Goal: Information Seeking & Learning: Learn about a topic

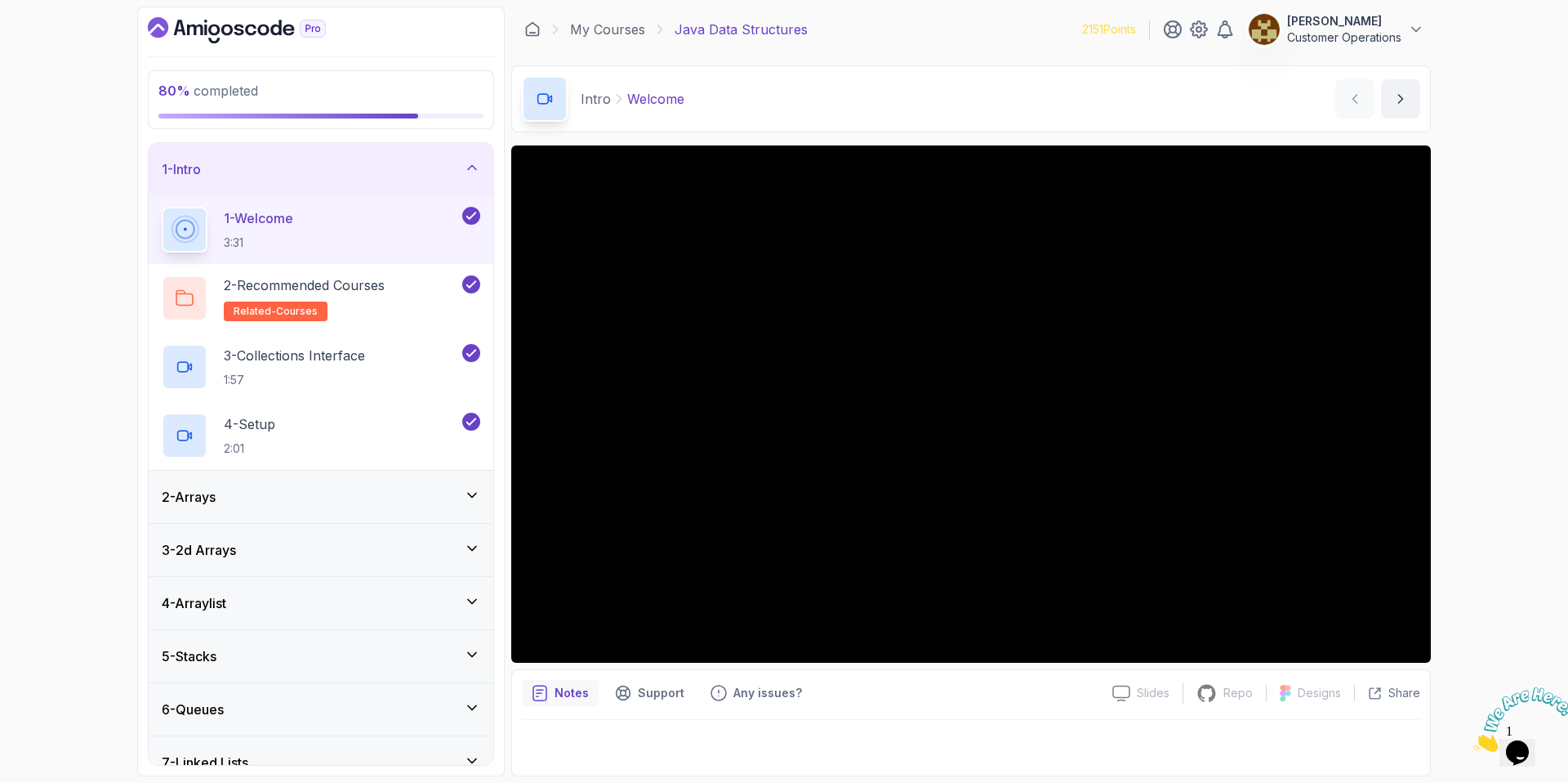
click at [276, 155] on div "1 - Intro" at bounding box center [321, 169] width 345 height 52
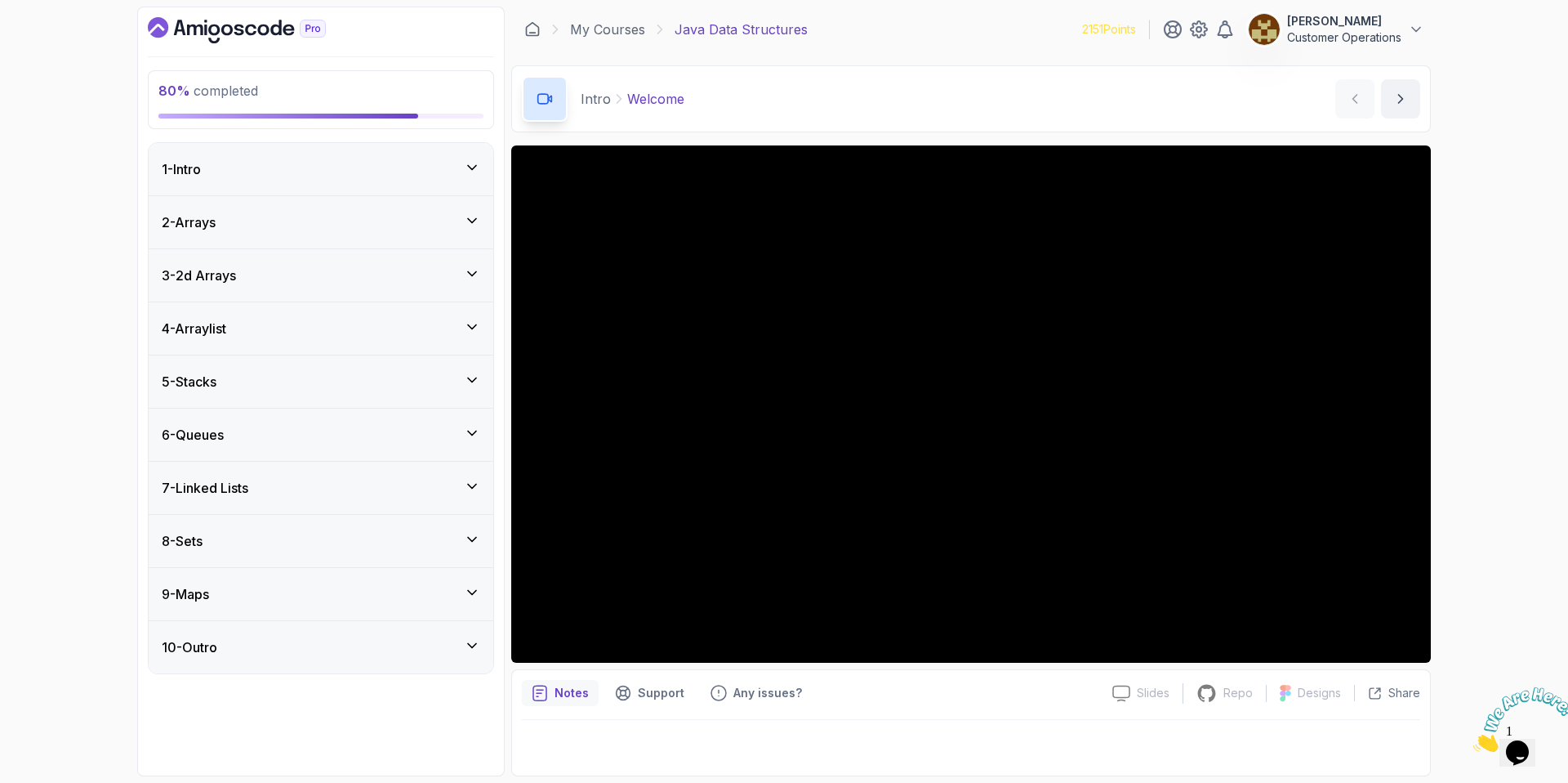
click at [262, 432] on div "6 - Queues" at bounding box center [321, 434] width 319 height 19
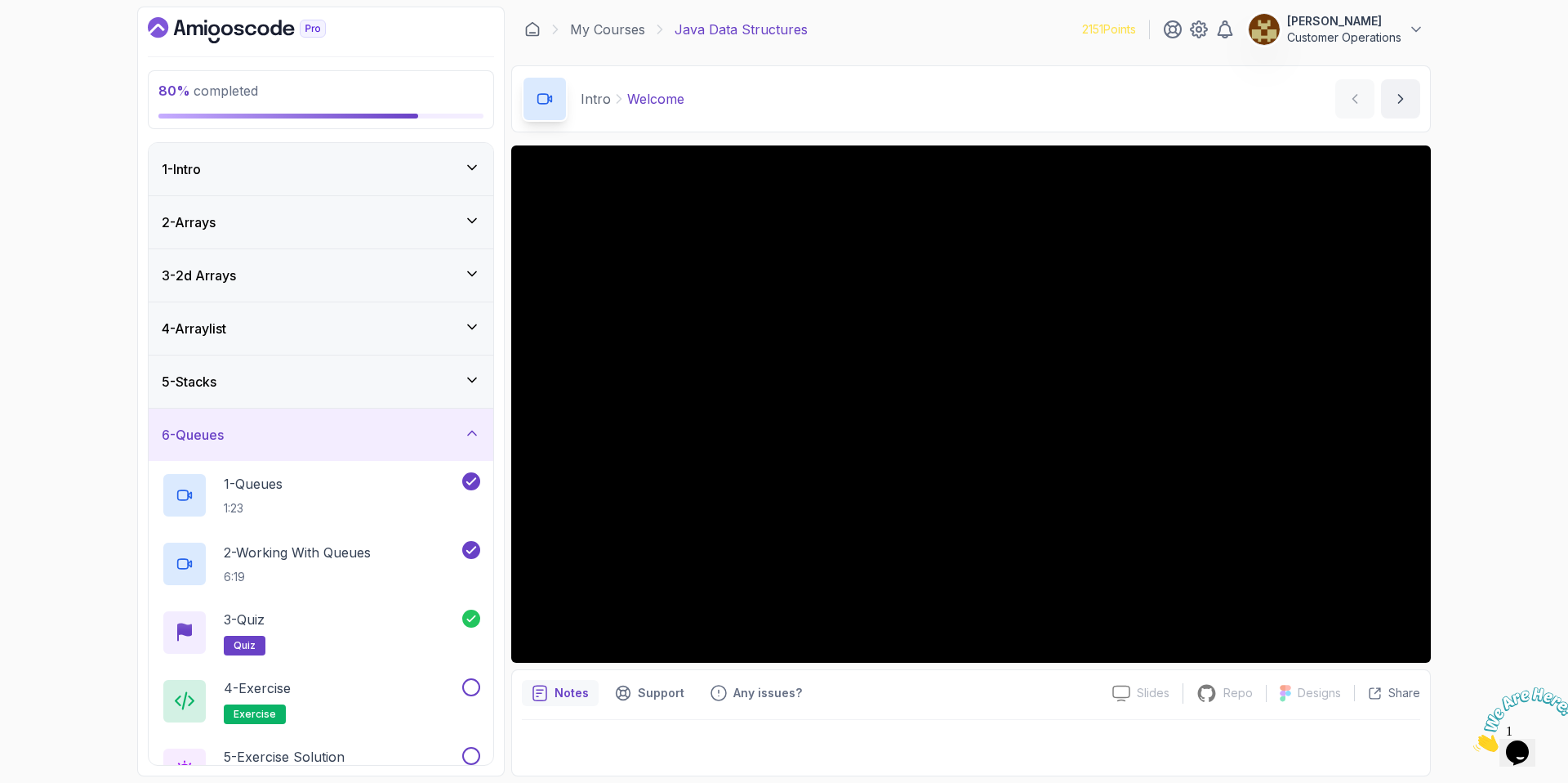
click at [262, 426] on div "6 - Queues" at bounding box center [321, 434] width 319 height 19
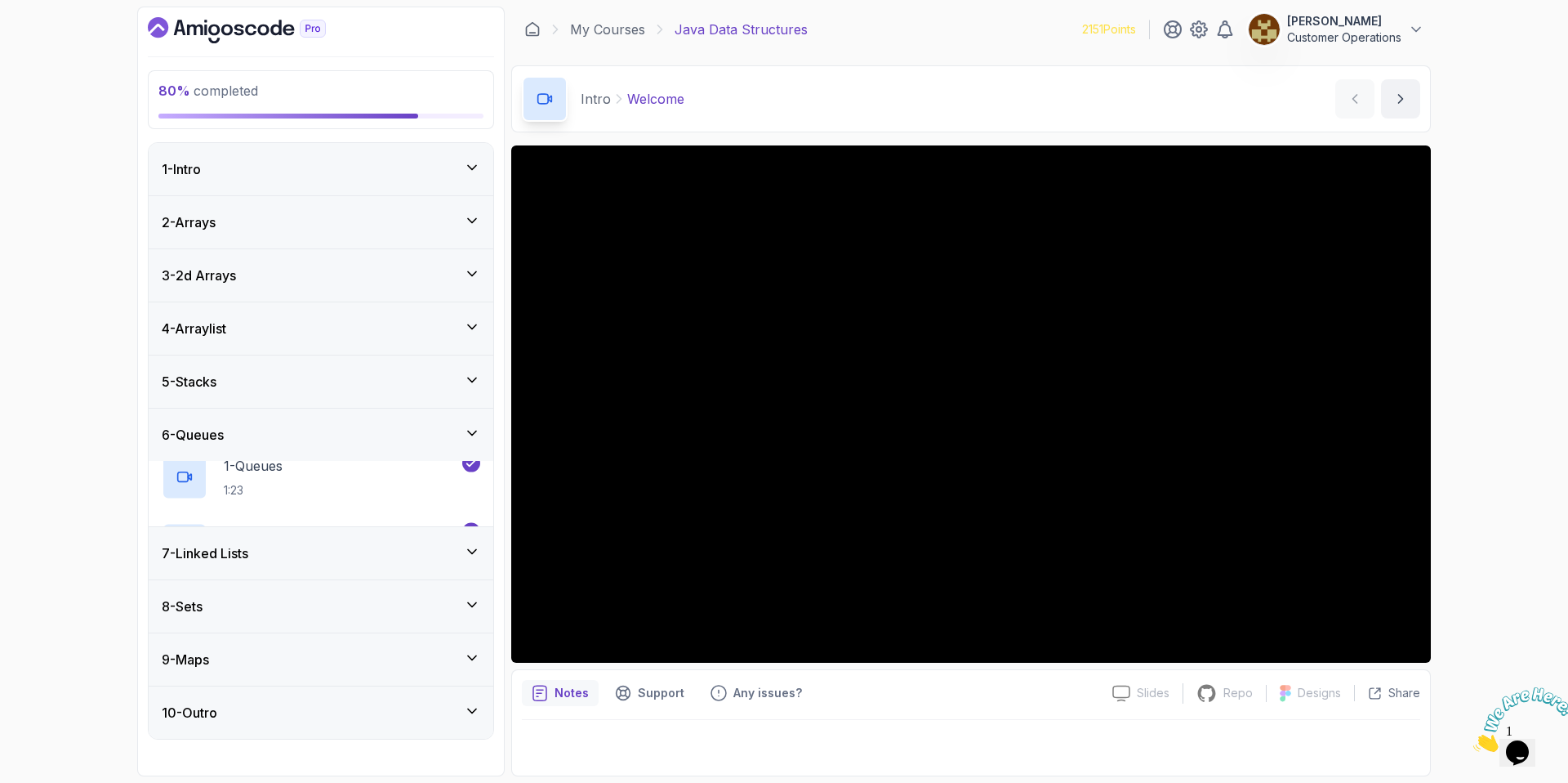
click at [261, 393] on div "5 - Stacks" at bounding box center [321, 381] width 345 height 52
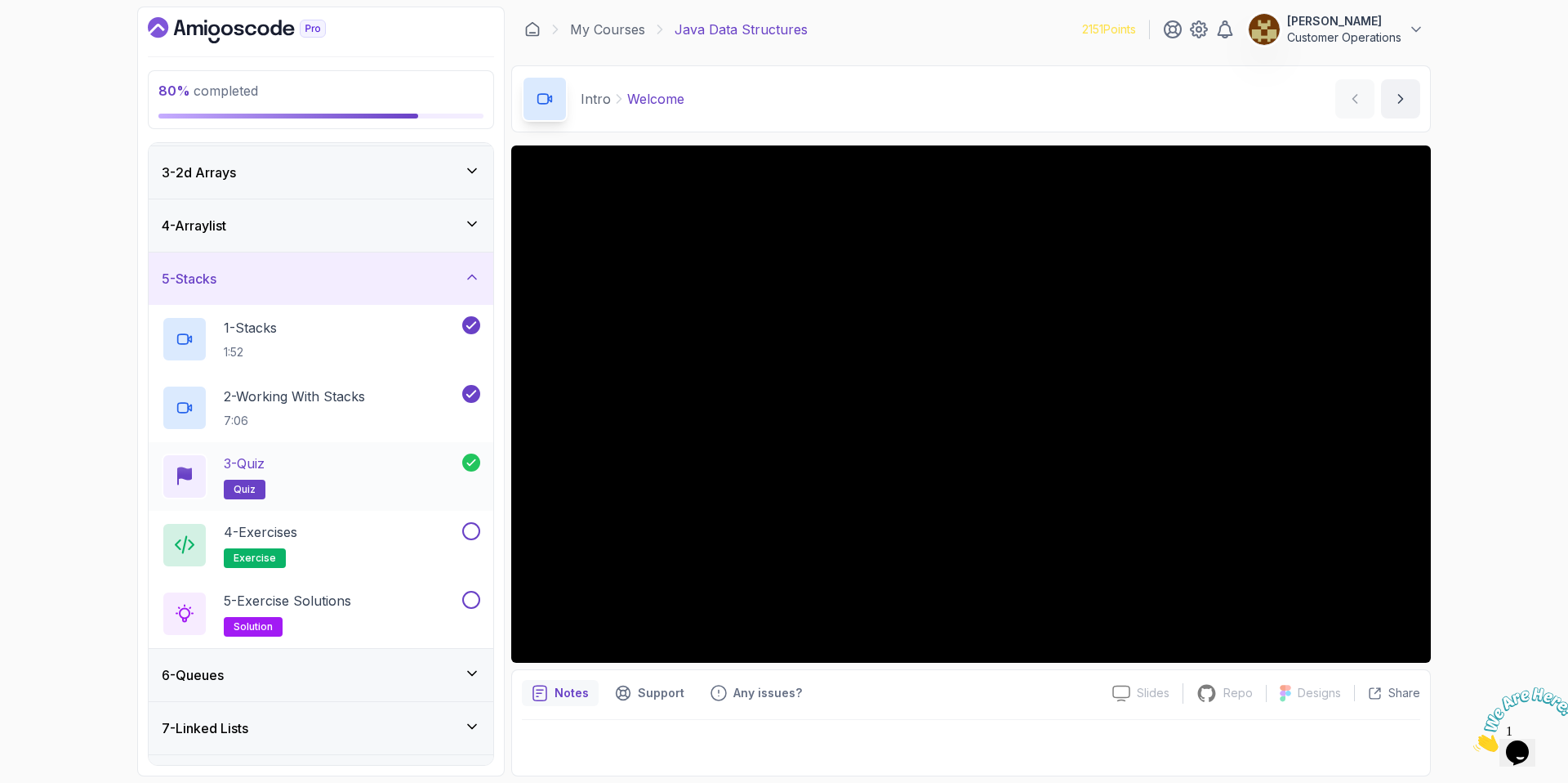
scroll to position [107, 0]
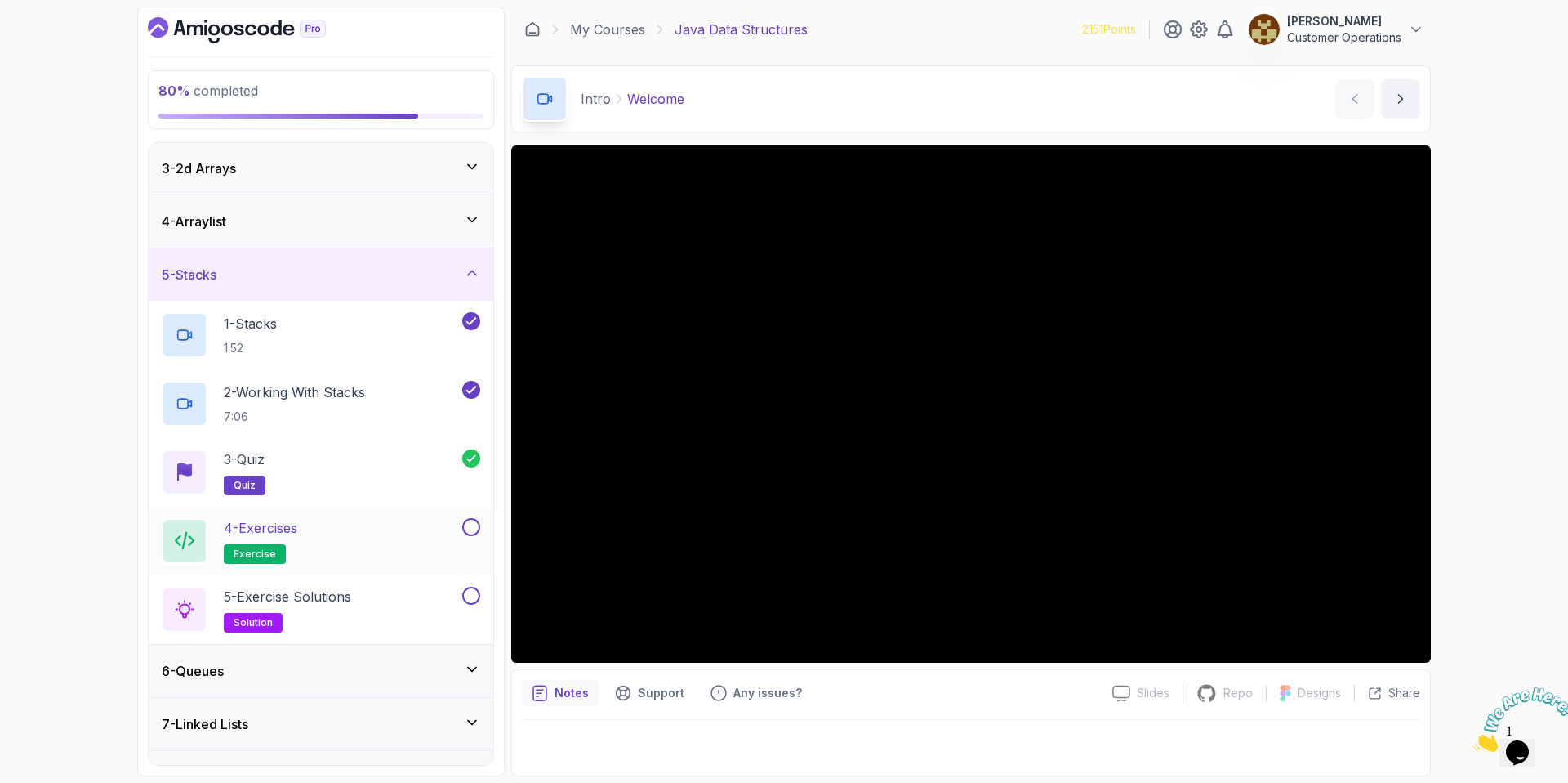
click at [335, 536] on div "4 - Exercises exercise" at bounding box center [310, 541] width 297 height 46
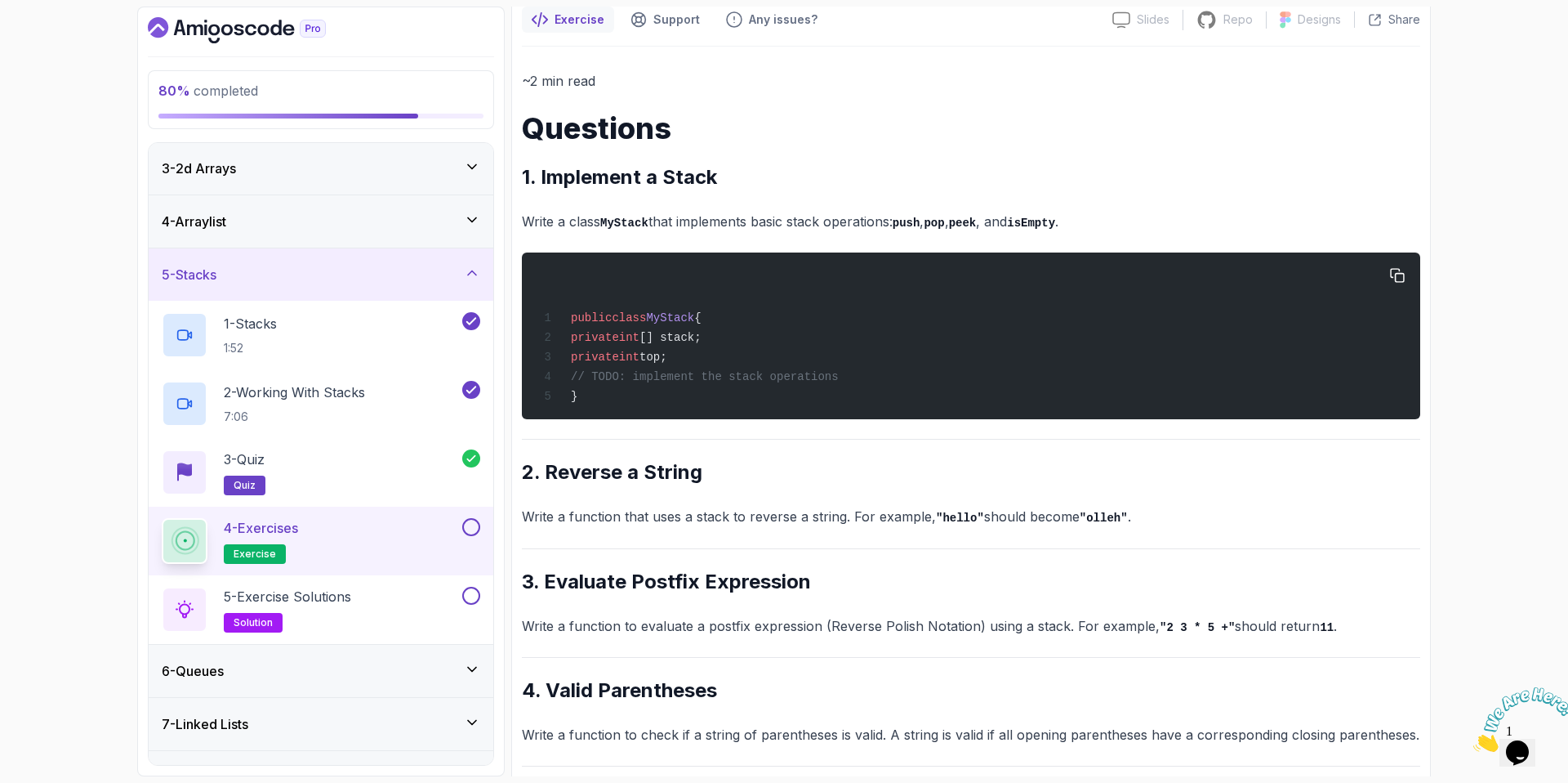
scroll to position [192, 0]
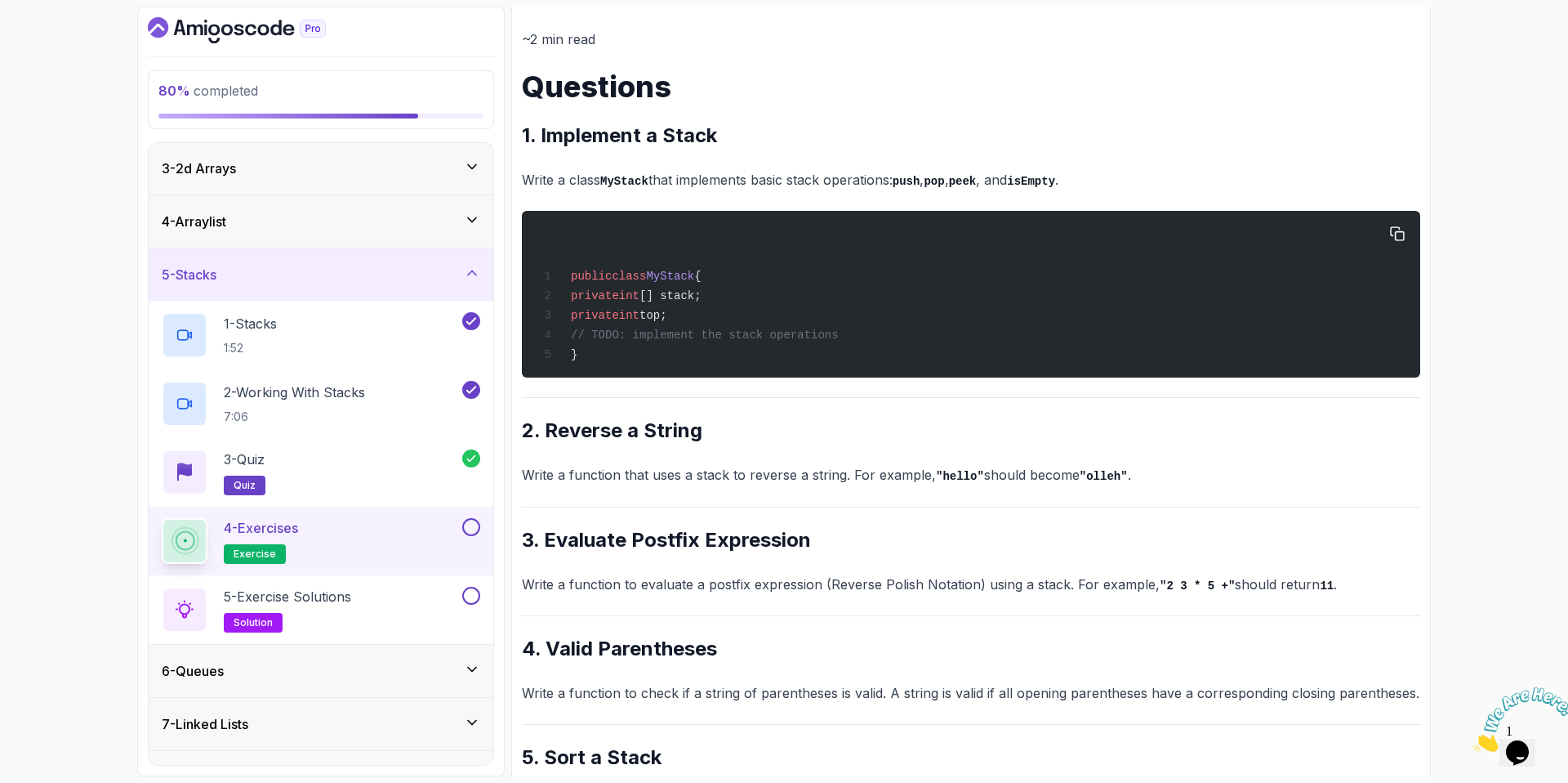
drag, startPoint x: 685, startPoint y: 336, endPoint x: 896, endPoint y: 335, distance: 211.0
click at [896, 335] on div "public class MyStack { private int [] stack; private int top; // TODO: implemen…" at bounding box center [971, 294] width 872 height 147
drag, startPoint x: 601, startPoint y: 180, endPoint x: 842, endPoint y: 191, distance: 241.3
click at [842, 191] on p "Write a class MyStack that implements basic stack operations: push , pop , peek…" at bounding box center [970, 180] width 898 height 24
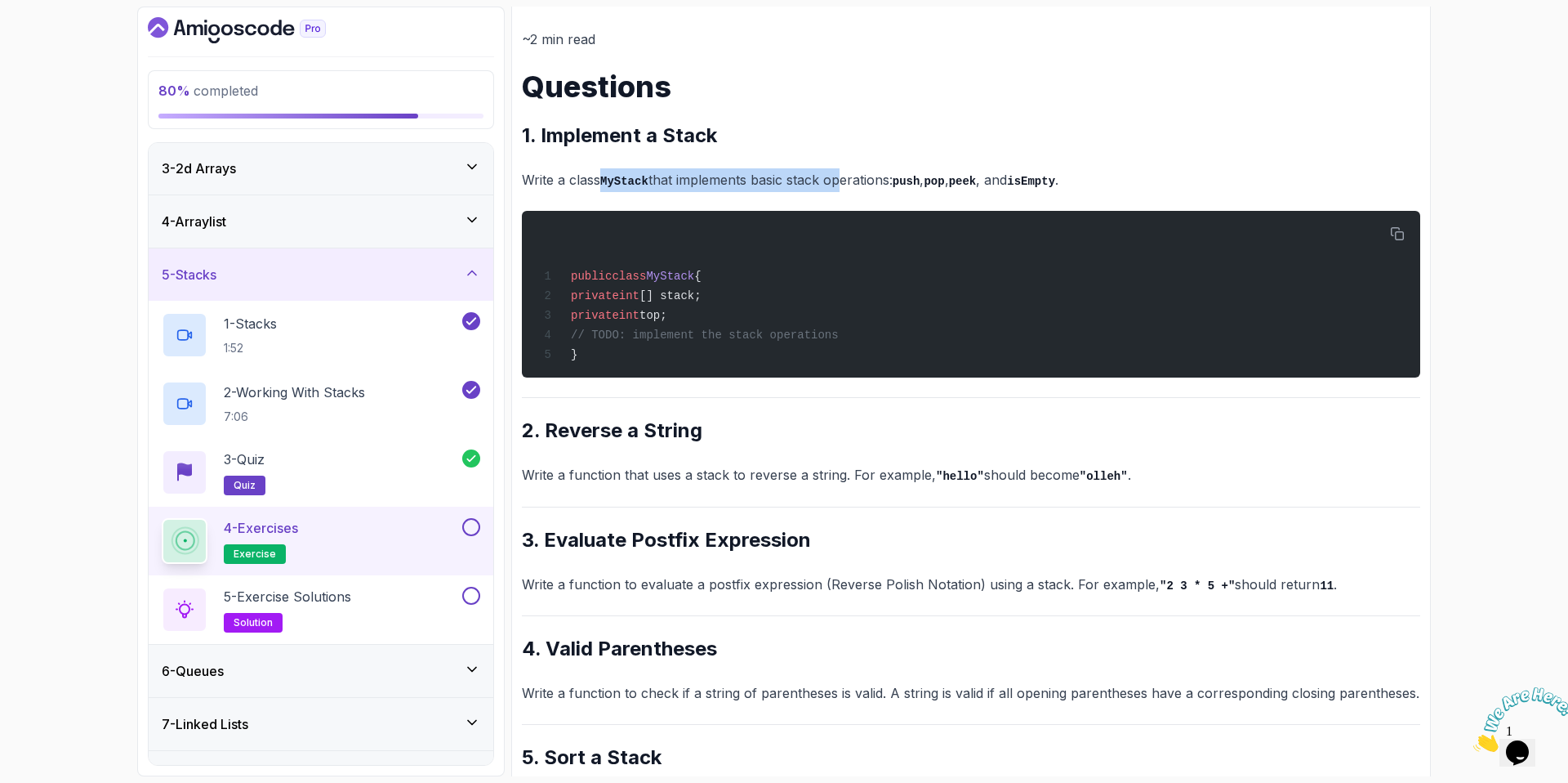
click at [842, 191] on p "Write a class MyStack that implements basic stack operations: push , pop , peek…" at bounding box center [970, 180] width 898 height 24
drag, startPoint x: 1057, startPoint y: 182, endPoint x: 854, endPoint y: 175, distance: 203.1
click at [856, 176] on p "Write a class MyStack that implements basic stack operations: push , pop , peek…" at bounding box center [970, 180] width 898 height 24
click at [854, 175] on p "Write a class MyStack that implements basic stack operations: push , pop , peek…" at bounding box center [970, 180] width 898 height 24
drag, startPoint x: 785, startPoint y: 176, endPoint x: 1045, endPoint y: 180, distance: 260.0
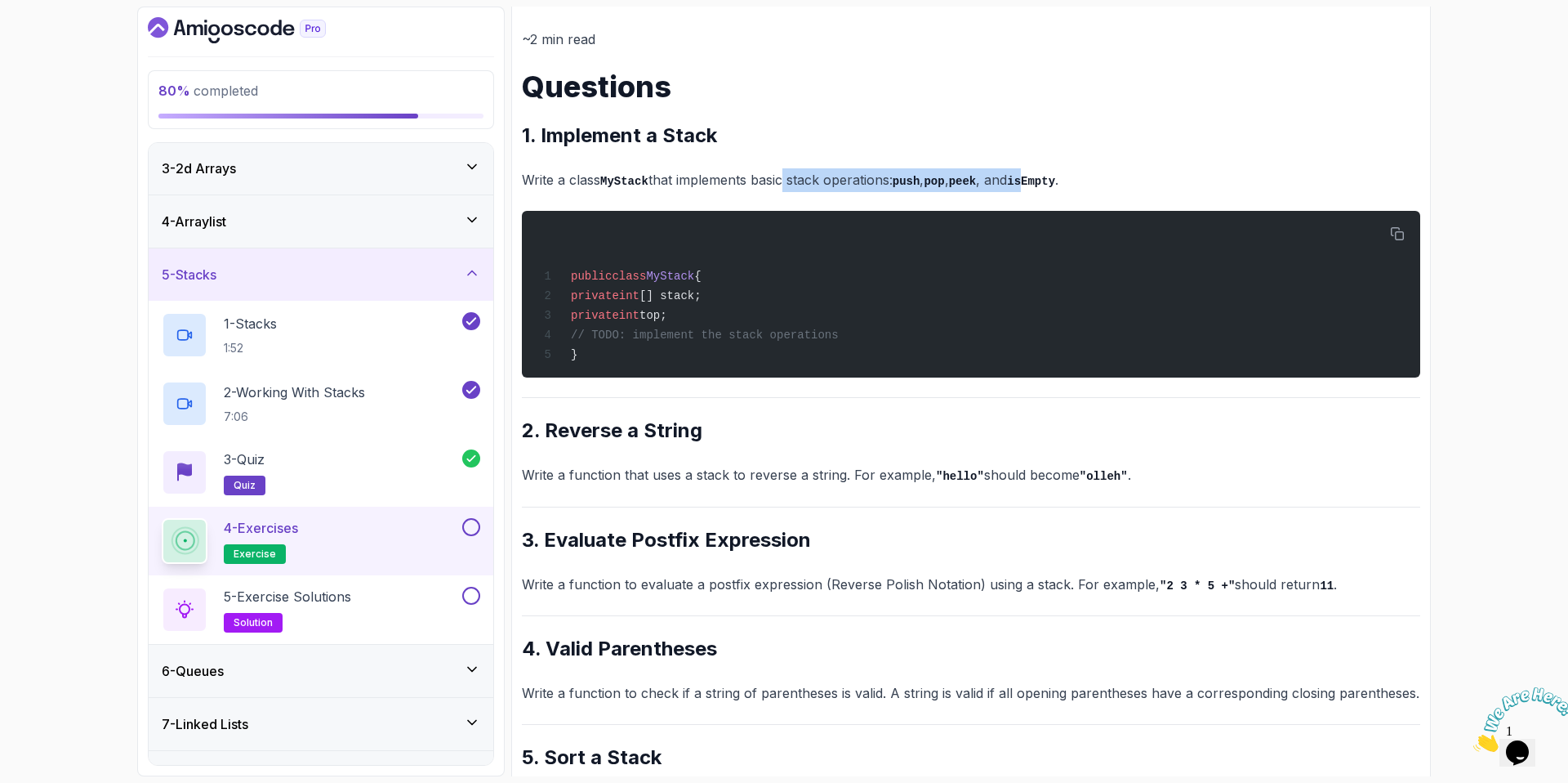
click at [1045, 180] on p "Write a class MyStack that implements basic stack operations: push , pop , peek…" at bounding box center [970, 180] width 898 height 24
drag, startPoint x: 1045, startPoint y: 180, endPoint x: 1099, endPoint y: 176, distance: 54.1
click at [1045, 180] on code "isEmpty" at bounding box center [1031, 182] width 48 height 13
drag, startPoint x: 1100, startPoint y: 176, endPoint x: 723, endPoint y: 132, distance: 379.6
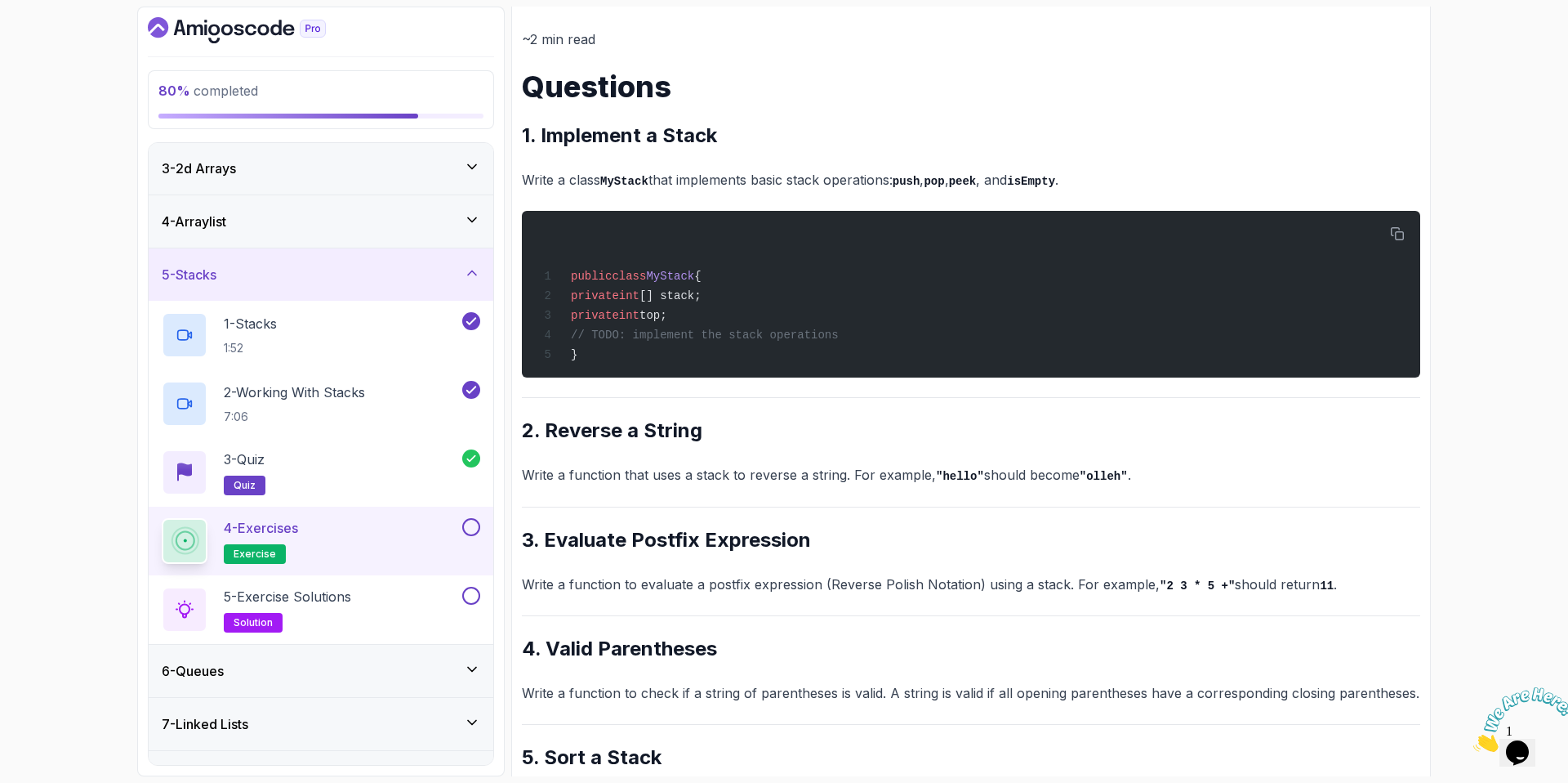
drag, startPoint x: 723, startPoint y: 132, endPoint x: 741, endPoint y: 144, distance: 21.6
click at [724, 133] on h2 "1. Implement a Stack" at bounding box center [970, 135] width 898 height 26
click at [396, 595] on div "5 - Exercise Solutions solution" at bounding box center [310, 610] width 297 height 46
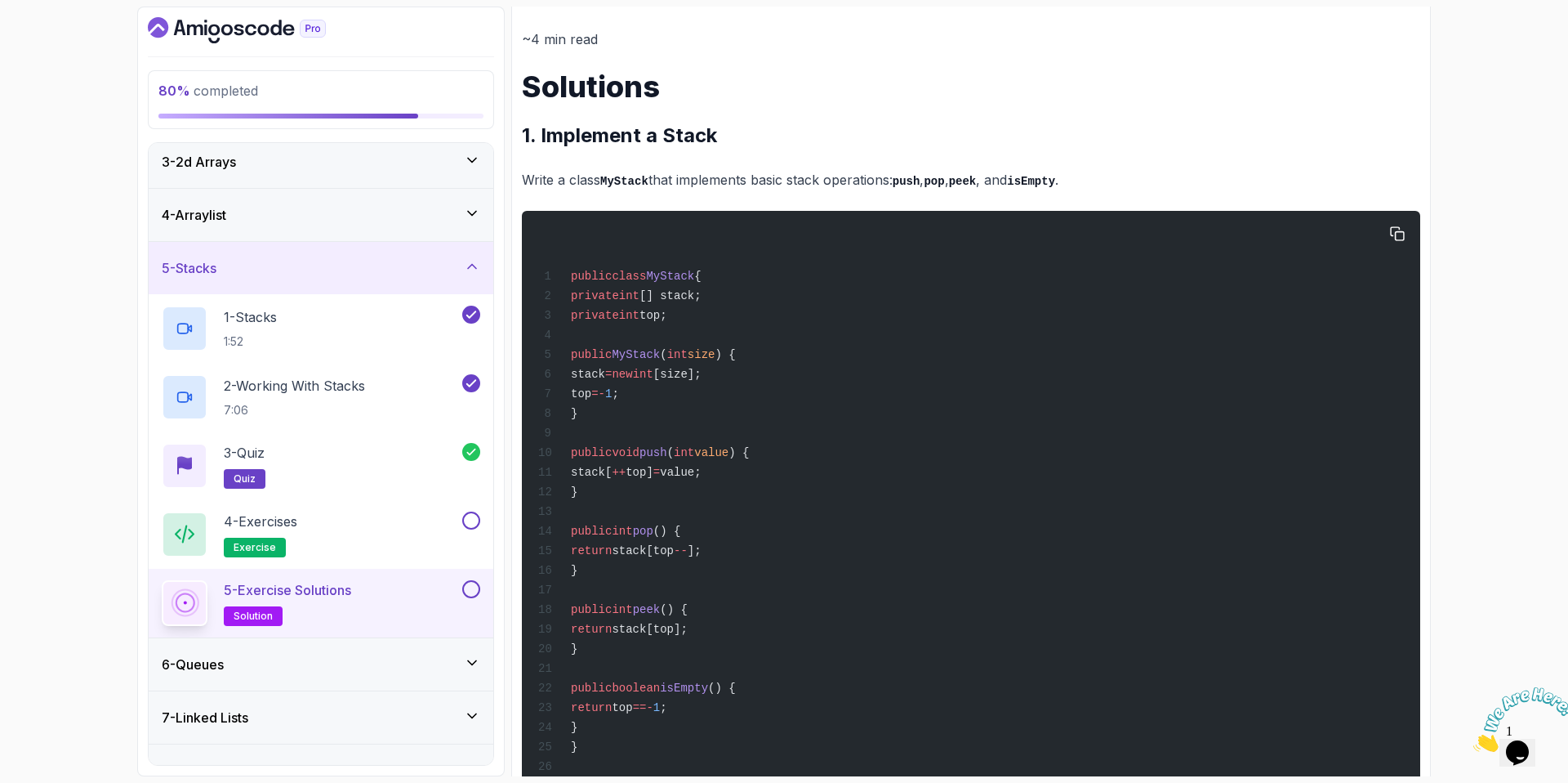
scroll to position [195, 0]
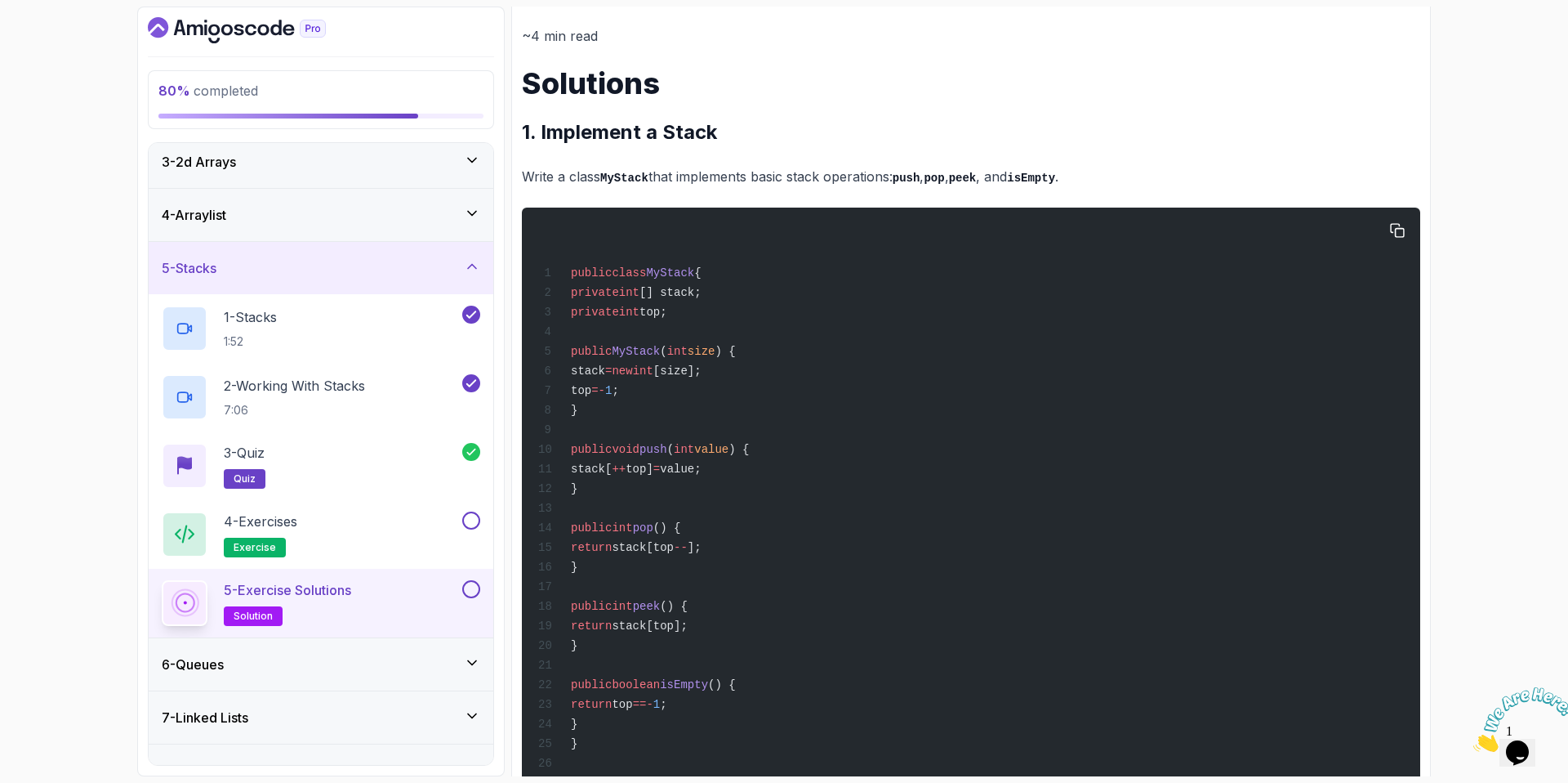
click at [649, 361] on div "public class MyStack { private int [] stack; private int top; public MyStack ( …" at bounding box center [971, 605] width 872 height 774
click at [607, 358] on div "public class MyStack { private int [] stack; private int top; public MyStack ( …" at bounding box center [971, 605] width 872 height 774
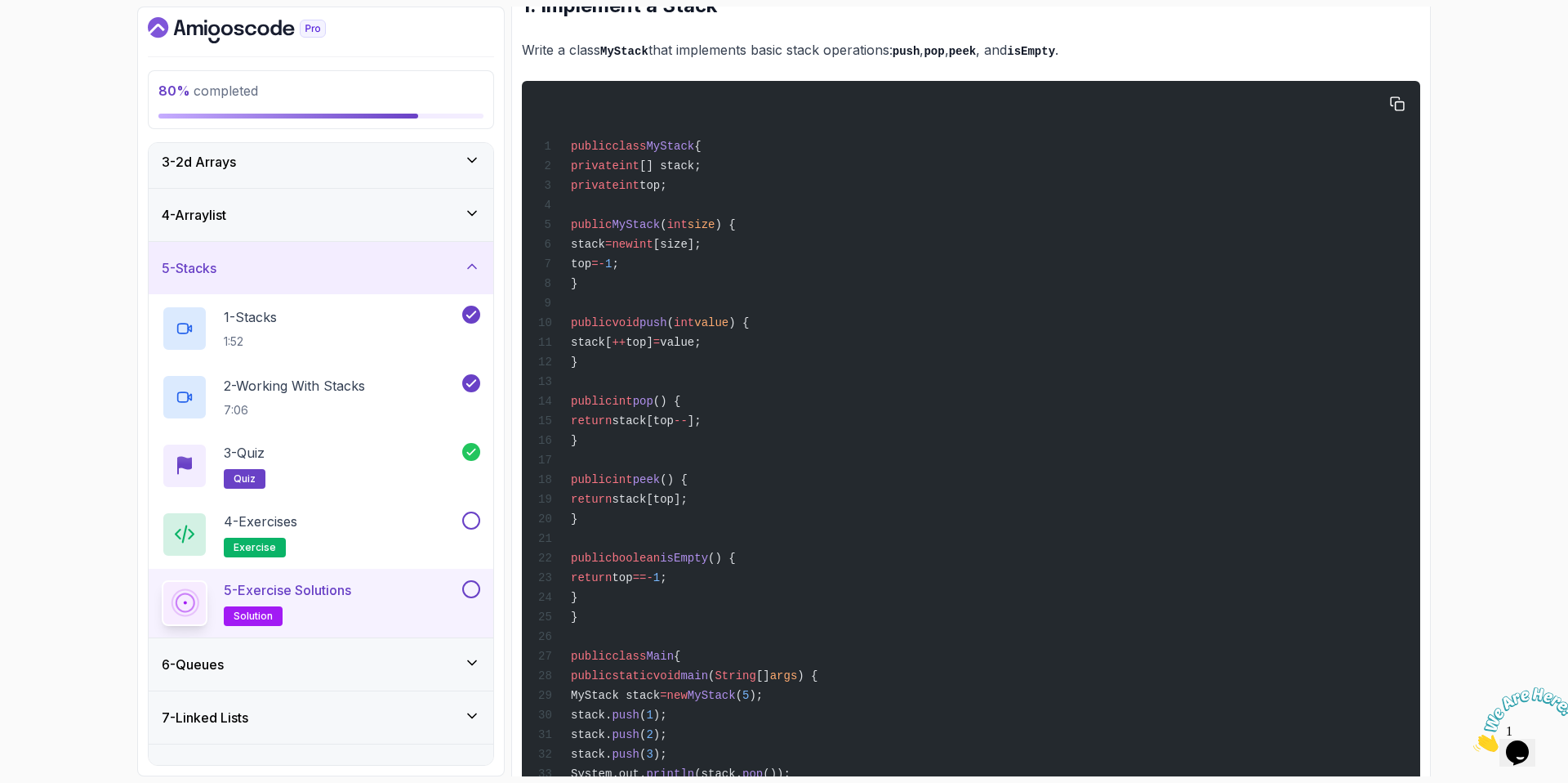
scroll to position [325, 0]
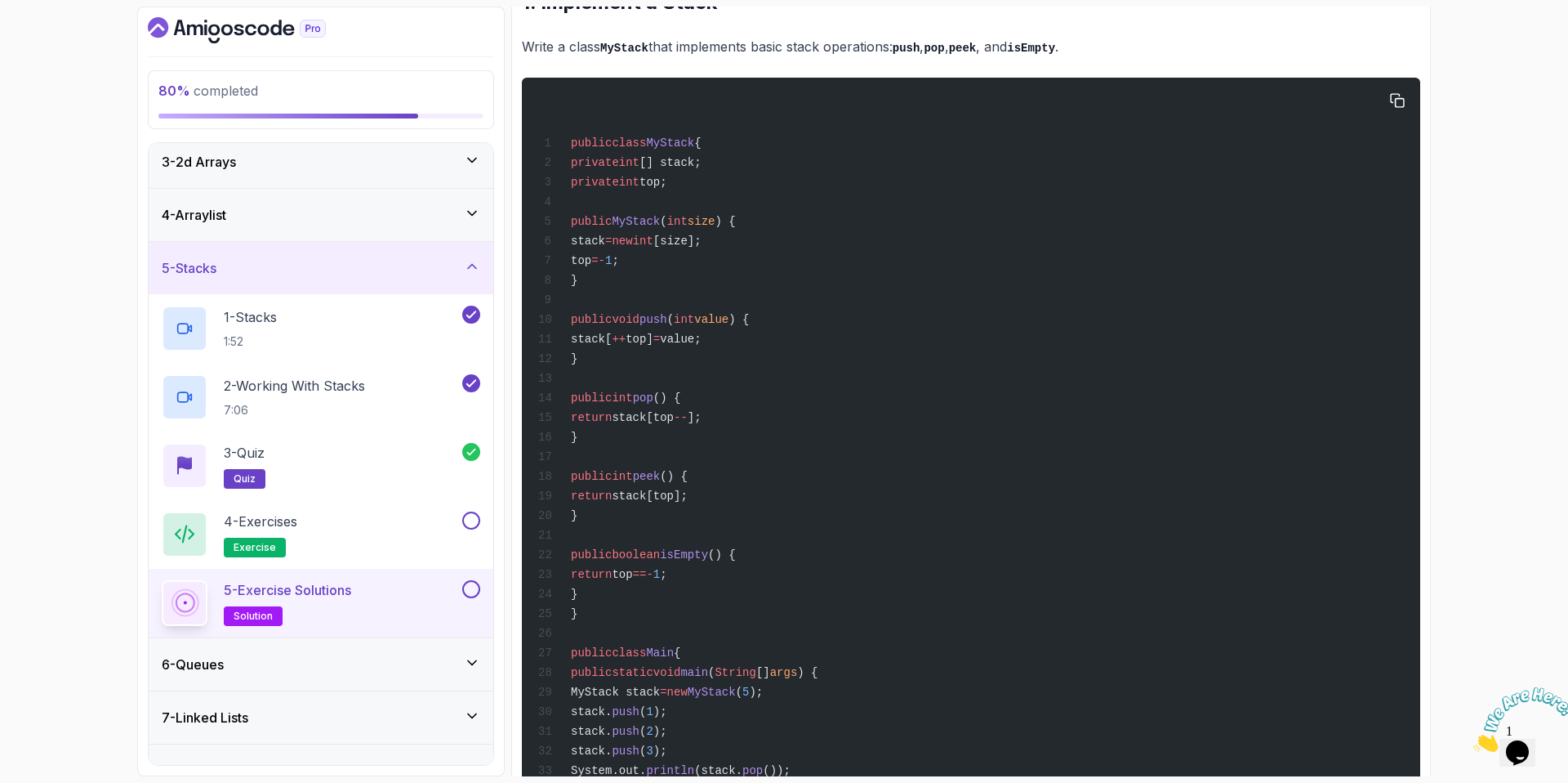
drag, startPoint x: 882, startPoint y: 290, endPoint x: 853, endPoint y: 286, distance: 29.3
click at [881, 290] on div "public class MyStack { private int [] stack; private int top; public MyStack ( …" at bounding box center [971, 475] width 872 height 774
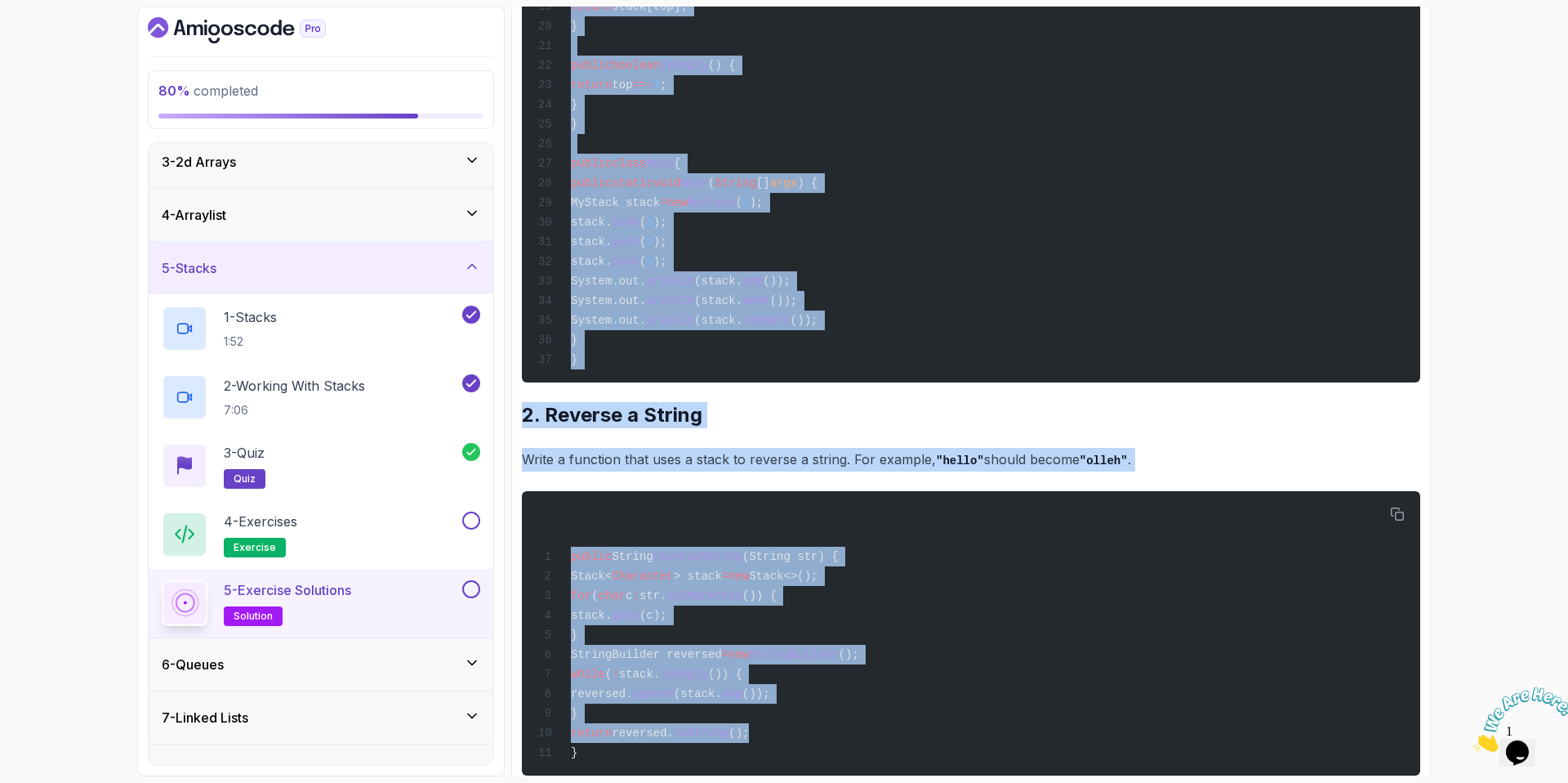
scroll to position [832, 0]
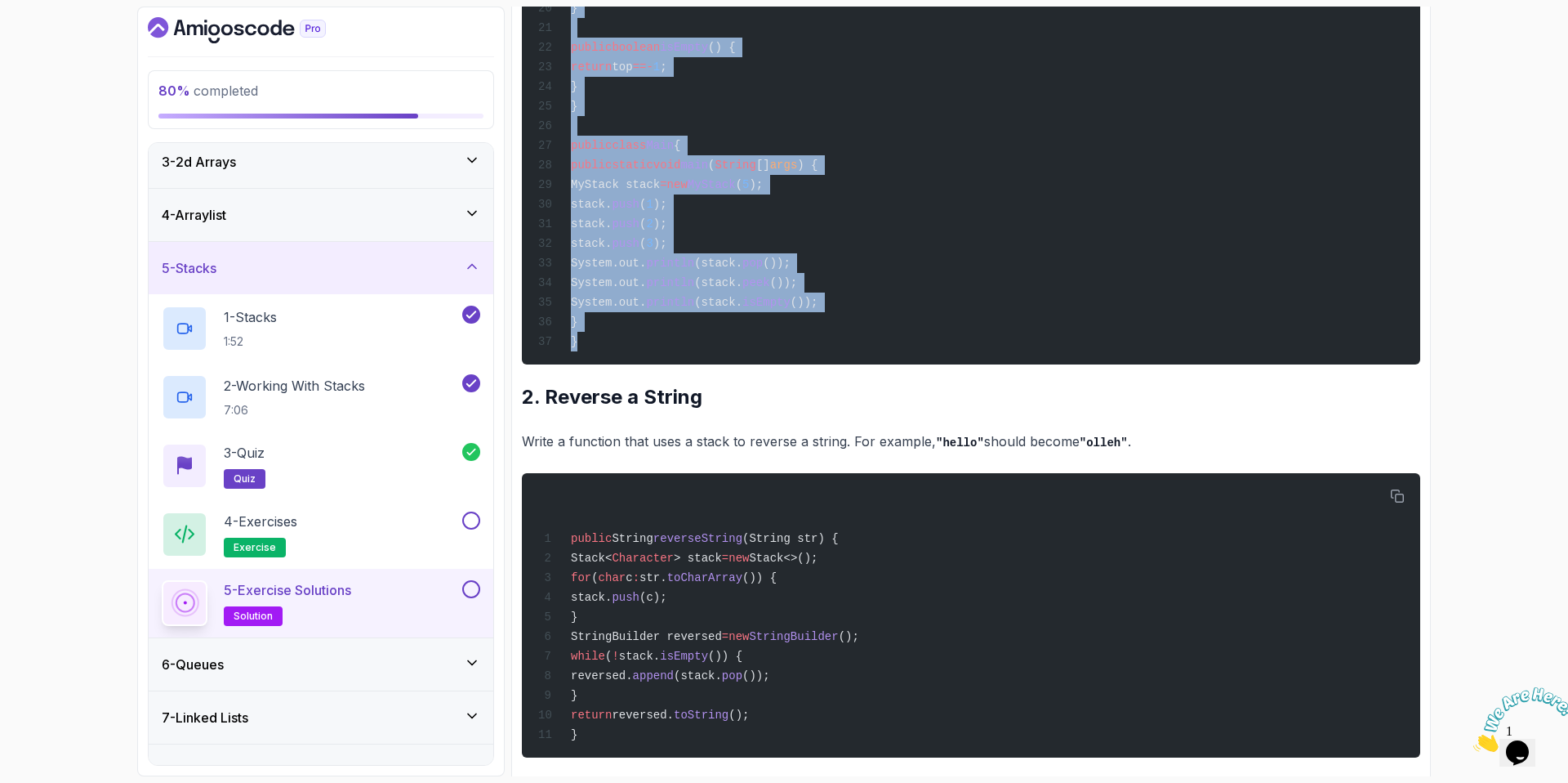
drag, startPoint x: 598, startPoint y: 224, endPoint x: 828, endPoint y: 342, distance: 258.5
copy code "public MyStack ( int size ) { stack = new int [size]; top = - 1 ; } public void…"
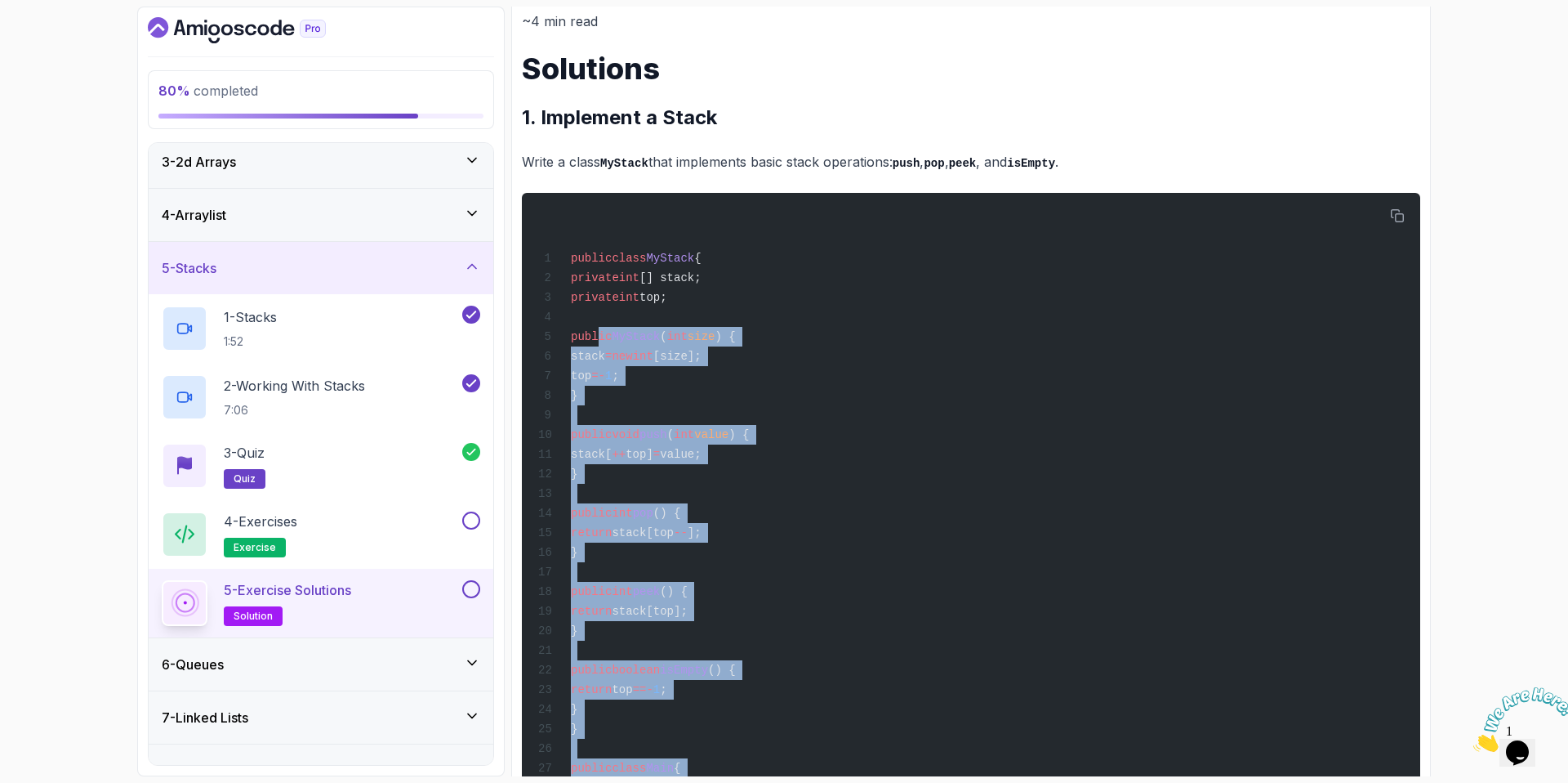
scroll to position [213, 0]
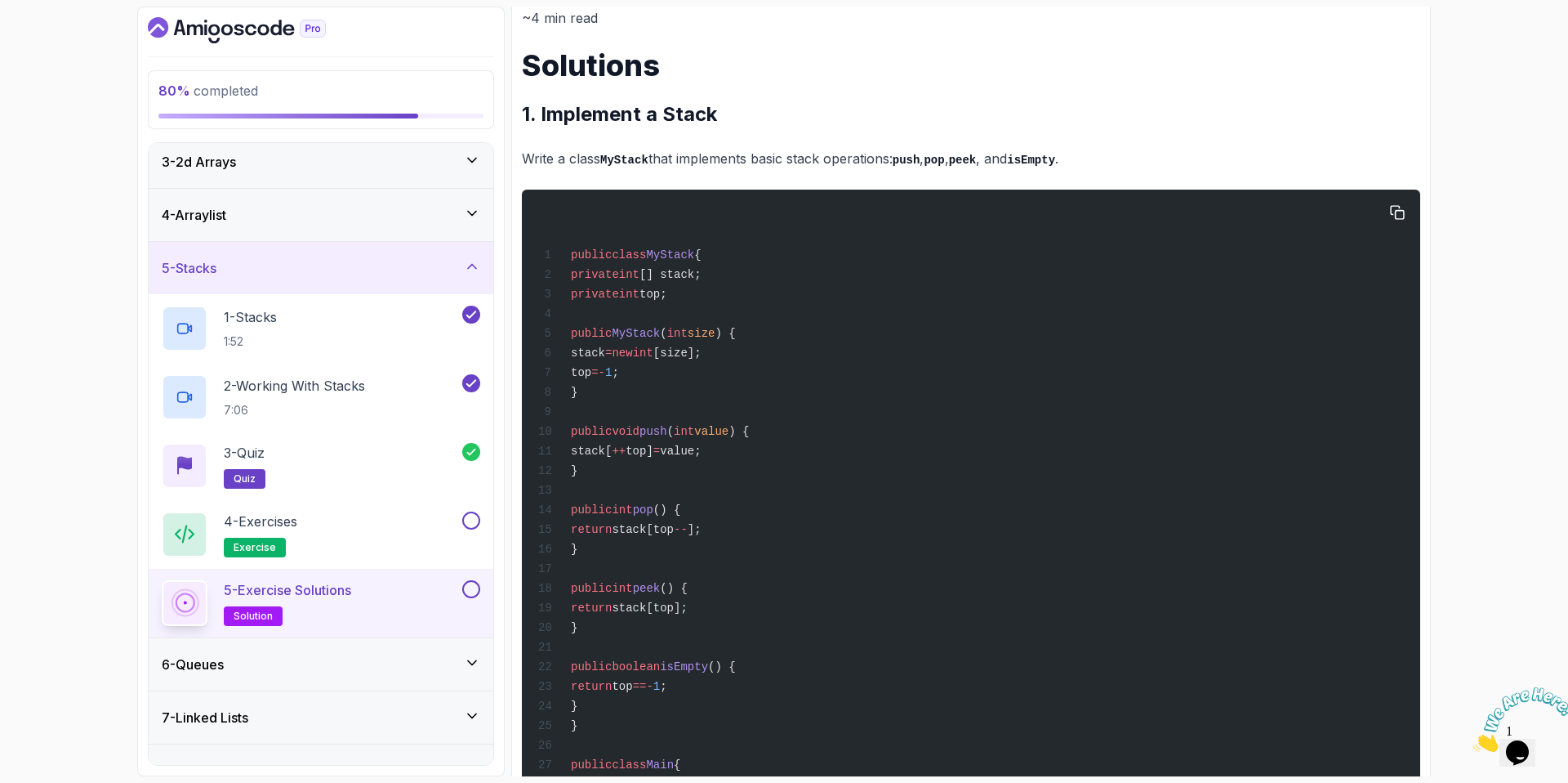
click at [841, 366] on div "public class MyStack { private int [] stack; private int top; public MyStack ( …" at bounding box center [971, 587] width 872 height 774
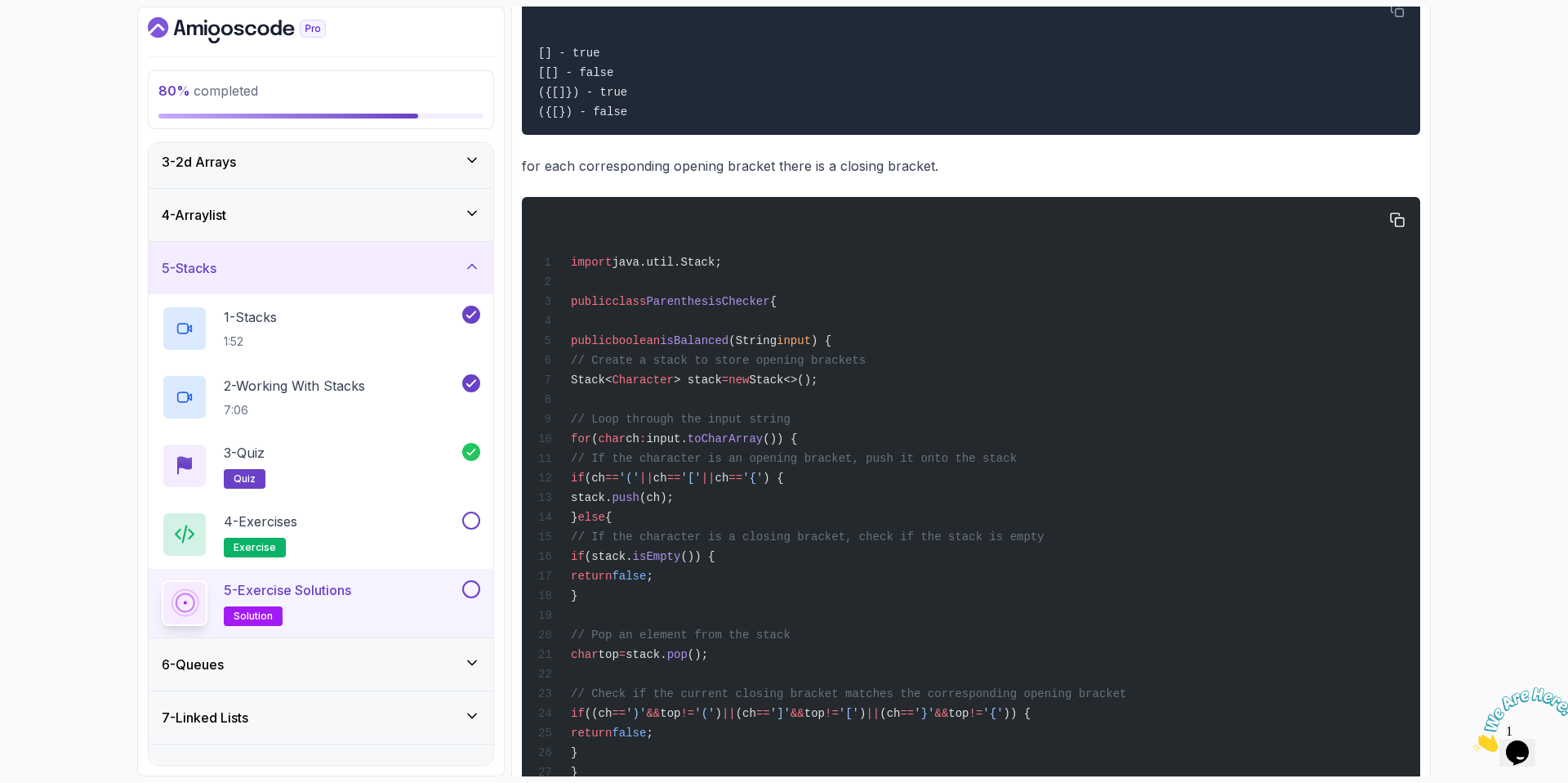
scroll to position [3010, 0]
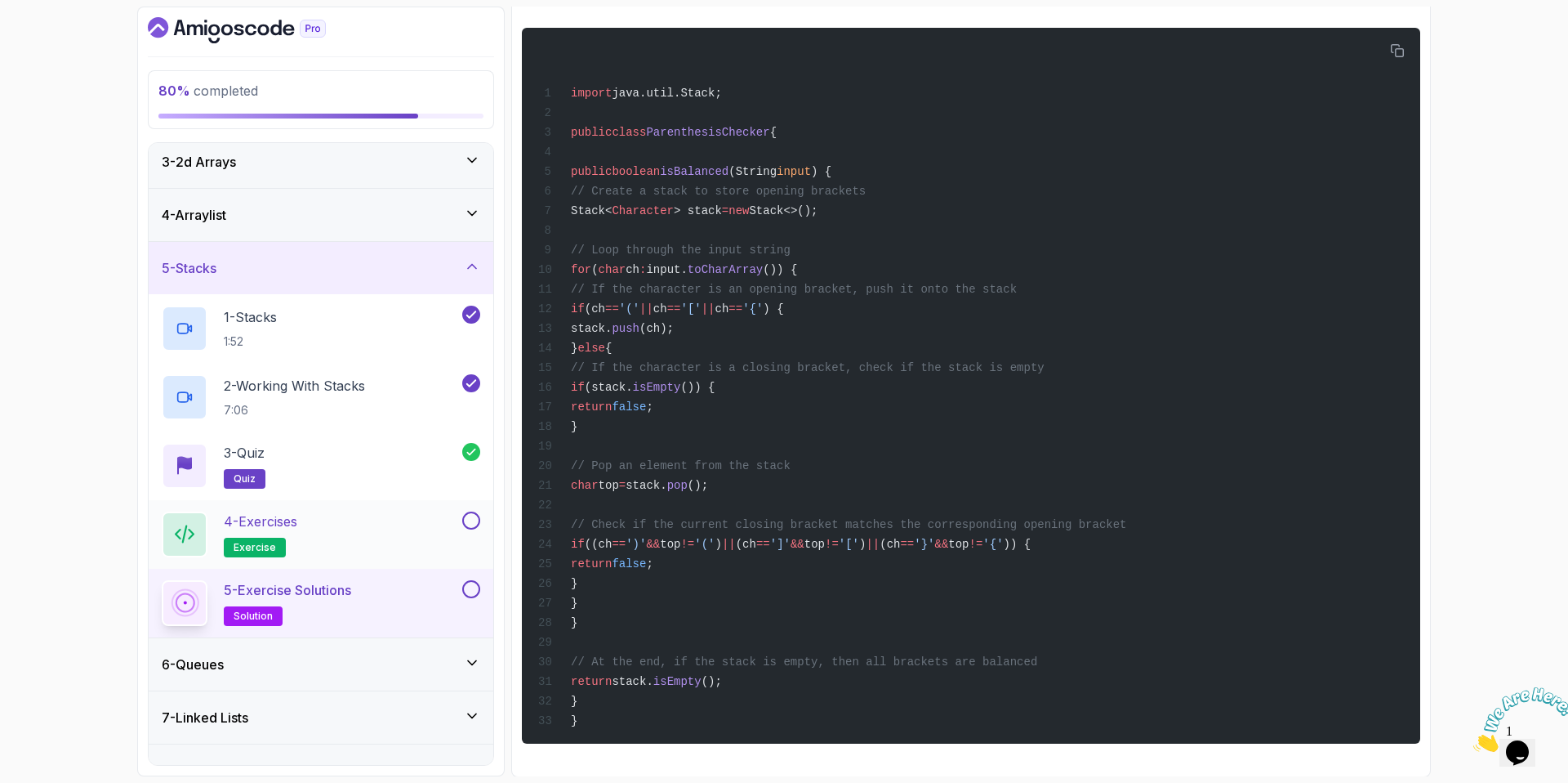
click at [465, 520] on button at bounding box center [471, 520] width 18 height 18
click at [467, 593] on button at bounding box center [471, 588] width 18 height 18
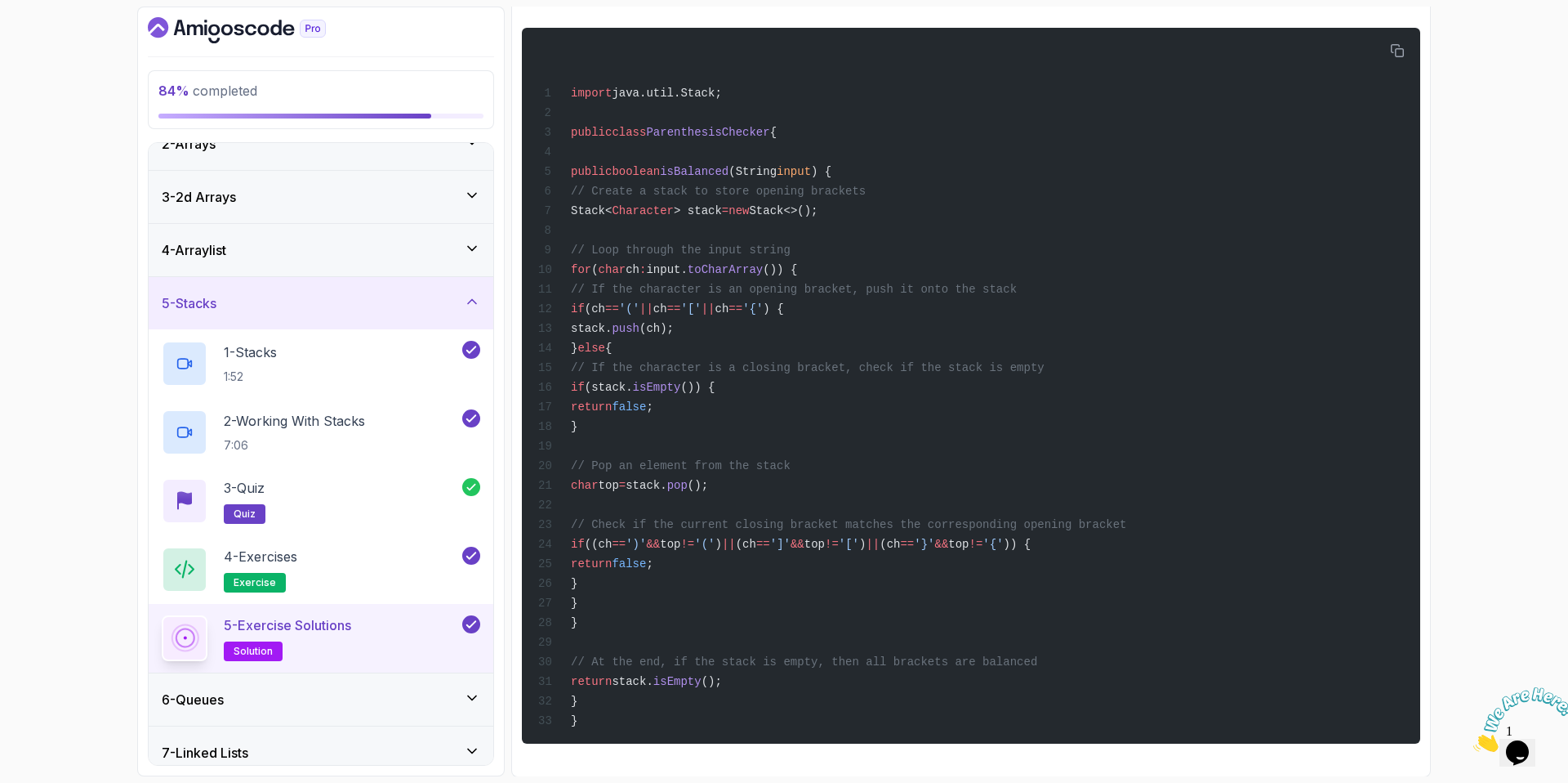
scroll to position [0, 0]
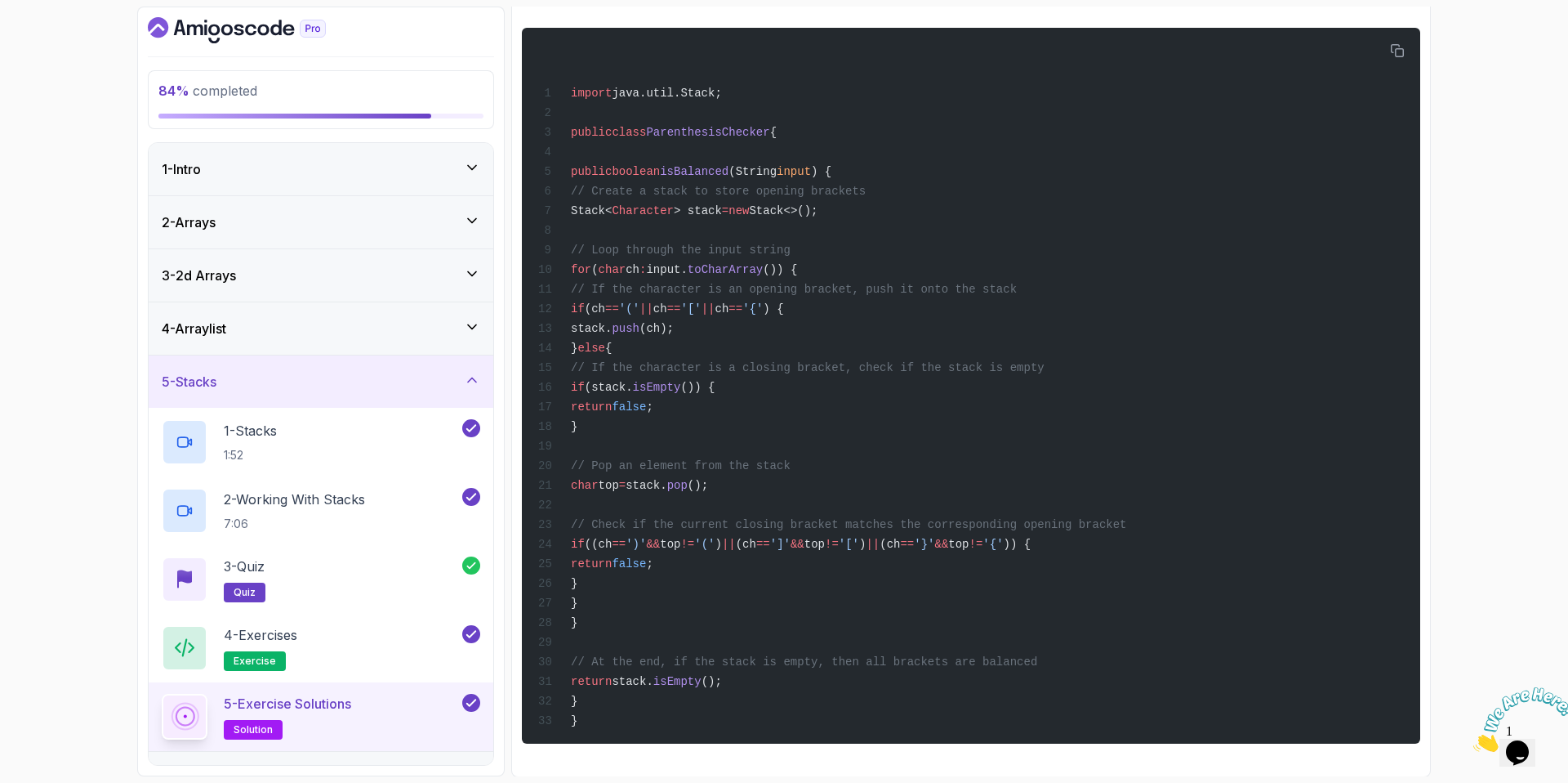
click at [296, 383] on div "5 - Stacks" at bounding box center [321, 381] width 319 height 19
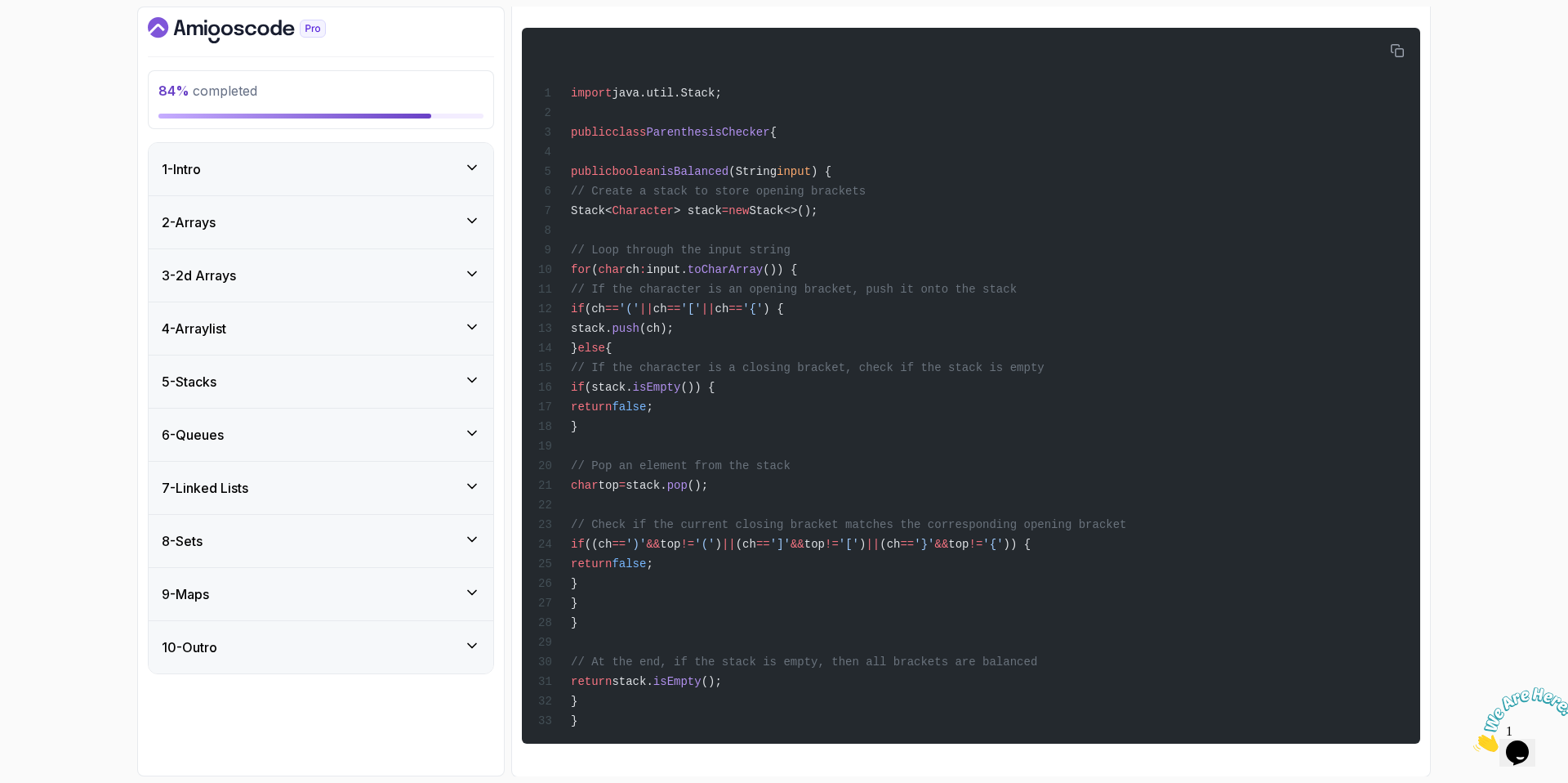
click at [313, 418] on div "6 - Queues" at bounding box center [321, 434] width 345 height 52
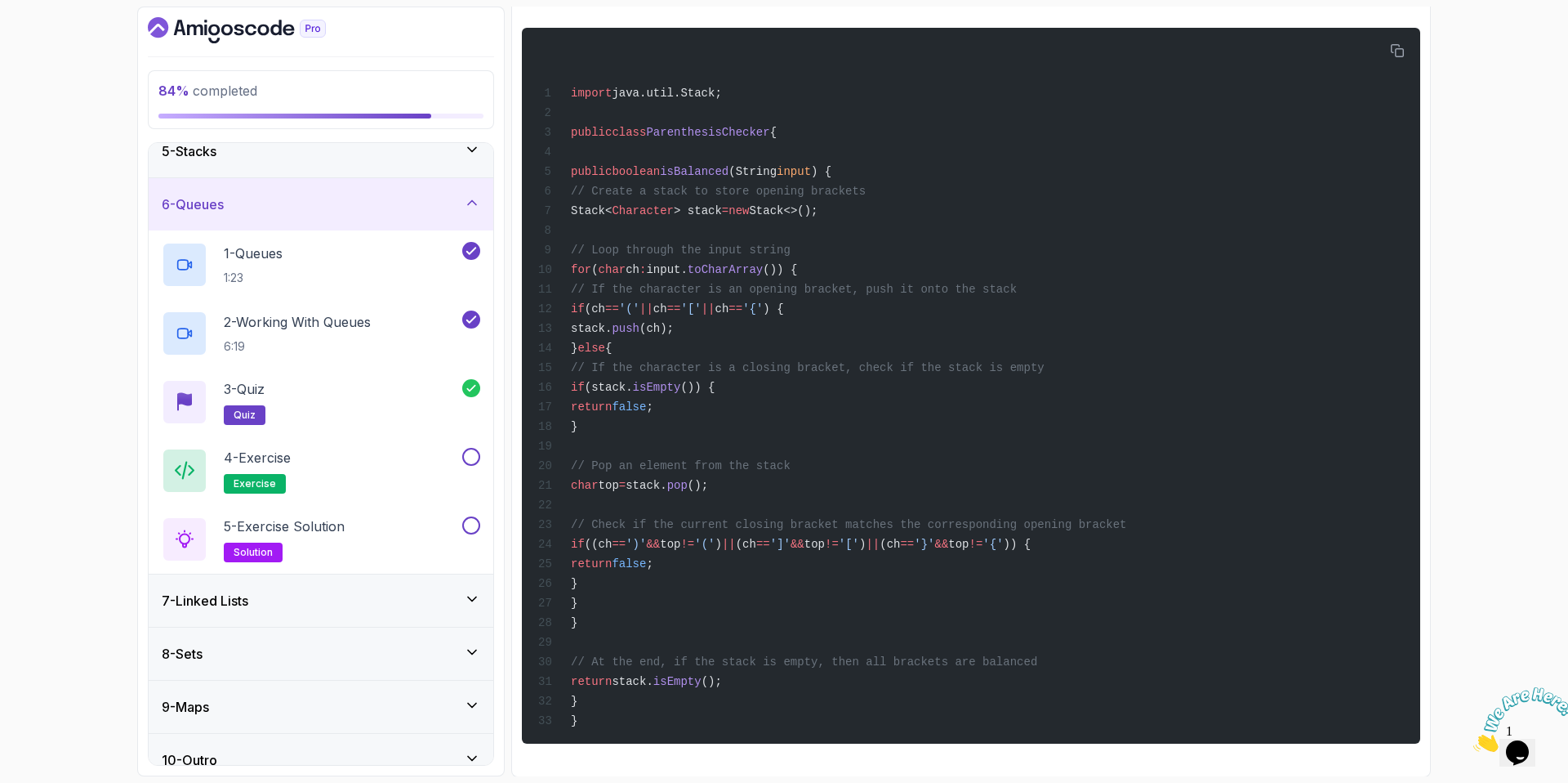
scroll to position [251, 0]
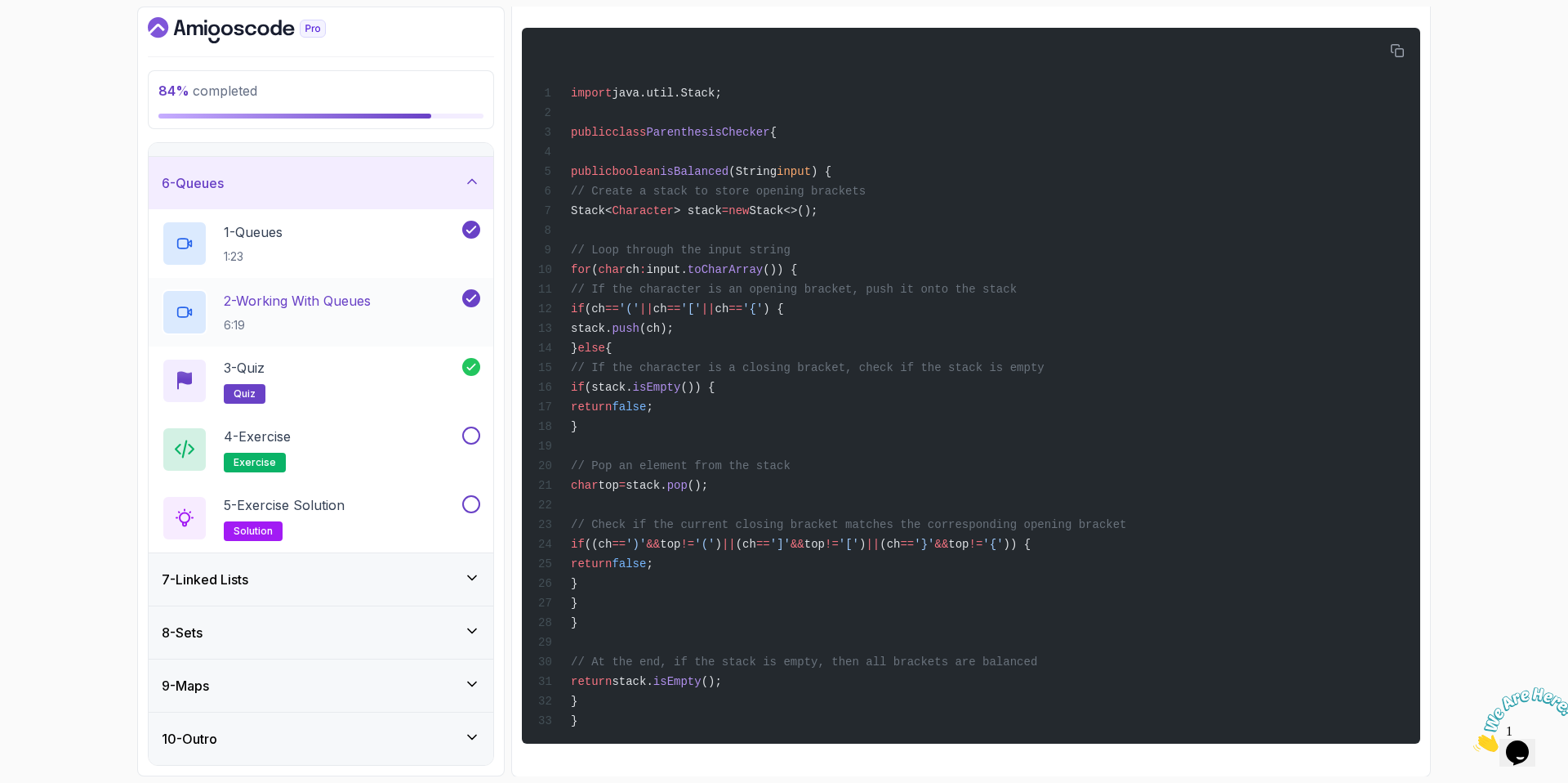
click at [371, 309] on p "2 - Working With Queues" at bounding box center [296, 300] width 147 height 19
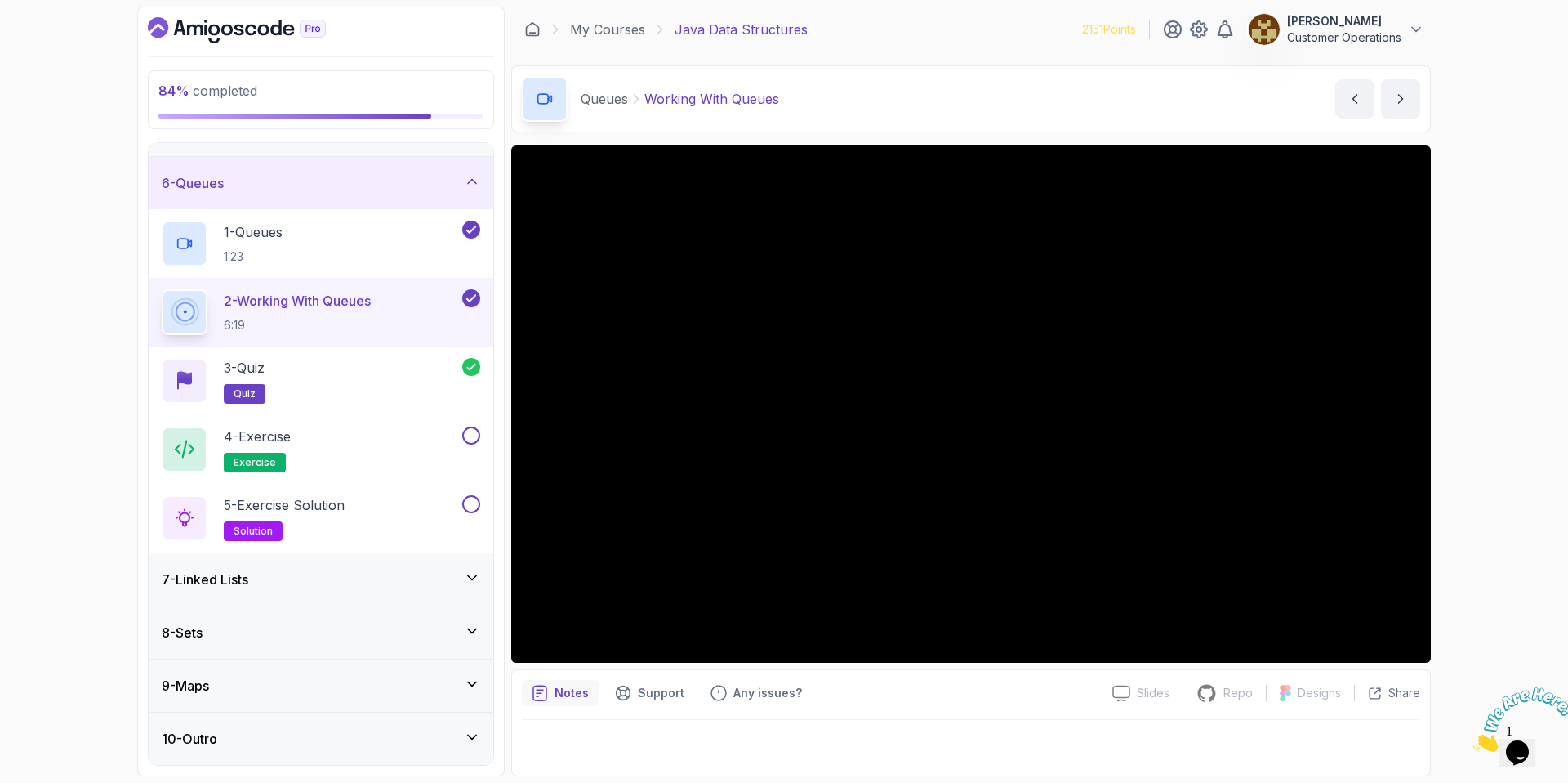
click at [1010, 99] on div "Queues Working With Queues Working With Queues by [PERSON_NAME]" at bounding box center [970, 99] width 919 height 67
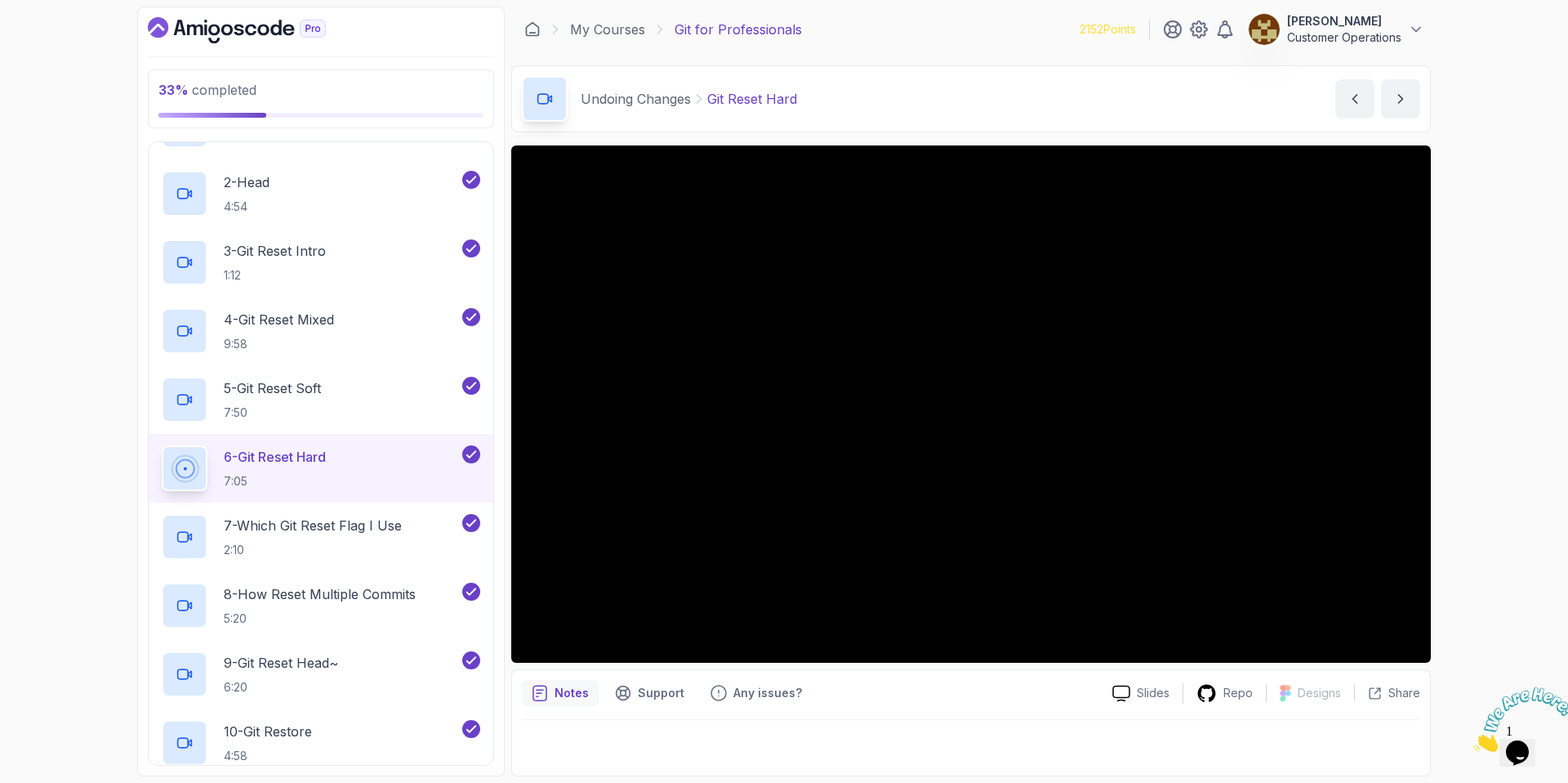
scroll to position [94, 0]
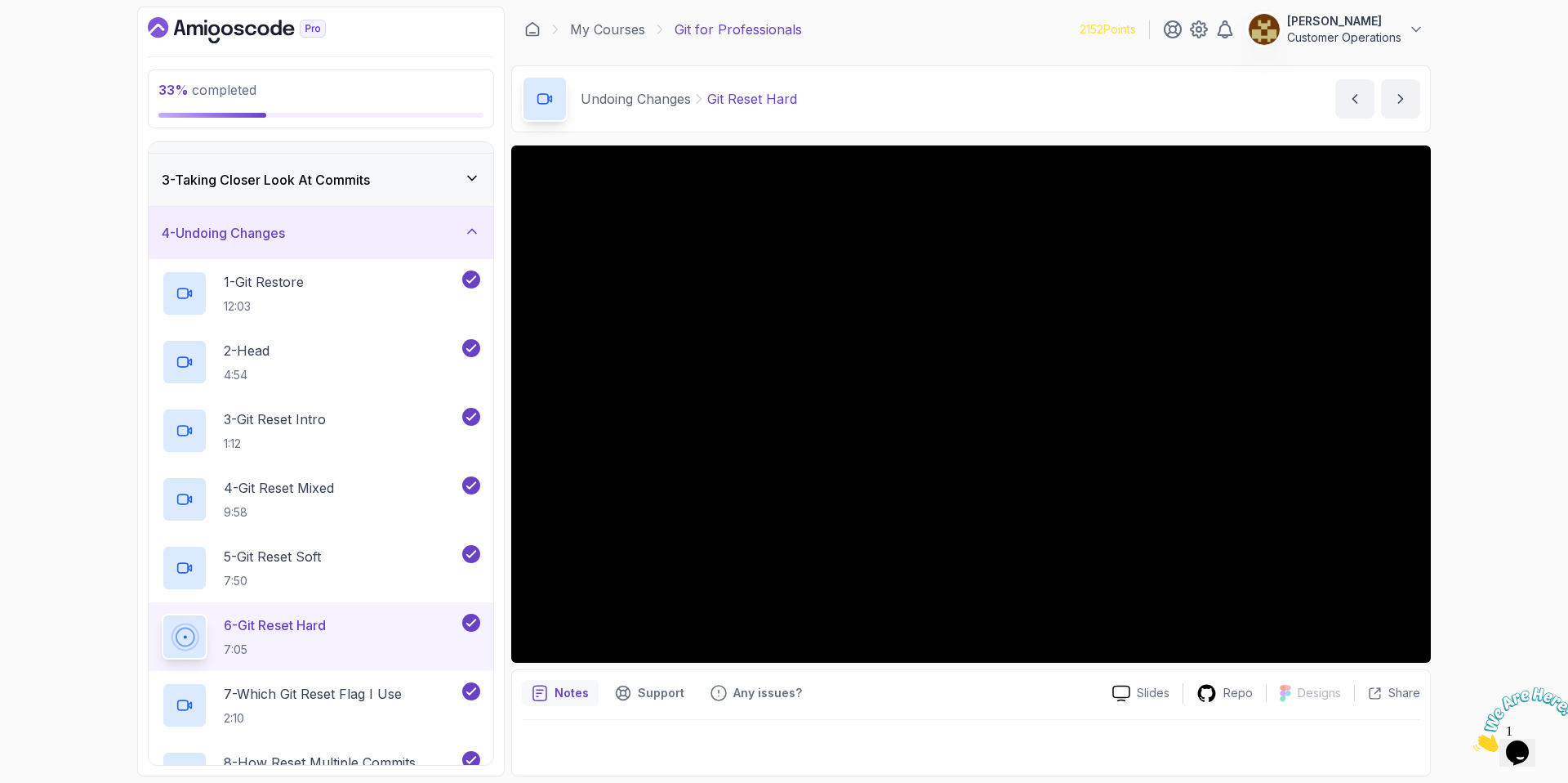
click at [332, 238] on div "4 - Undoing Changes" at bounding box center [321, 233] width 319 height 19
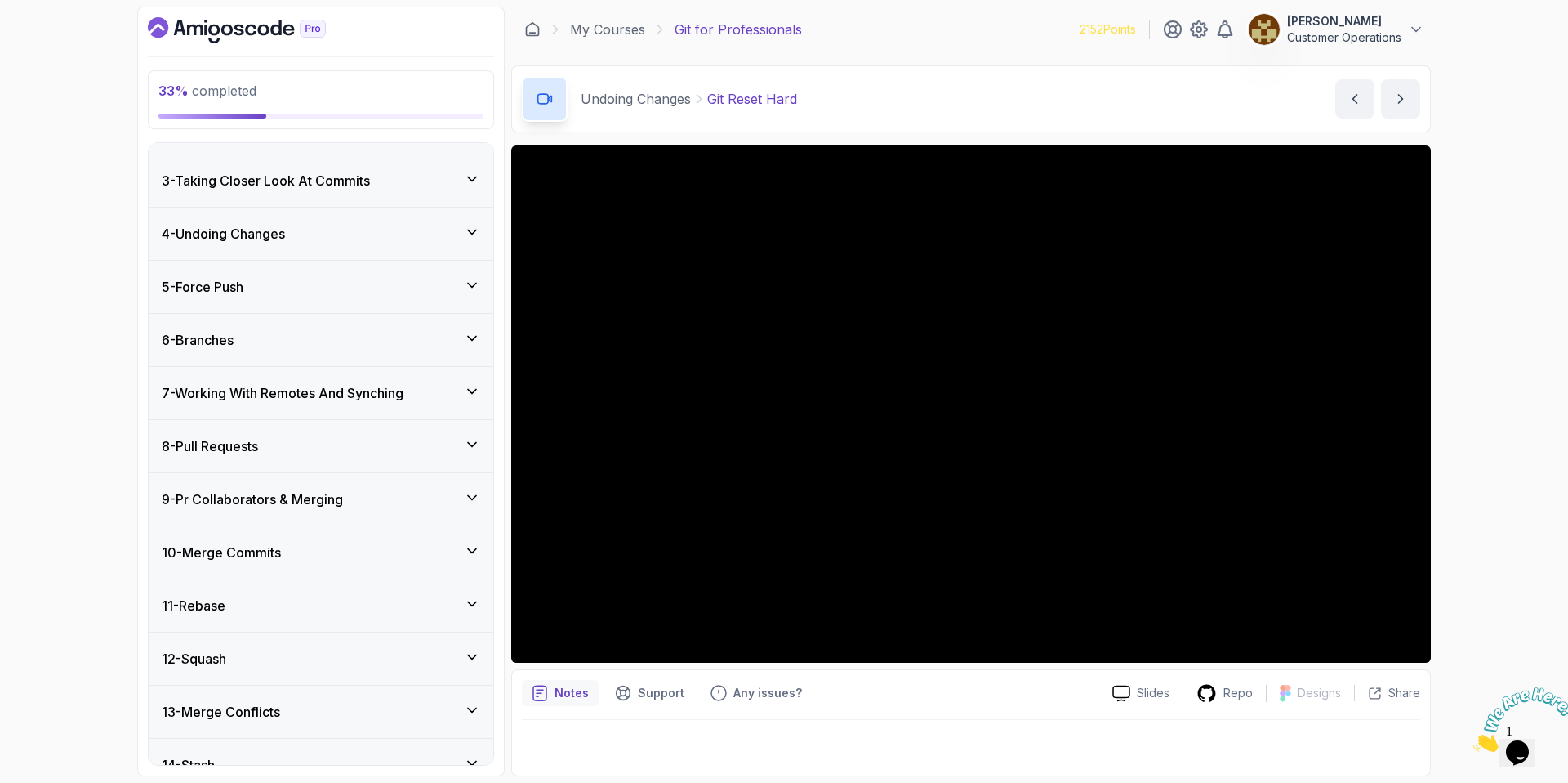
click at [289, 296] on div "5 - Force Push" at bounding box center [321, 287] width 345 height 52
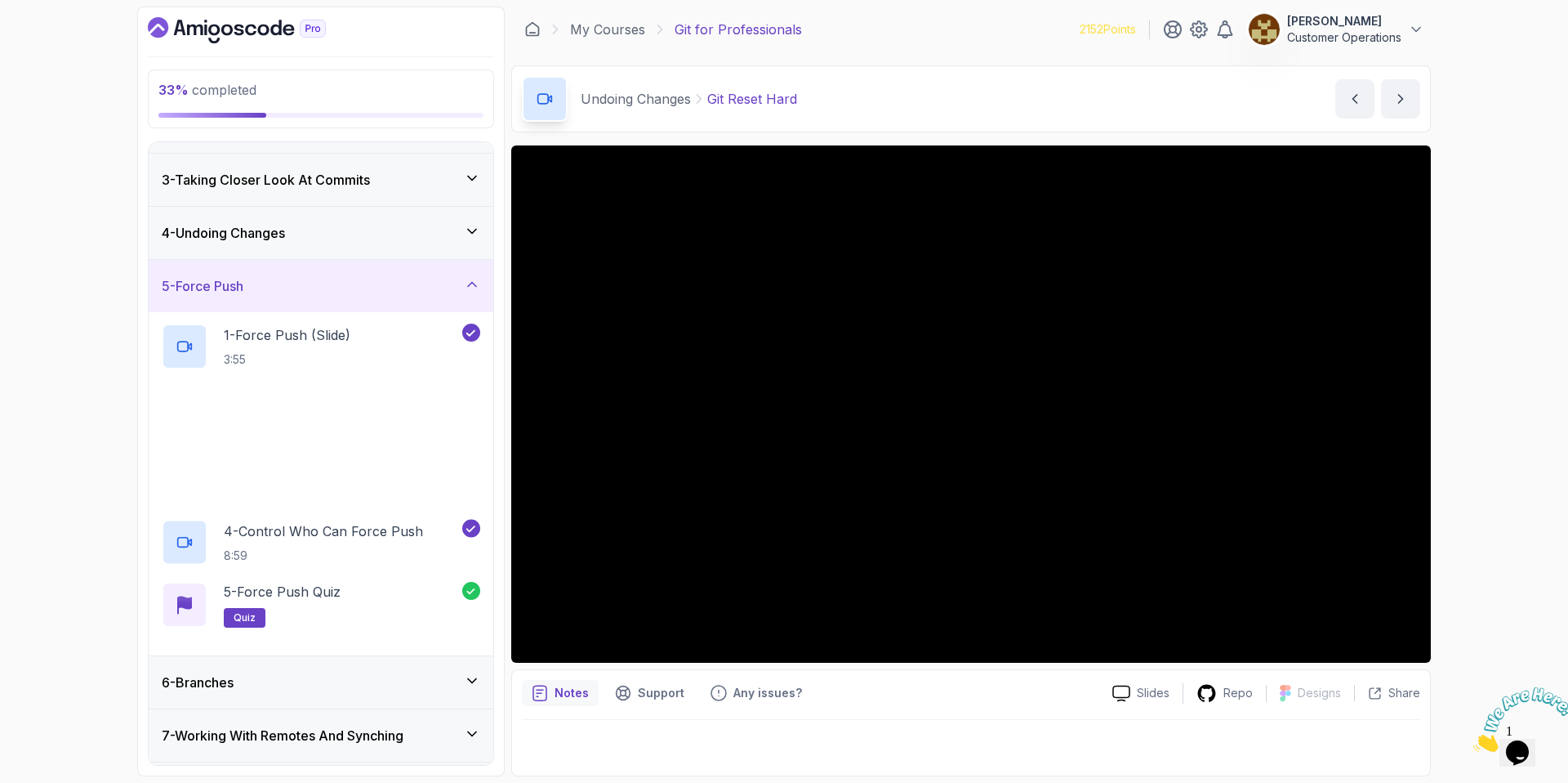
click at [289, 296] on div "5 - Force Push" at bounding box center [321, 286] width 345 height 52
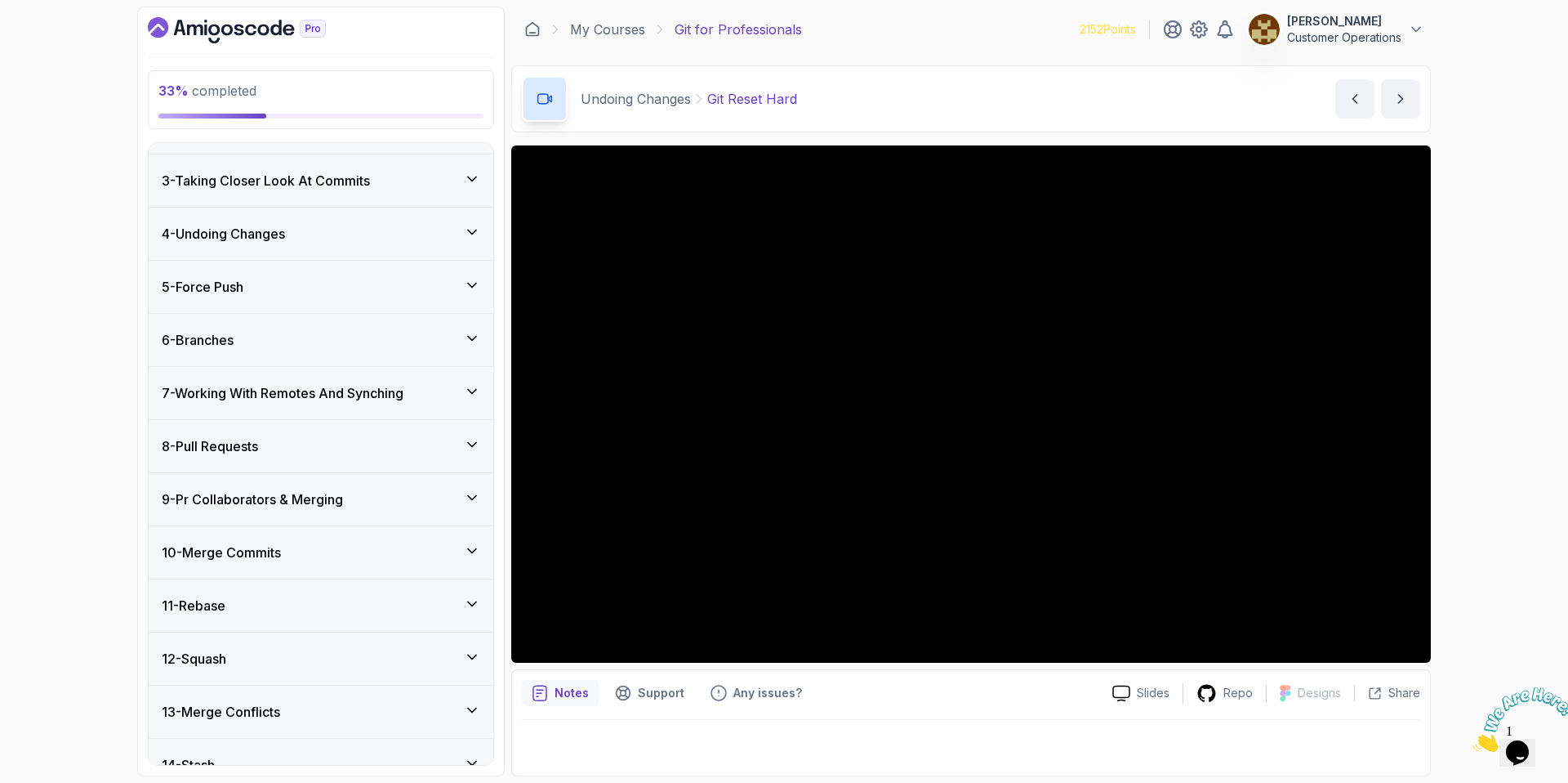
click at [297, 406] on div "7 - Working With Remotes And Synching" at bounding box center [321, 393] width 345 height 52
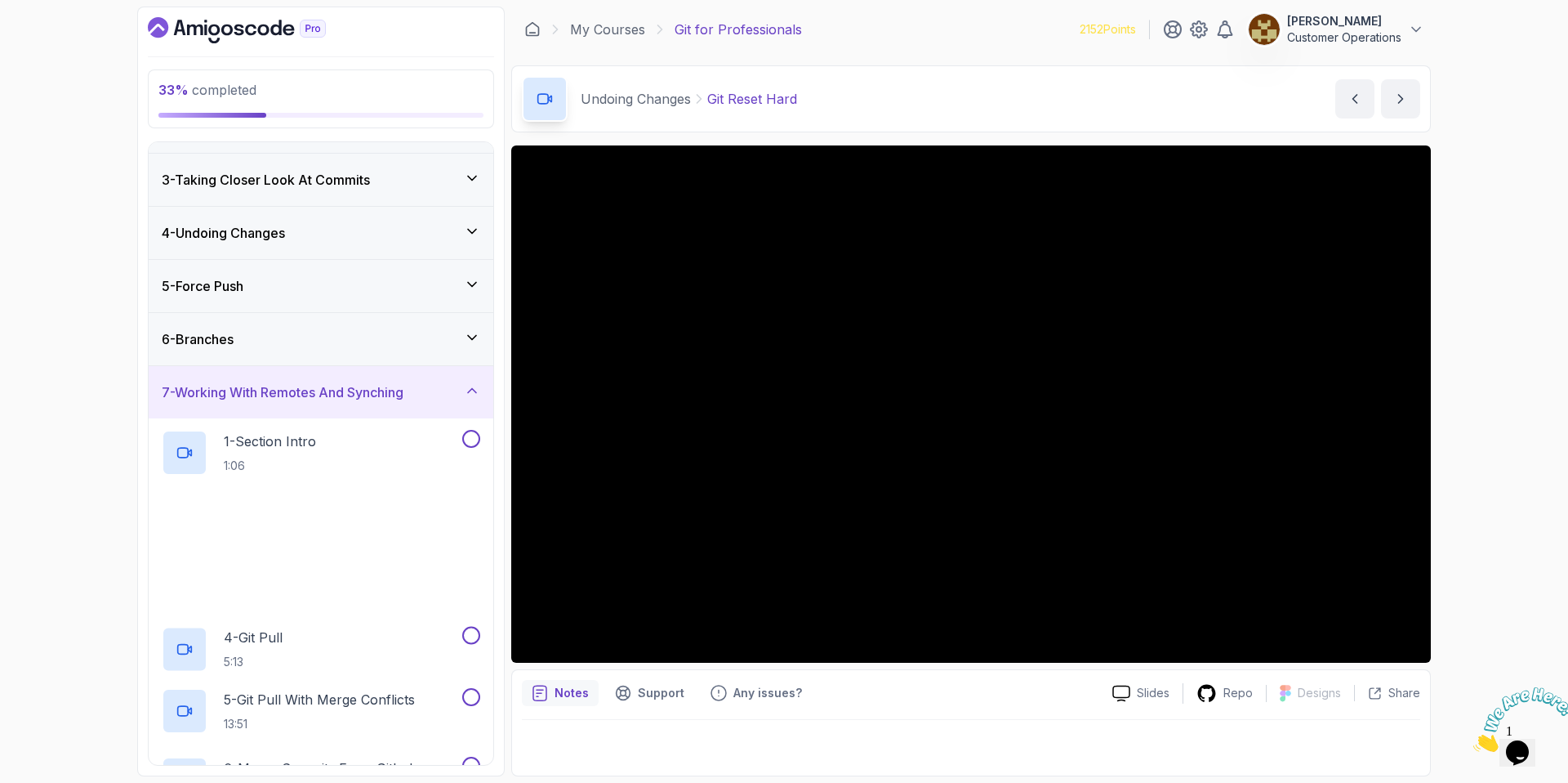
click at [283, 343] on div "6 - Branches" at bounding box center [321, 339] width 319 height 19
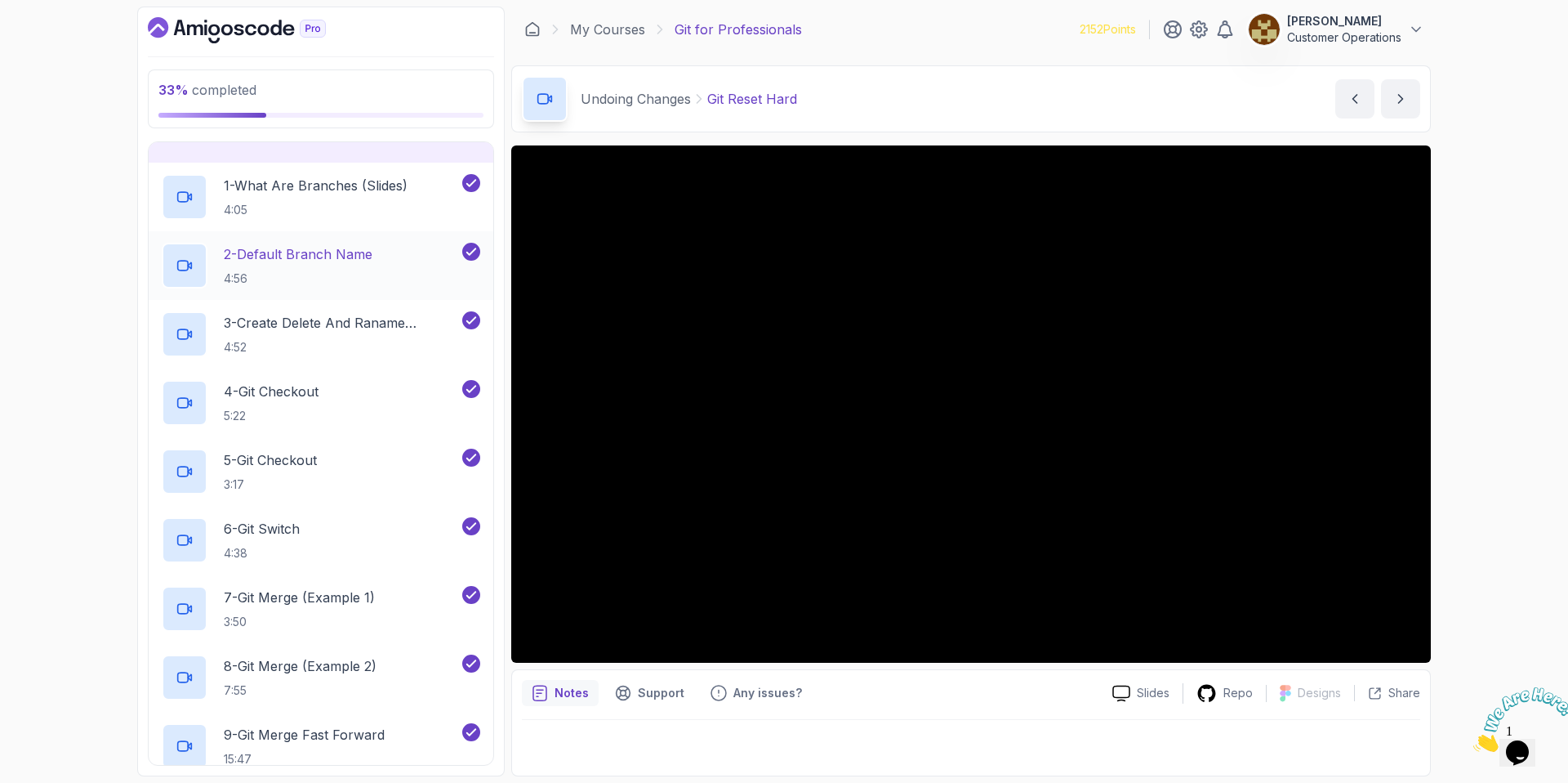
scroll to position [196, 0]
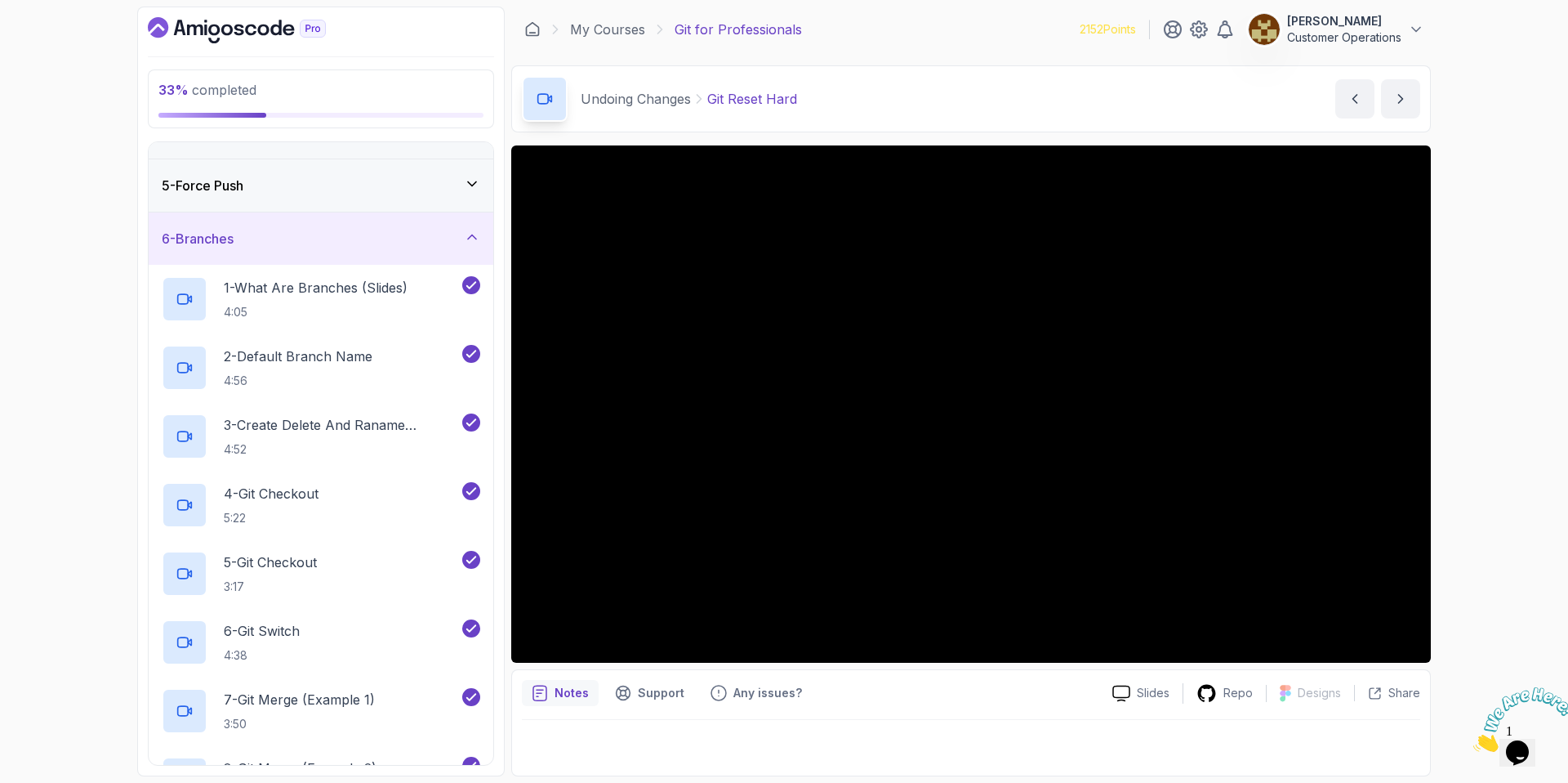
click at [299, 222] on div "6 - Branches" at bounding box center [321, 239] width 345 height 52
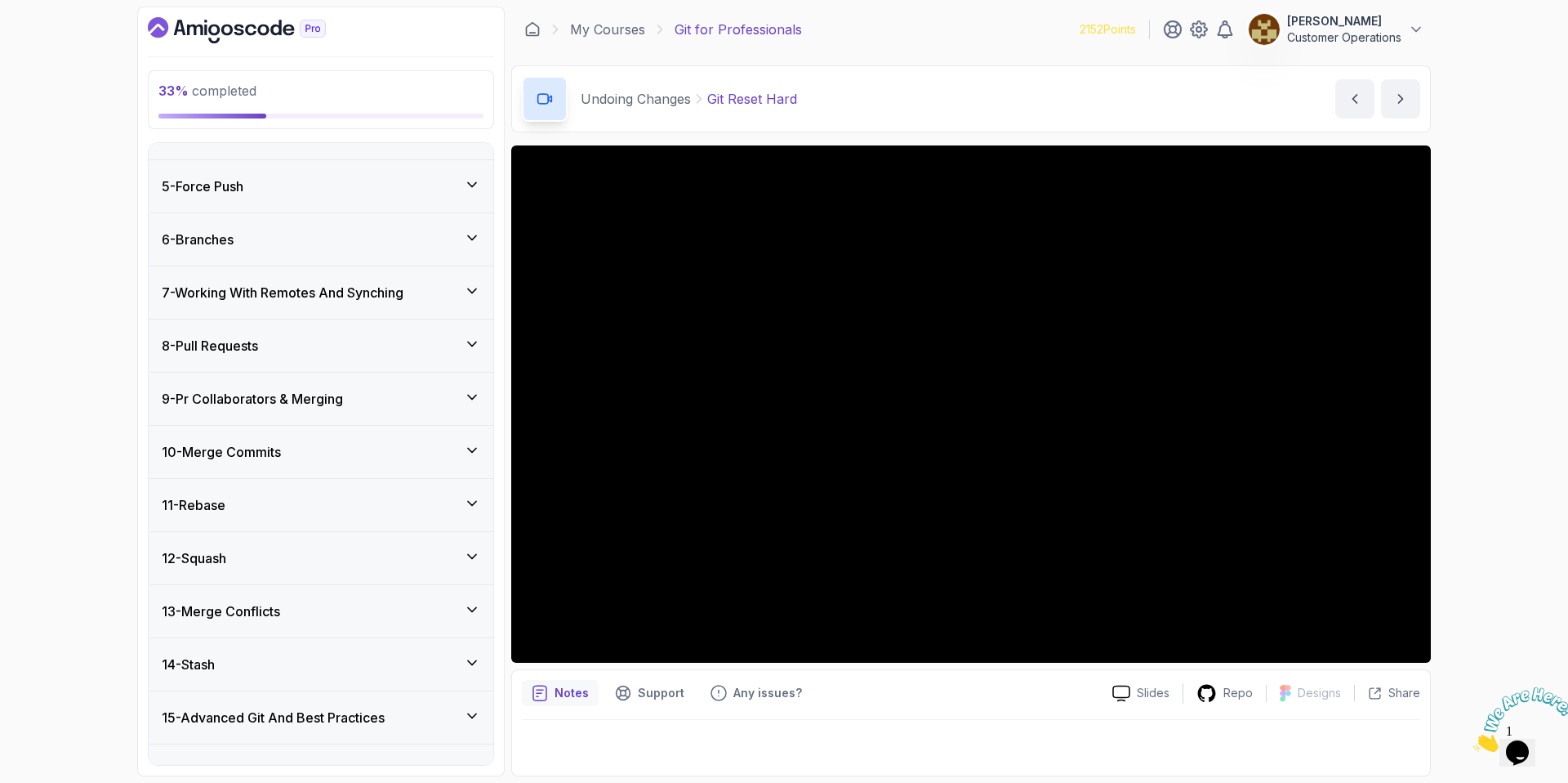
click at [288, 285] on h3 "7 - Working With Remotes And Synching" at bounding box center [282, 293] width 242 height 19
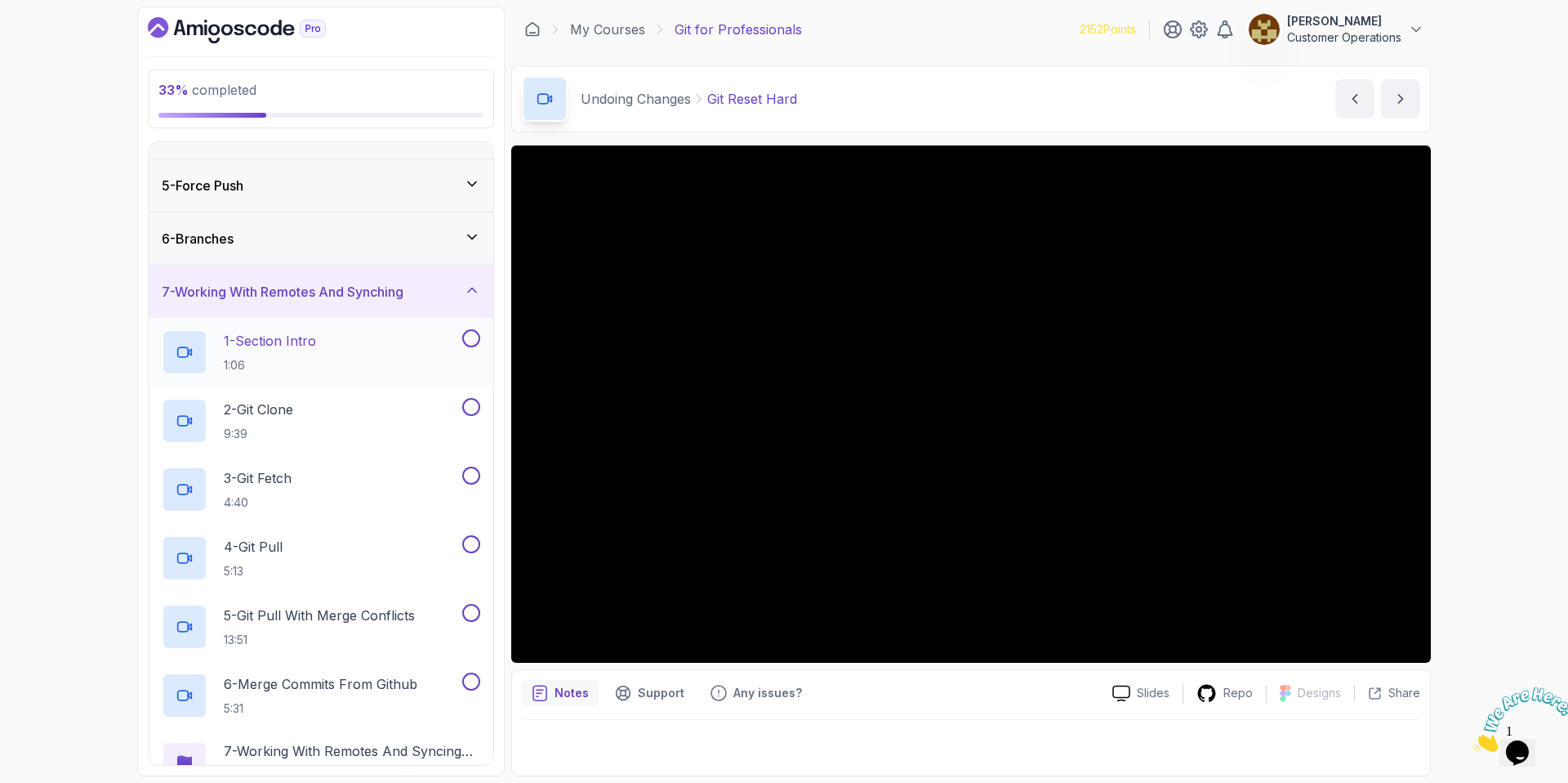
click at [274, 348] on p "1 - Section Intro" at bounding box center [270, 341] width 92 height 19
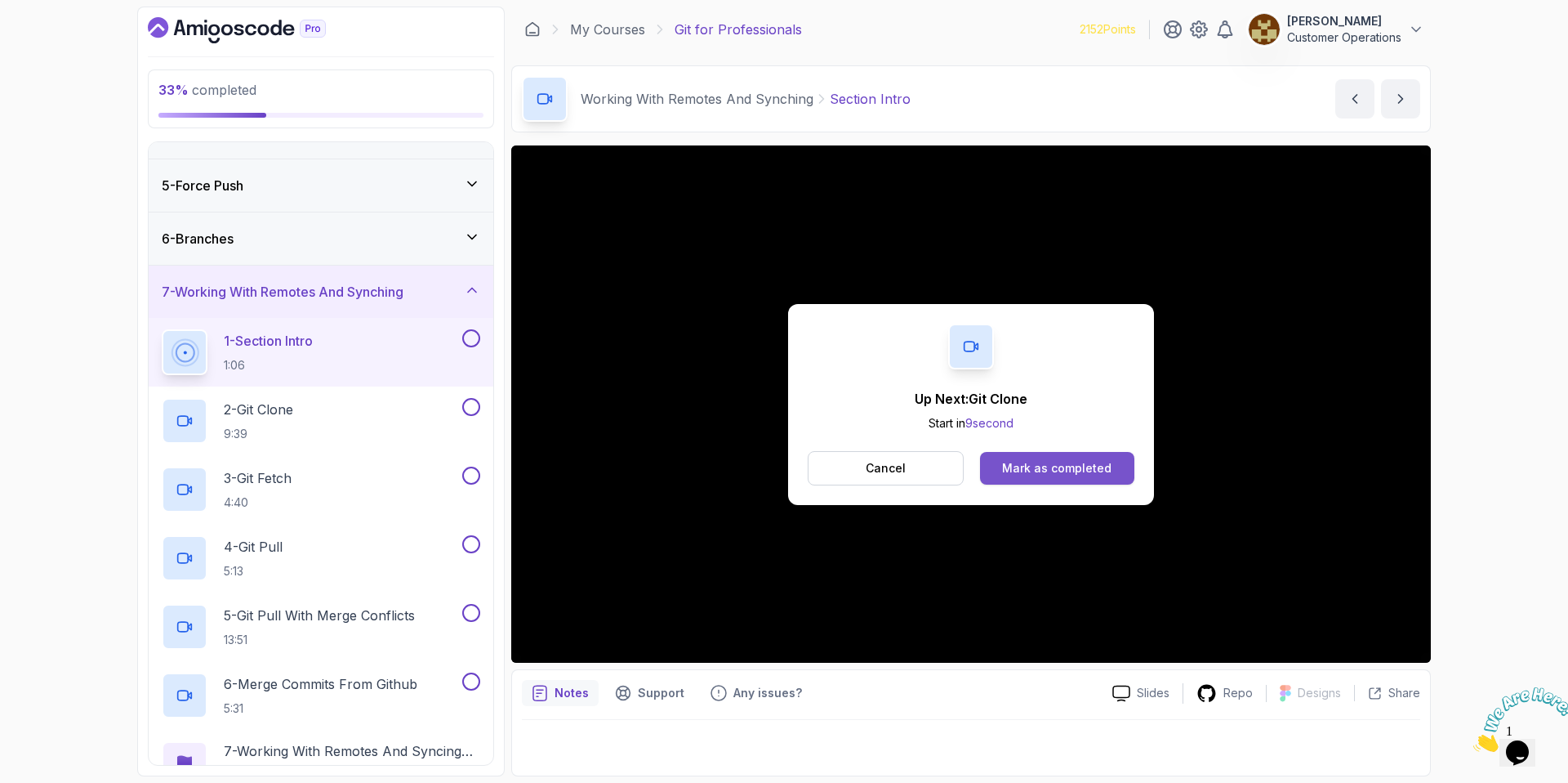
click at [1055, 462] on div "Mark as completed" at bounding box center [1057, 468] width 110 height 16
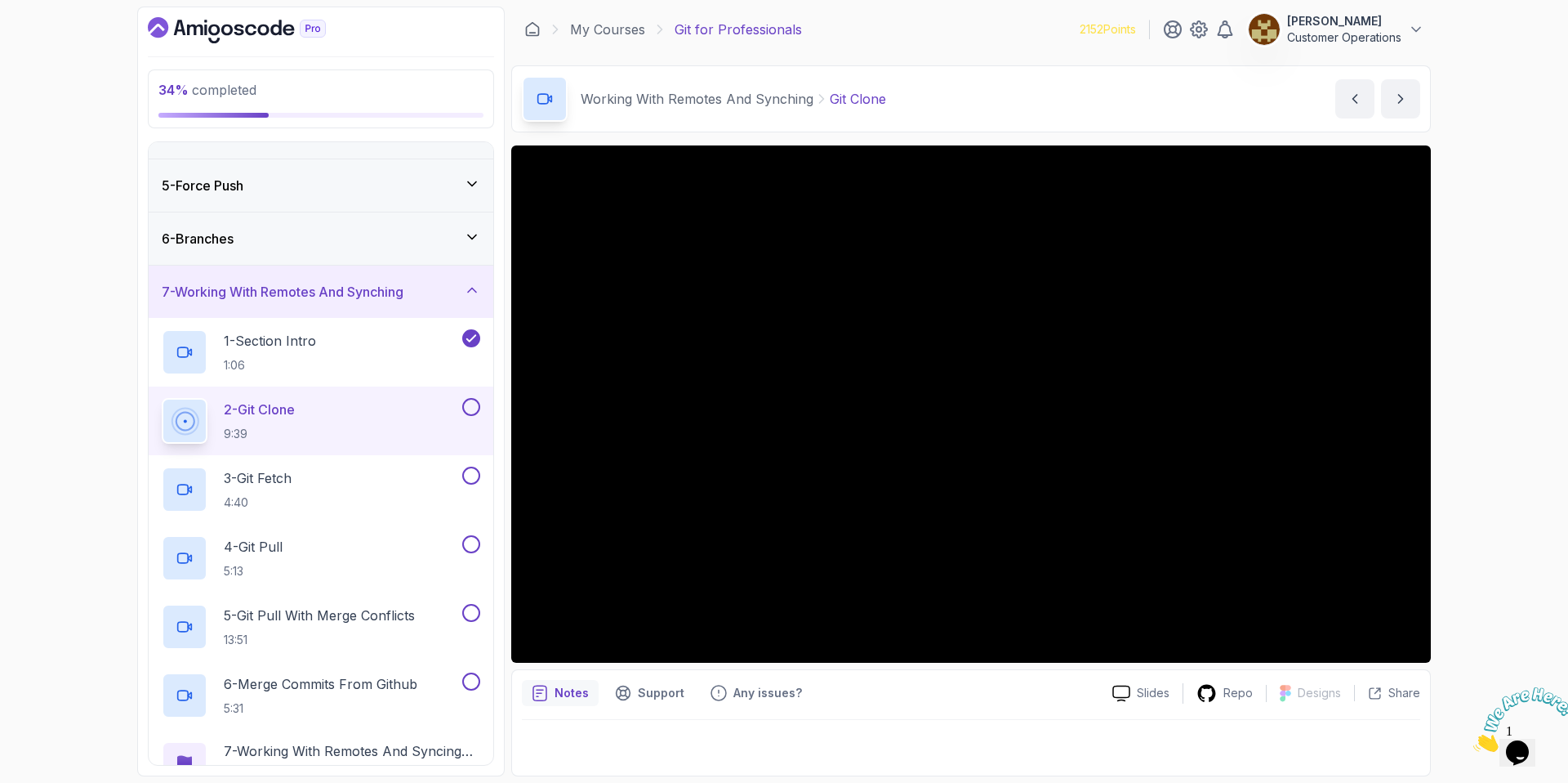
click at [967, 82] on div "Working With Remotes And Synching Git Clone Git Clone by nelson" at bounding box center [970, 99] width 919 height 67
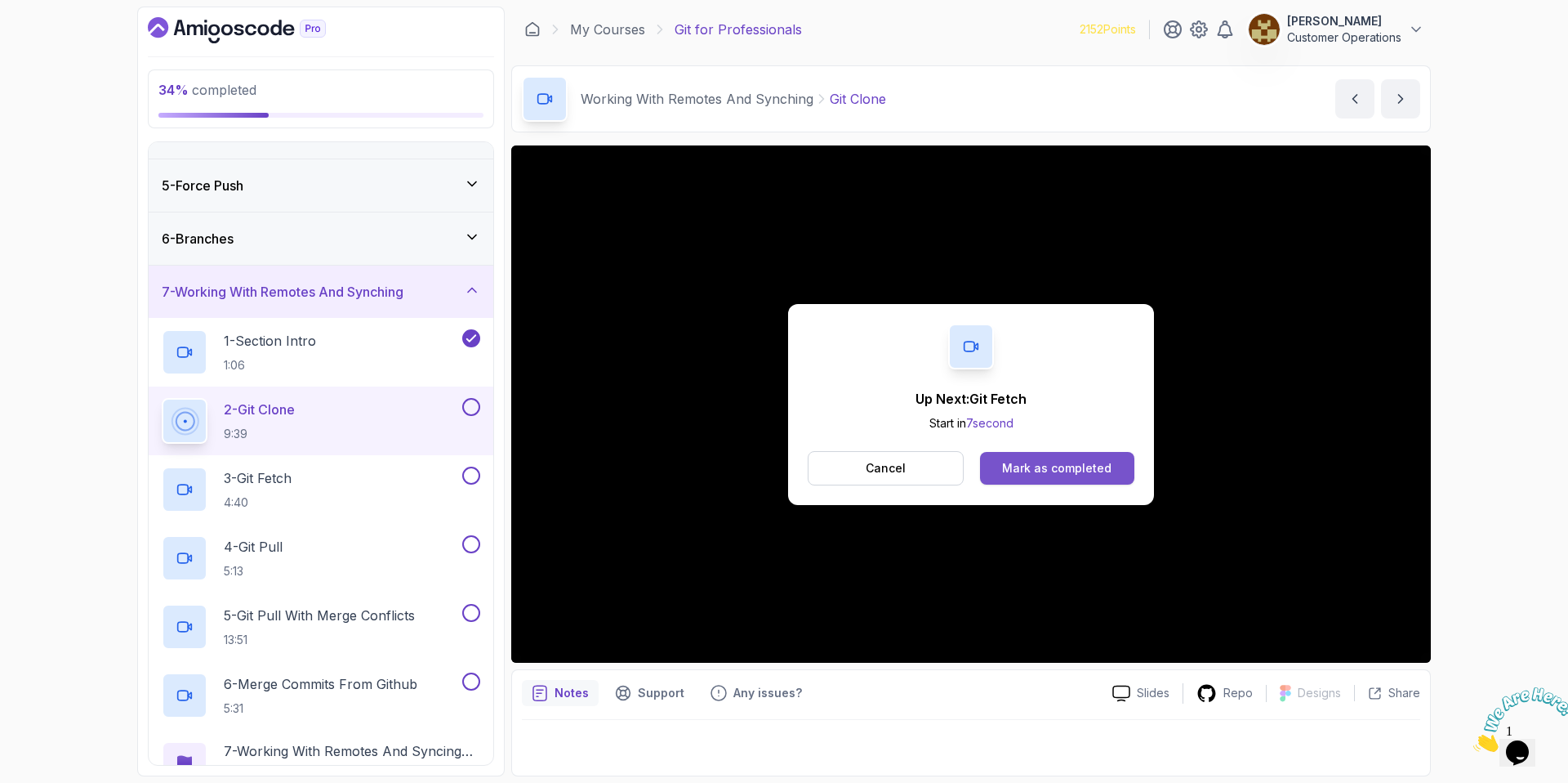
click at [1037, 472] on div "Mark as completed" at bounding box center [1057, 468] width 110 height 16
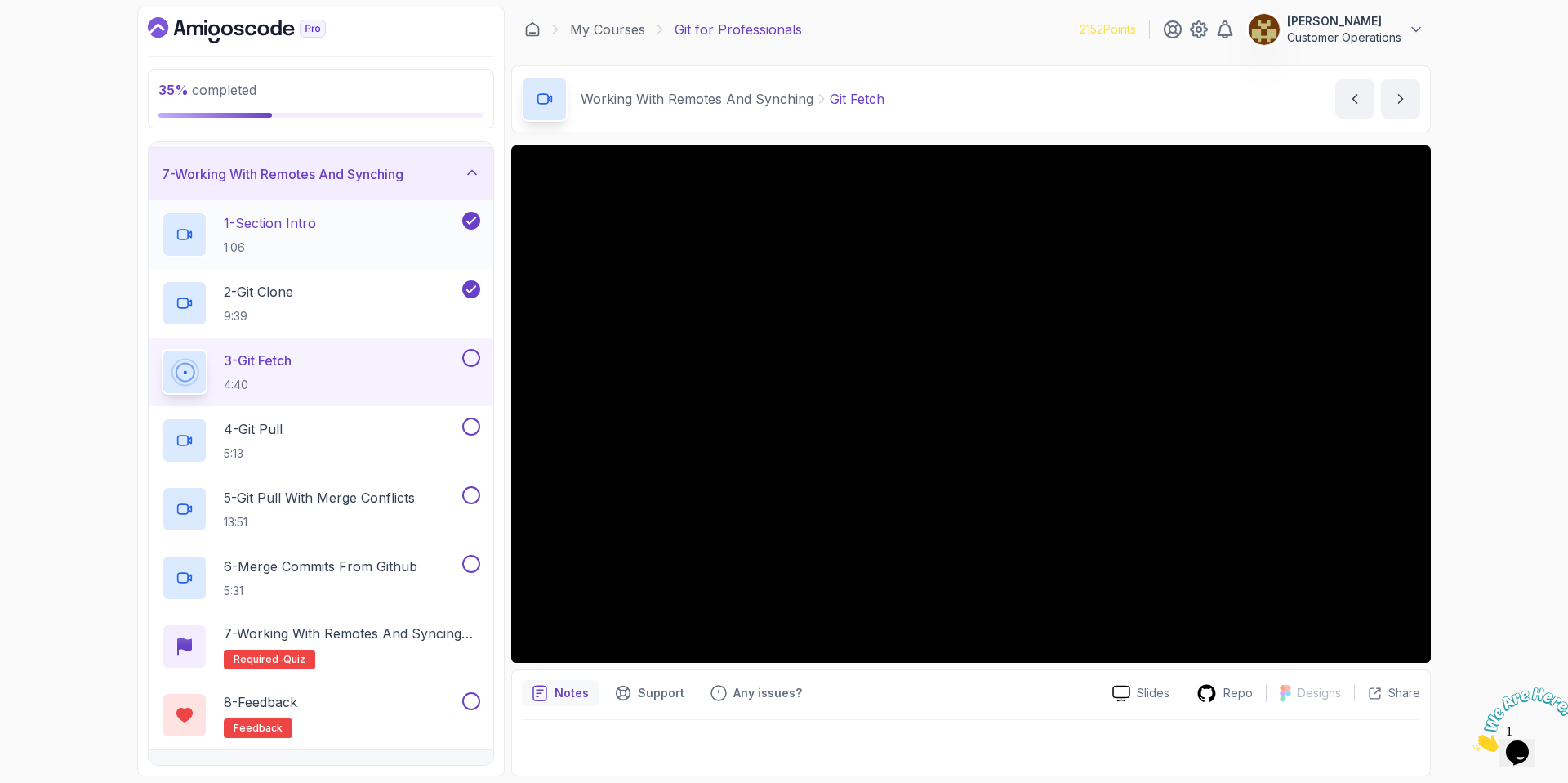
scroll to position [310, 0]
click at [1022, 96] on div "Working With Remotes And Synching Git Fetch Git Fetch by nelson" at bounding box center [970, 99] width 919 height 67
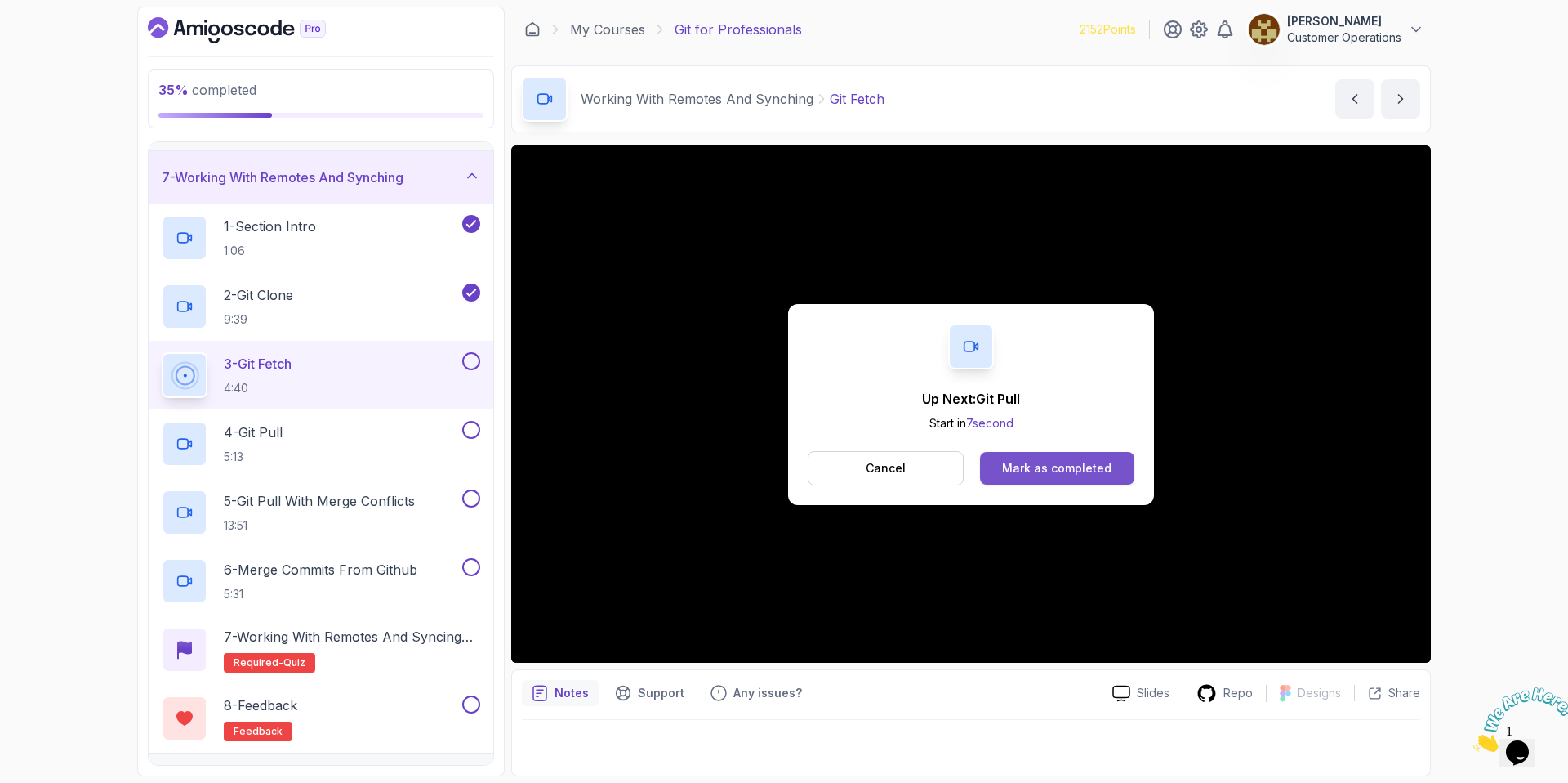
click at [1040, 479] on button "Mark as completed" at bounding box center [1057, 468] width 154 height 33
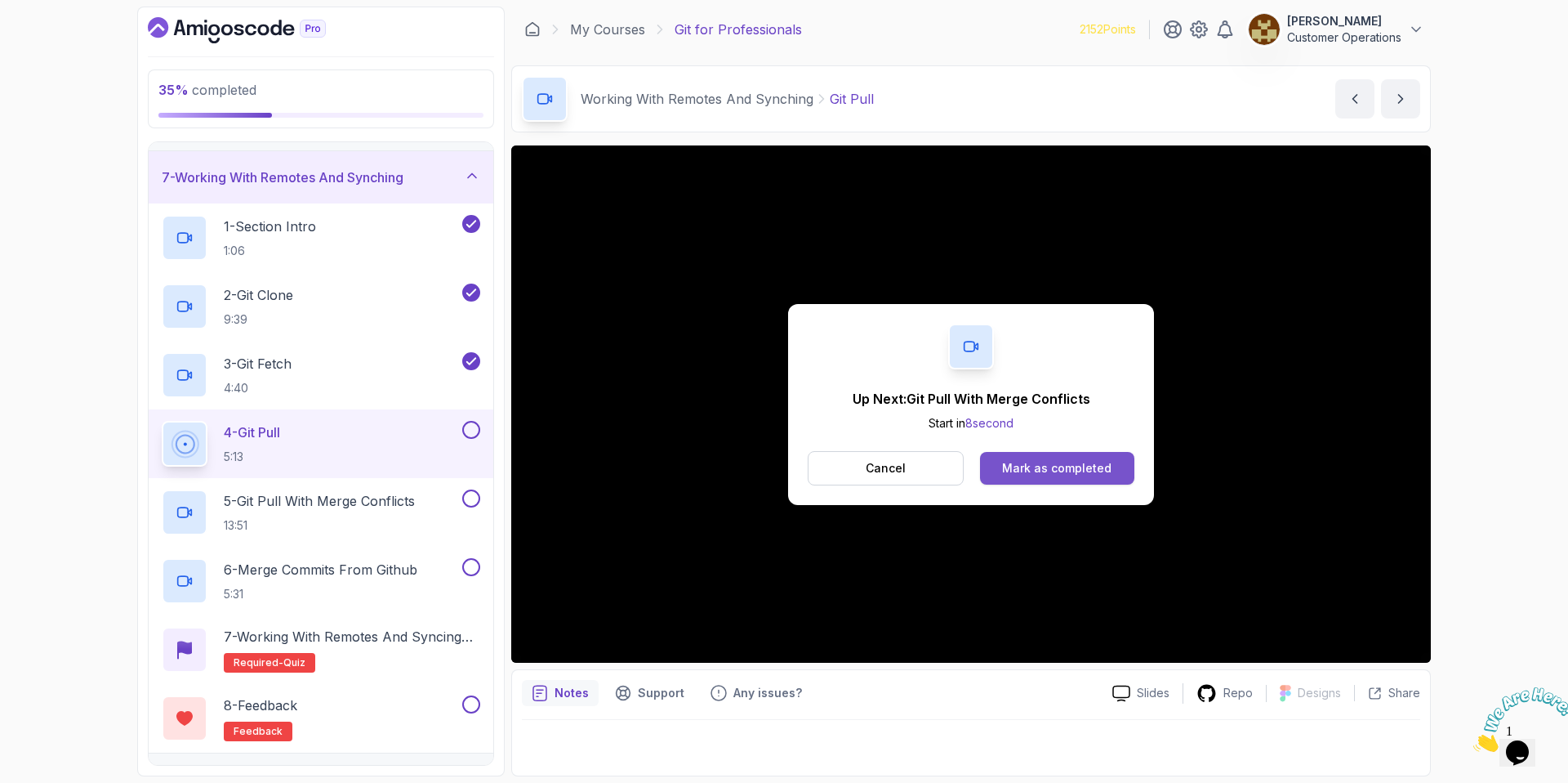
click at [1042, 460] on div "Mark as completed" at bounding box center [1057, 468] width 110 height 16
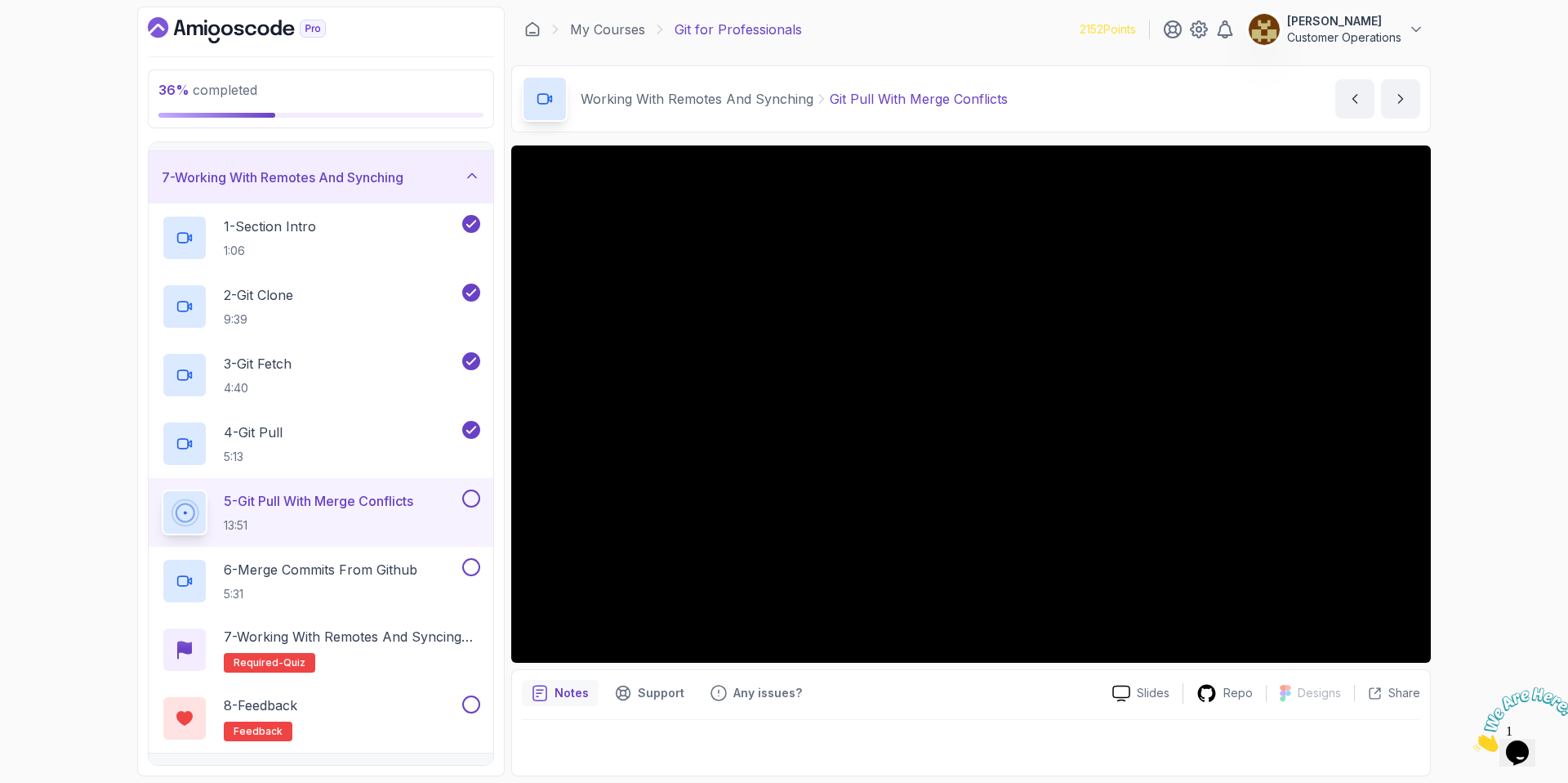
click at [1147, 82] on div "Working With Remotes And Synching Git Pull With Merge Conflicts Git Pull With M…" at bounding box center [970, 99] width 919 height 67
drag, startPoint x: 1152, startPoint y: 105, endPoint x: 1144, endPoint y: 92, distance: 15.3
click at [1152, 105] on div "Working With Remotes And Synching Git Pull With Merge Conflicts Git Pull With M…" at bounding box center [970, 99] width 919 height 67
click at [1080, 107] on div "Working With Remotes And Synching Git Pull With Merge Conflicts Git Pull With M…" at bounding box center [970, 99] width 919 height 67
click at [1159, 105] on div "Working With Remotes And Synching Git Pull With Merge Conflicts Git Pull With M…" at bounding box center [970, 99] width 919 height 67
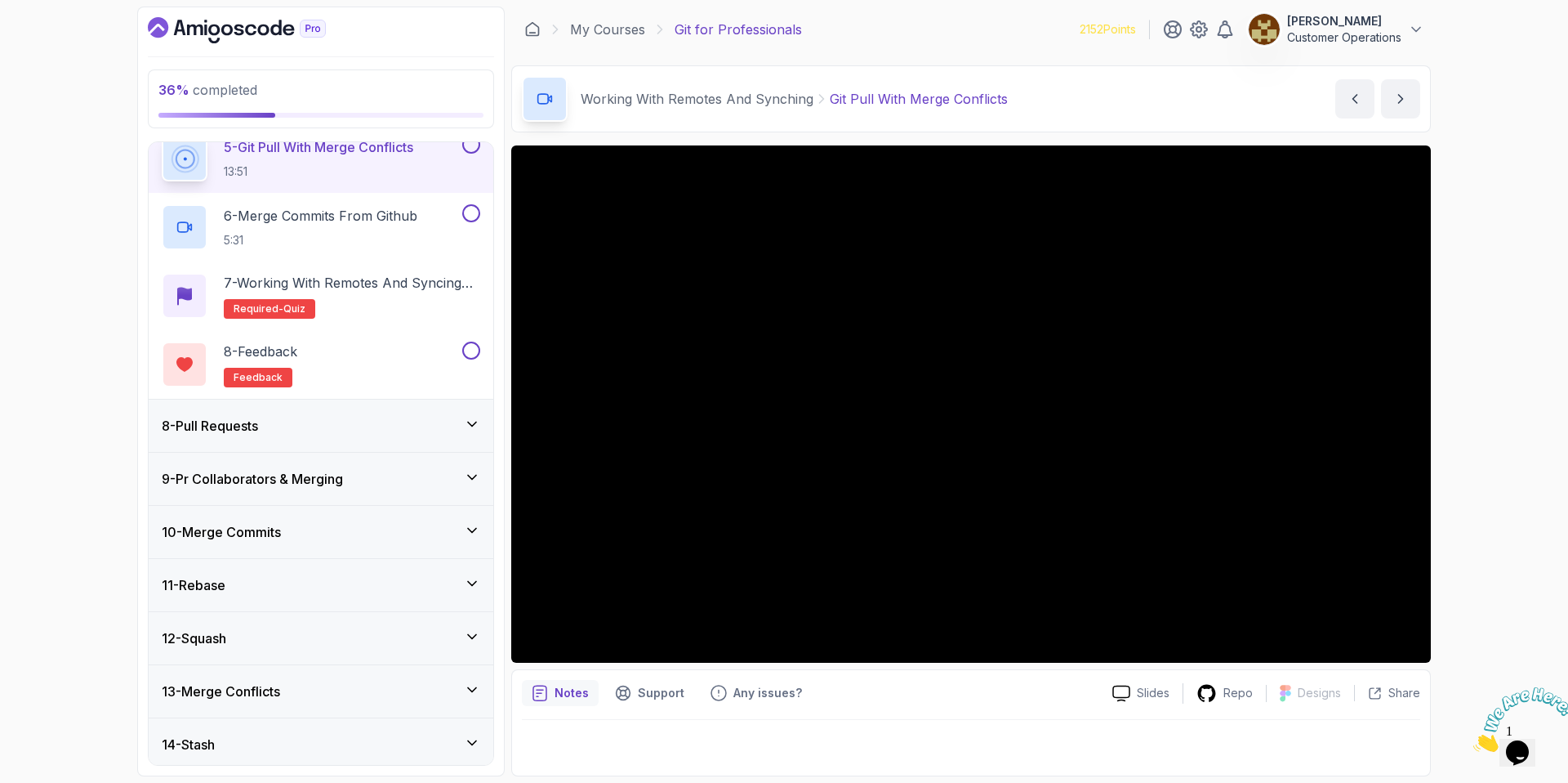
scroll to position [810, 0]
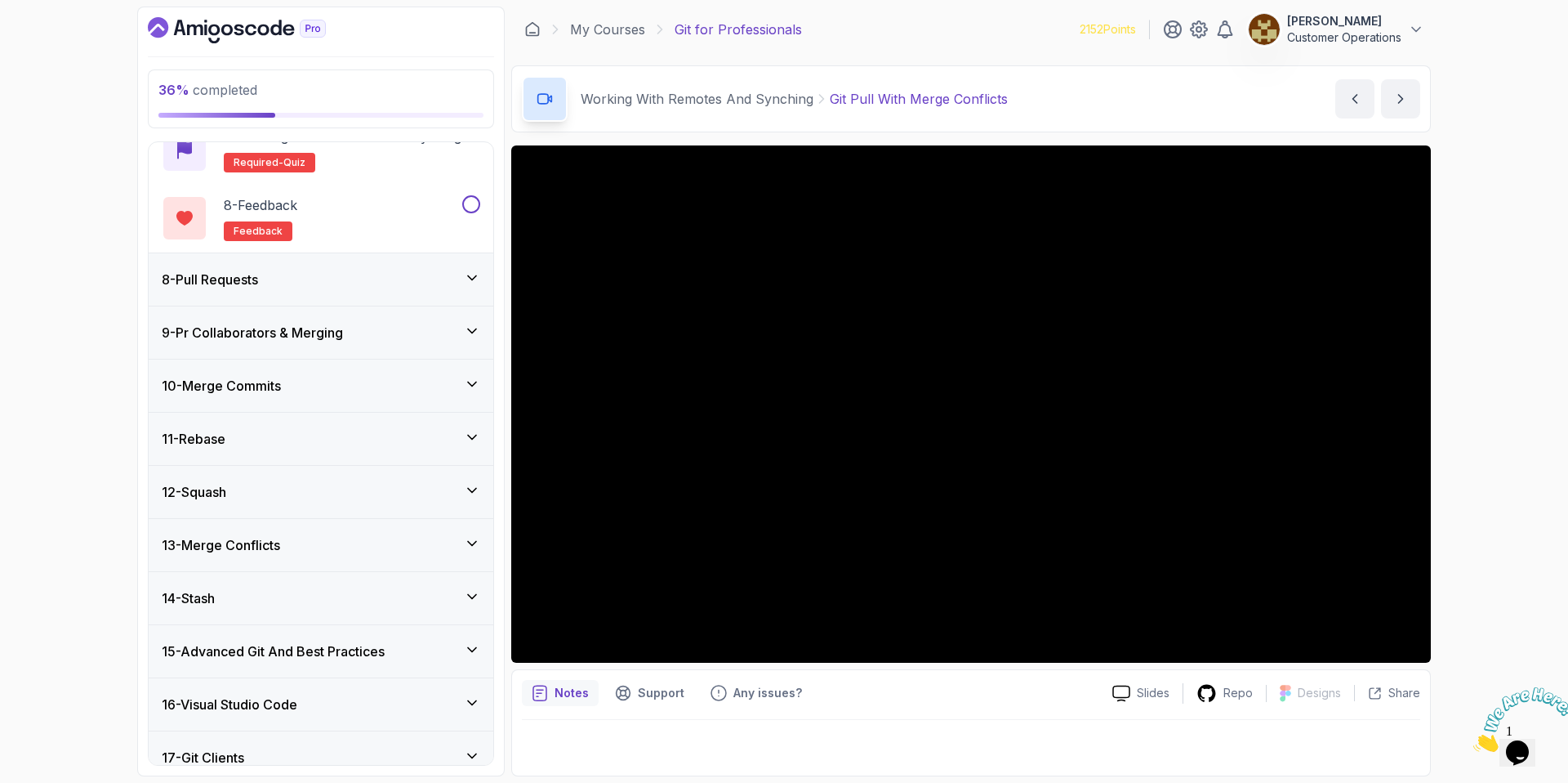
click at [285, 274] on div "8 - Pull Requests" at bounding box center [321, 279] width 319 height 19
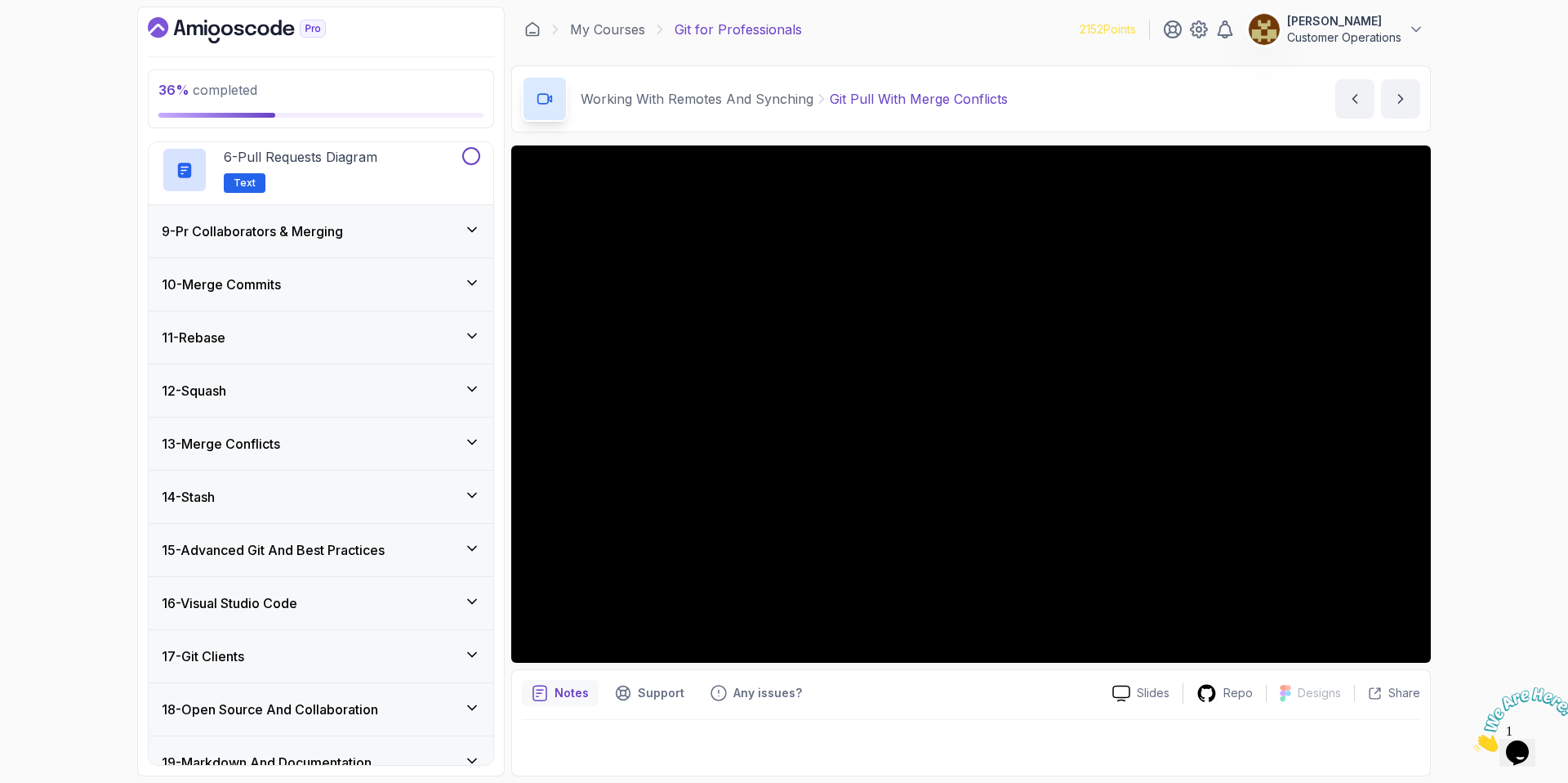
scroll to position [352, 0]
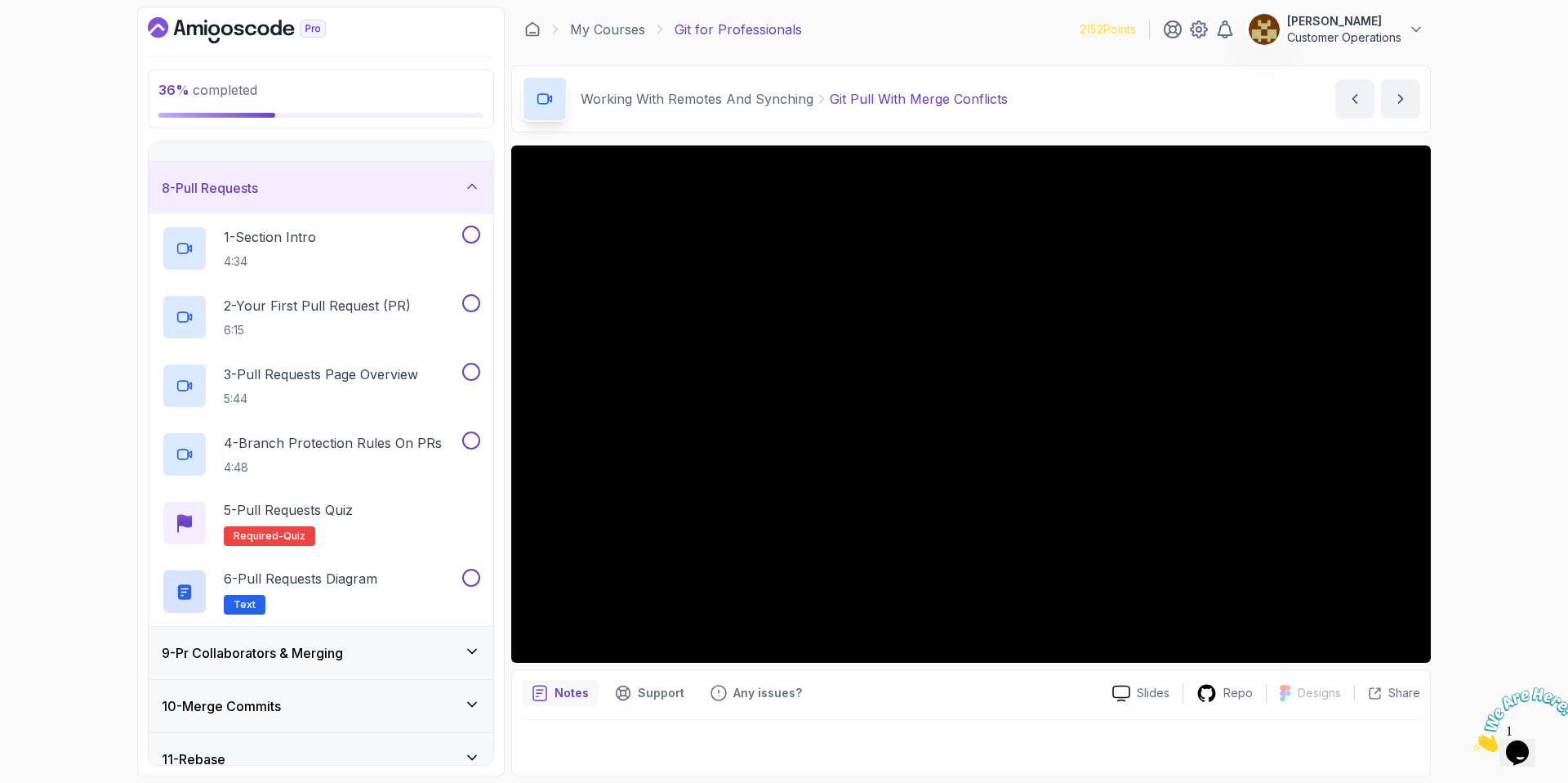
click at [323, 186] on div "8 - Pull Requests" at bounding box center [321, 188] width 319 height 19
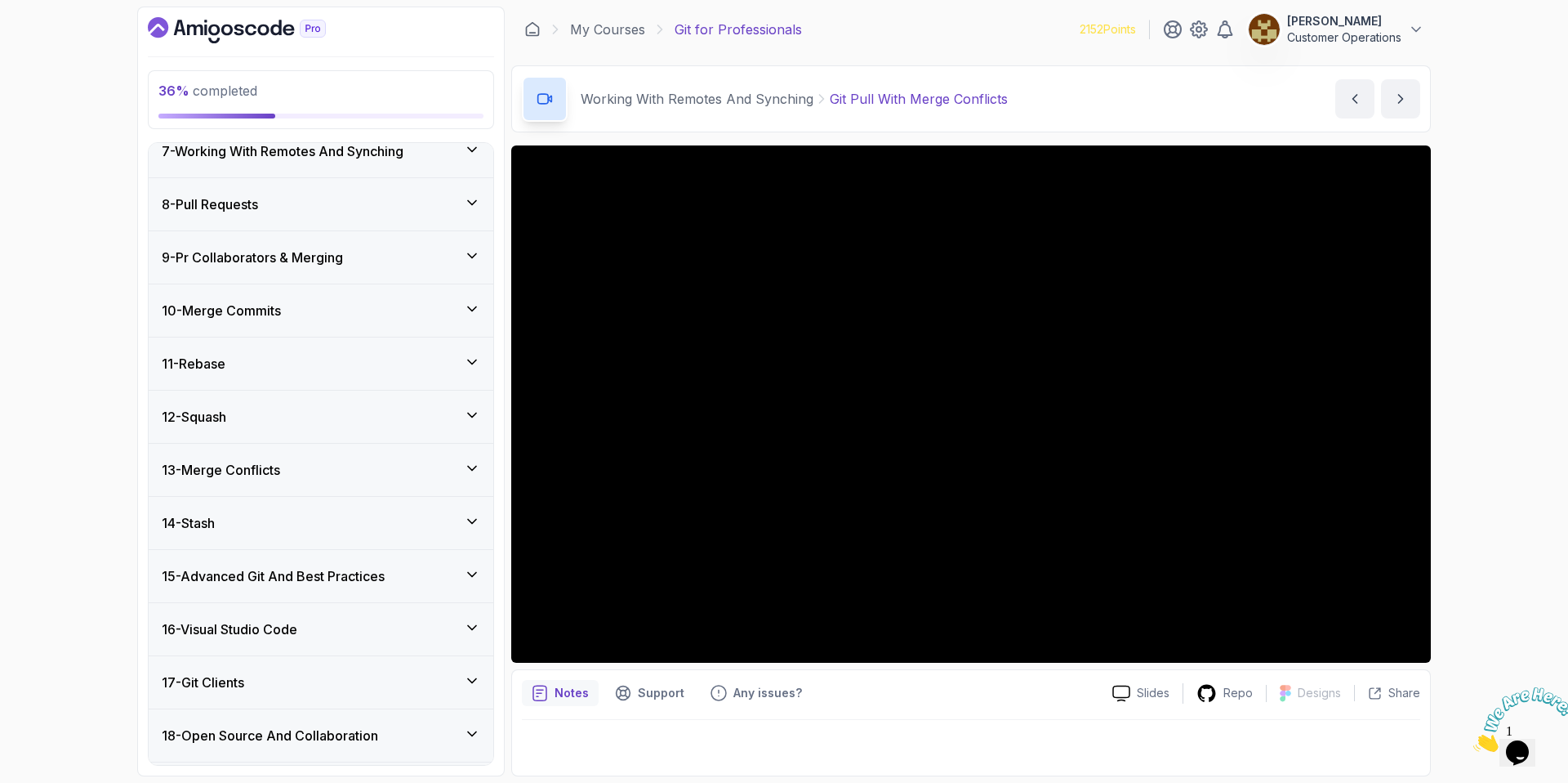
scroll to position [274, 0]
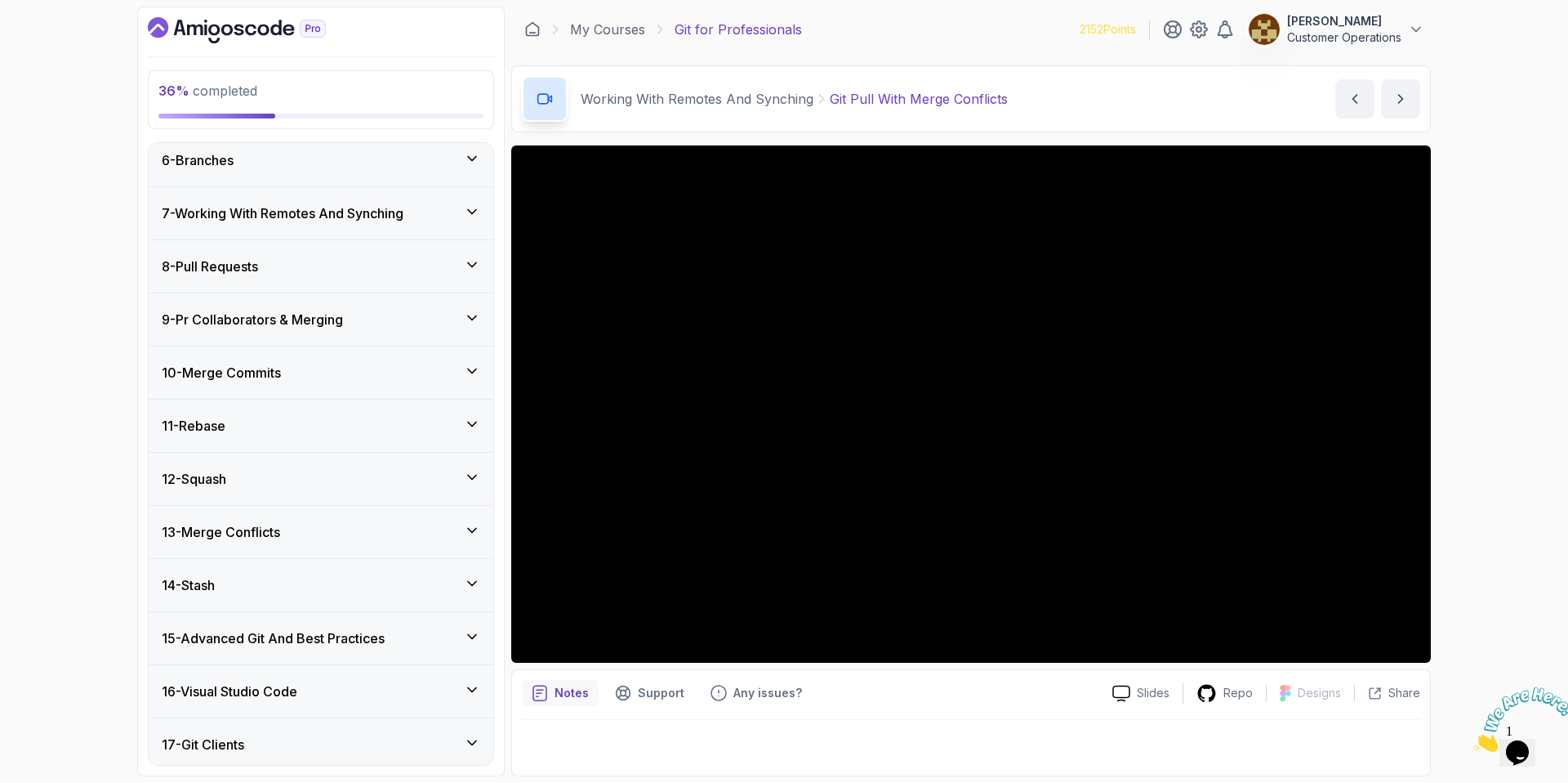
click at [300, 231] on div "7 - Working With Remotes And Synching" at bounding box center [321, 213] width 345 height 52
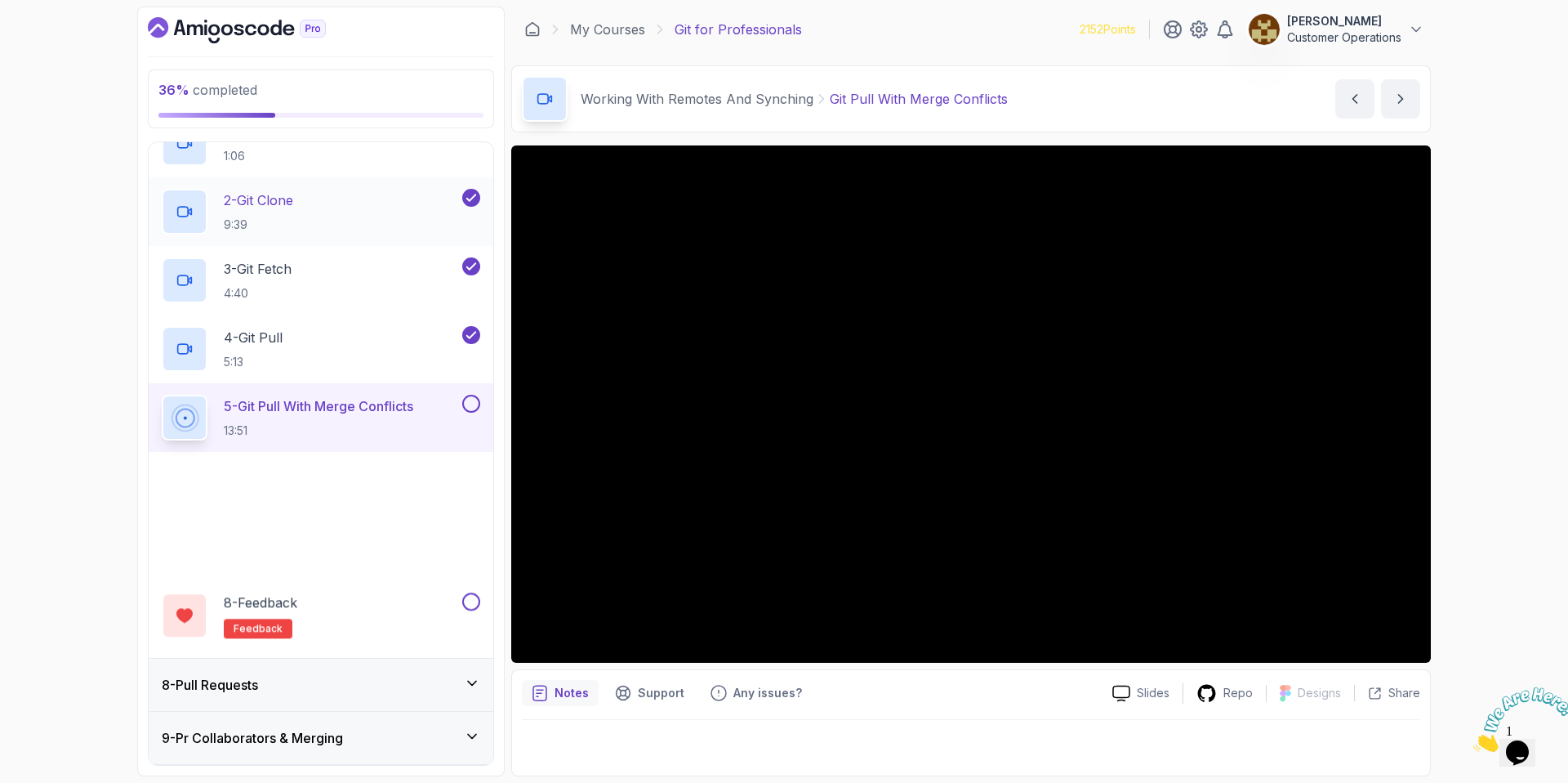
scroll to position [457, 0]
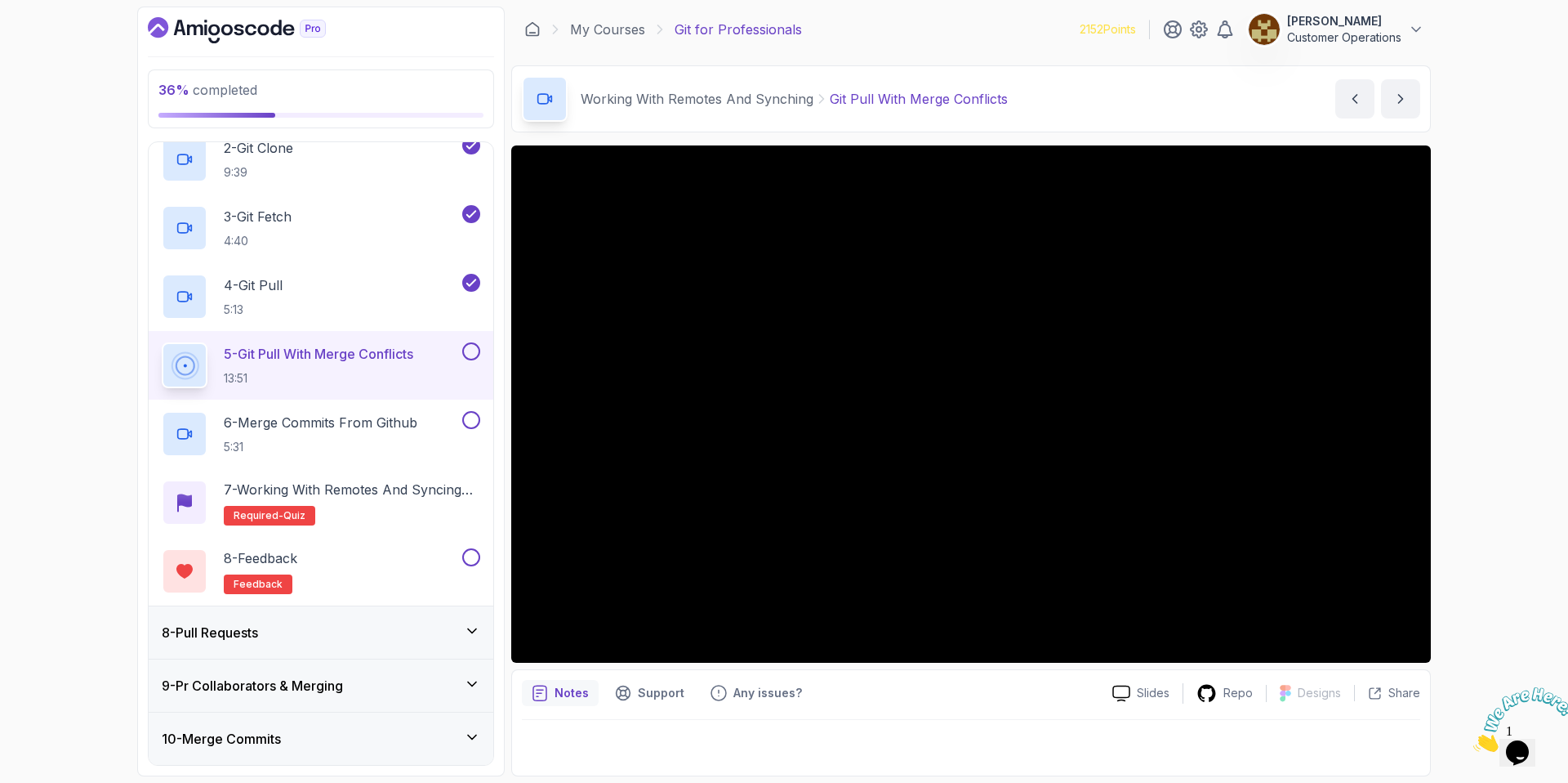
click at [1118, 92] on div "Working With Remotes And Synching Git Pull With Merge Conflicts Git Pull With M…" at bounding box center [970, 99] width 919 height 67
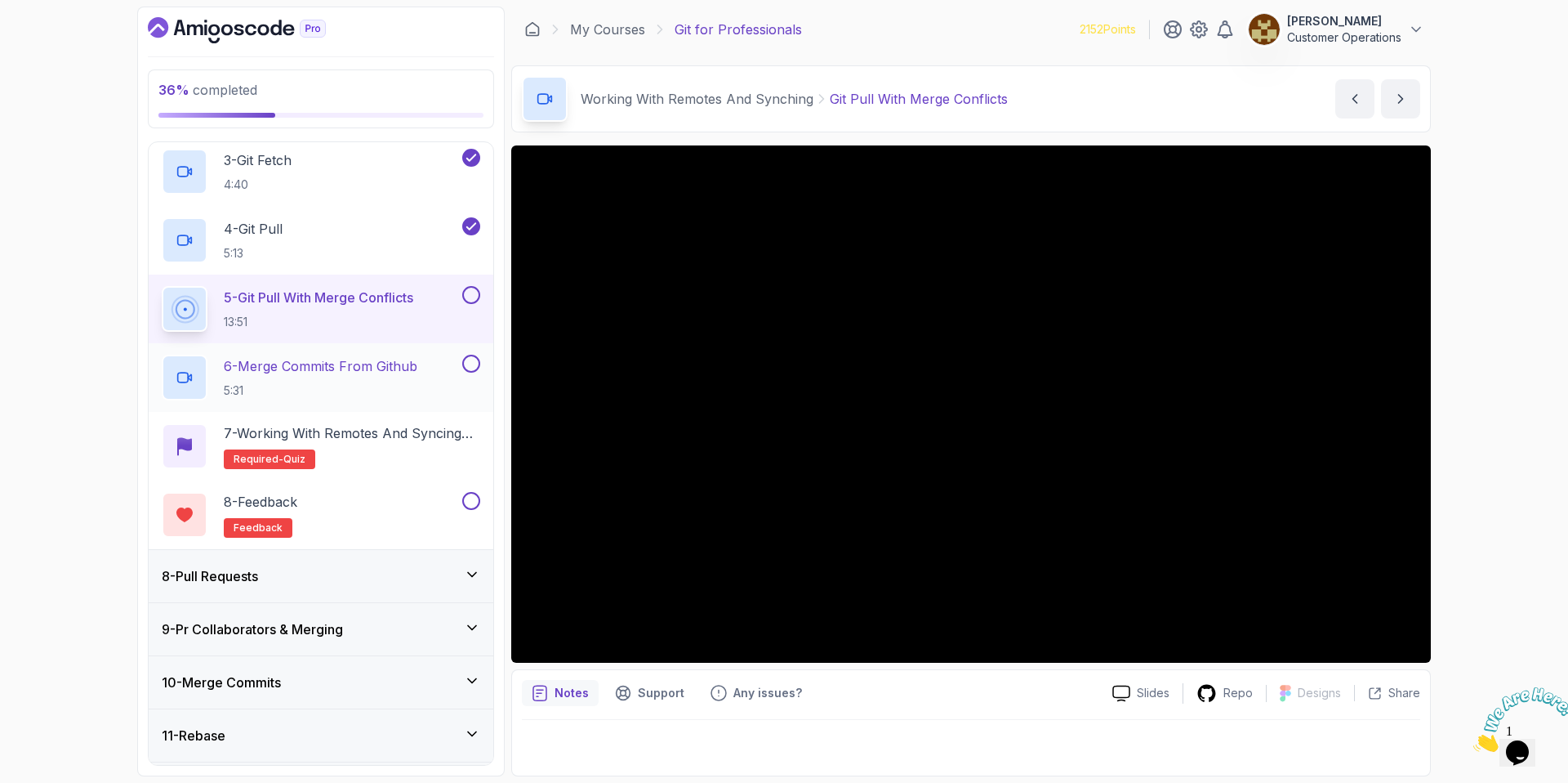
scroll to position [509, 0]
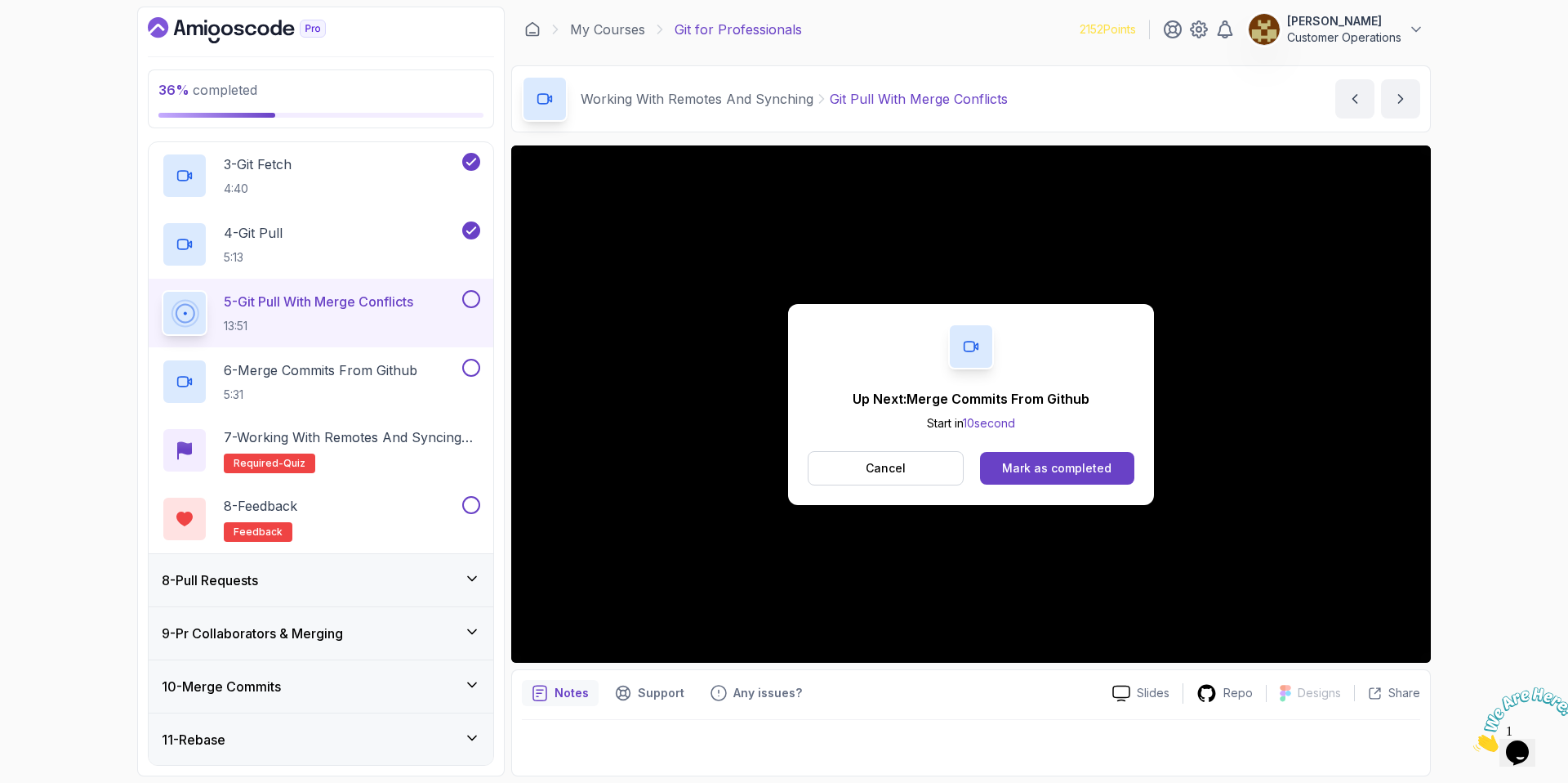
click at [474, 301] on button at bounding box center [471, 299] width 18 height 18
click at [1061, 476] on div "Mark as completed" at bounding box center [1057, 468] width 110 height 16
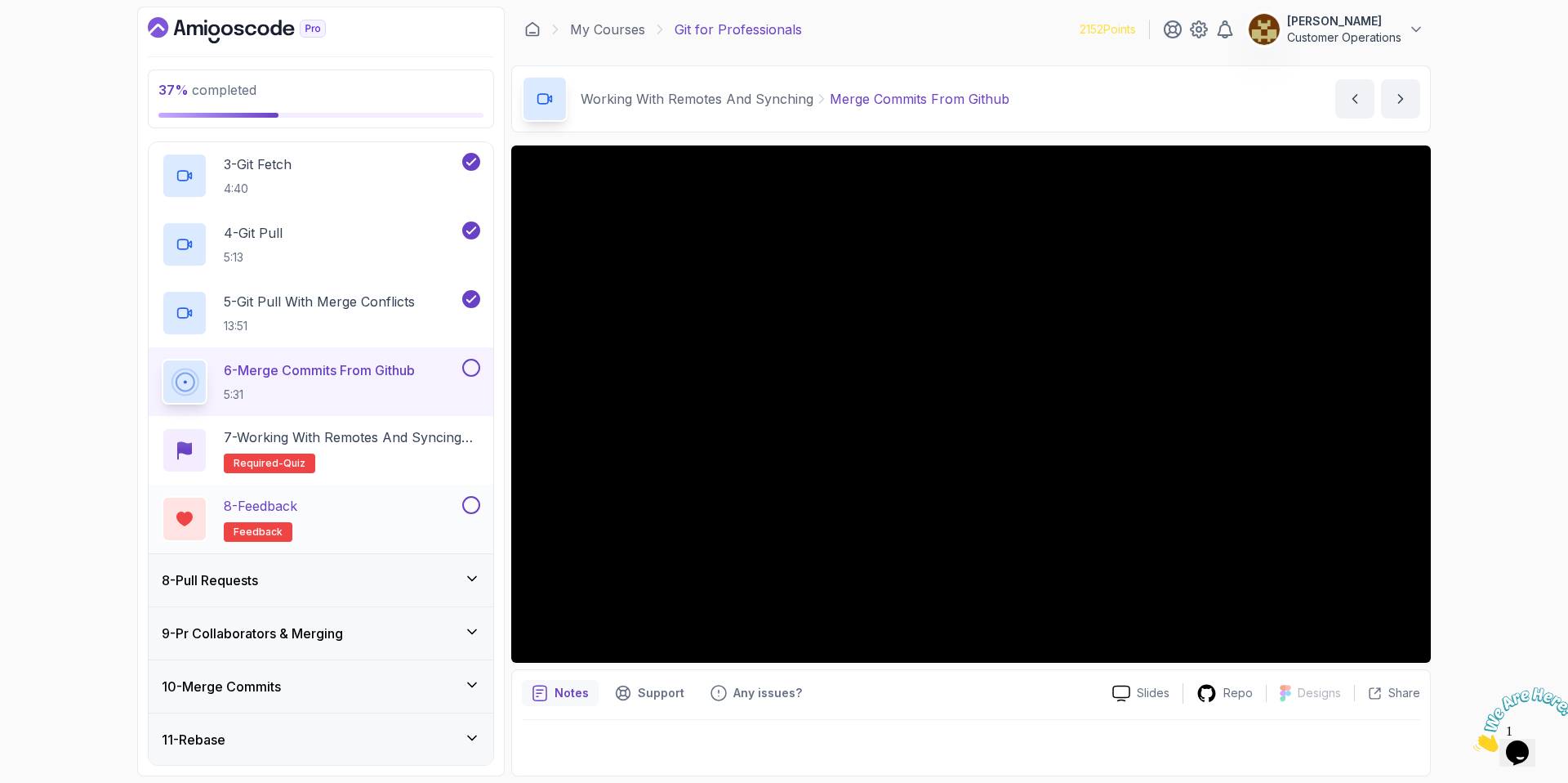
click at [448, 509] on div "8 - Feedback feedback" at bounding box center [310, 519] width 297 height 46
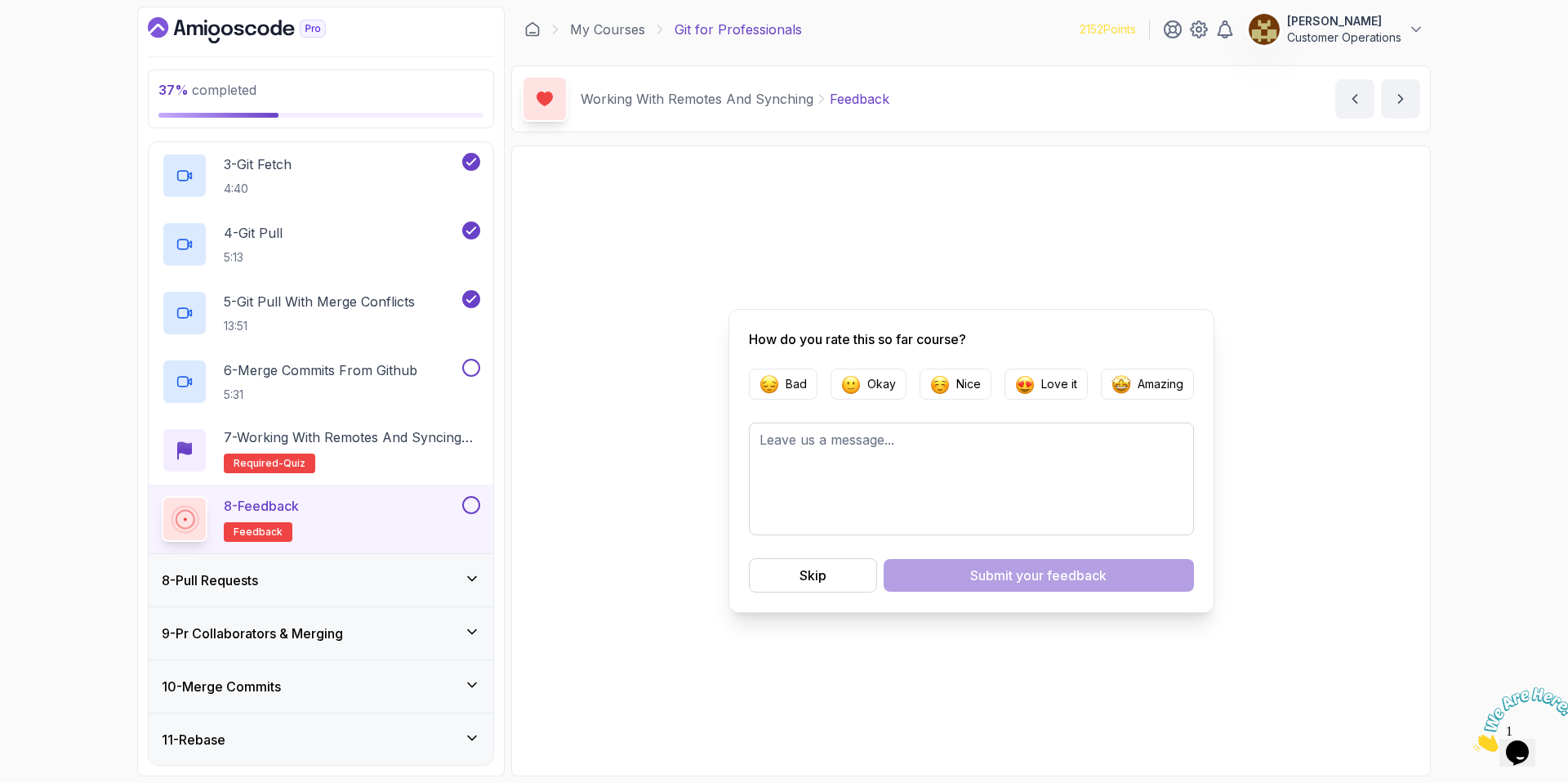
click at [471, 509] on button at bounding box center [471, 505] width 18 height 18
click at [402, 380] on h2 "6 - Merge Commits From Github 5:31" at bounding box center [320, 381] width 193 height 42
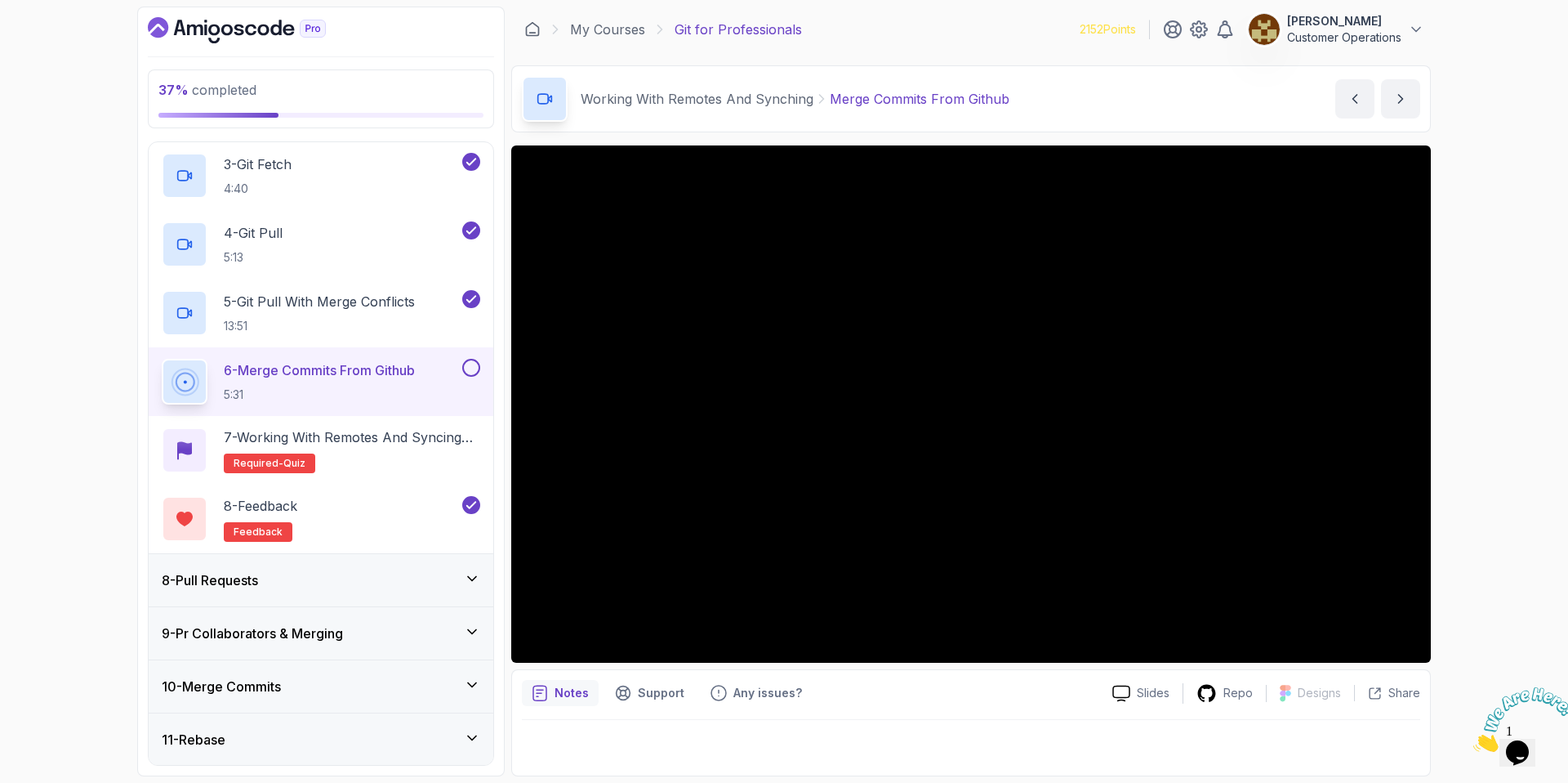
click at [1118, 96] on div "Working With Remotes And Synching Merge Commits From Github Merge Commits From …" at bounding box center [970, 99] width 919 height 67
click at [1532, 198] on div "37 % completed 1 - Intro 2 - Excluding Files And Folders 3 - Taking Closer Look…" at bounding box center [784, 391] width 1568 height 783
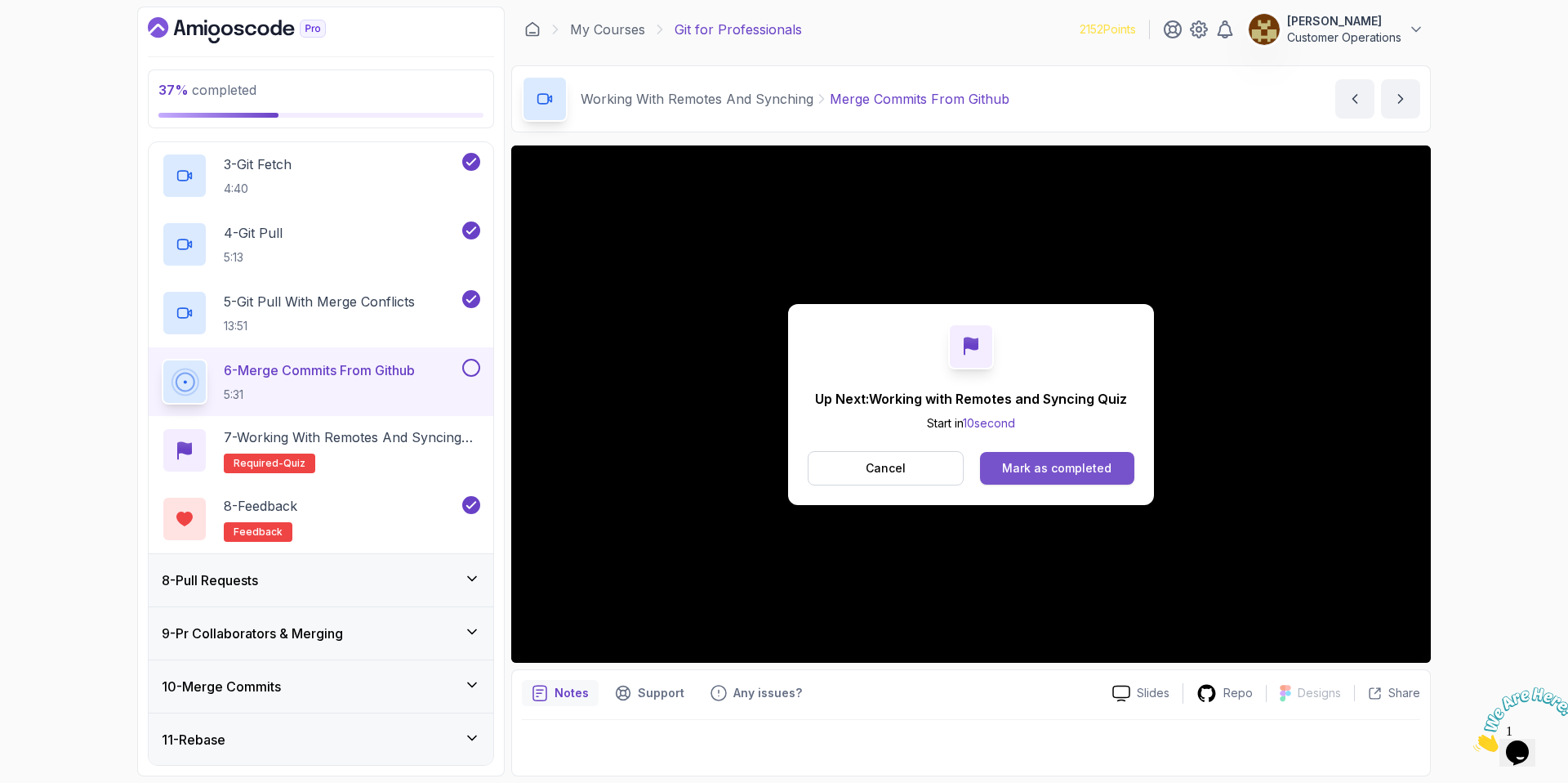
click at [1042, 483] on button "Mark as completed" at bounding box center [1057, 468] width 154 height 33
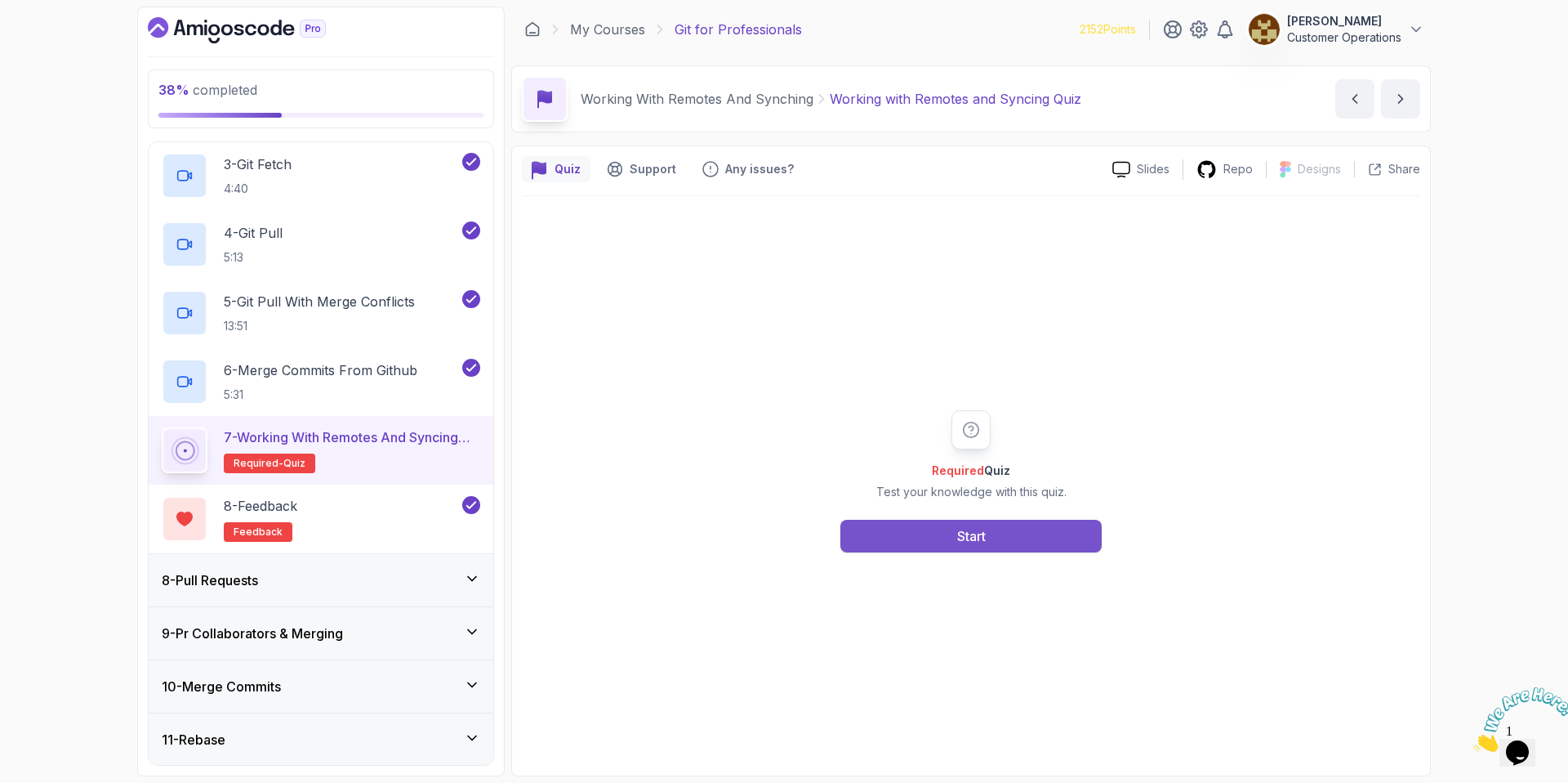
click at [964, 536] on div "Start" at bounding box center [971, 535] width 29 height 19
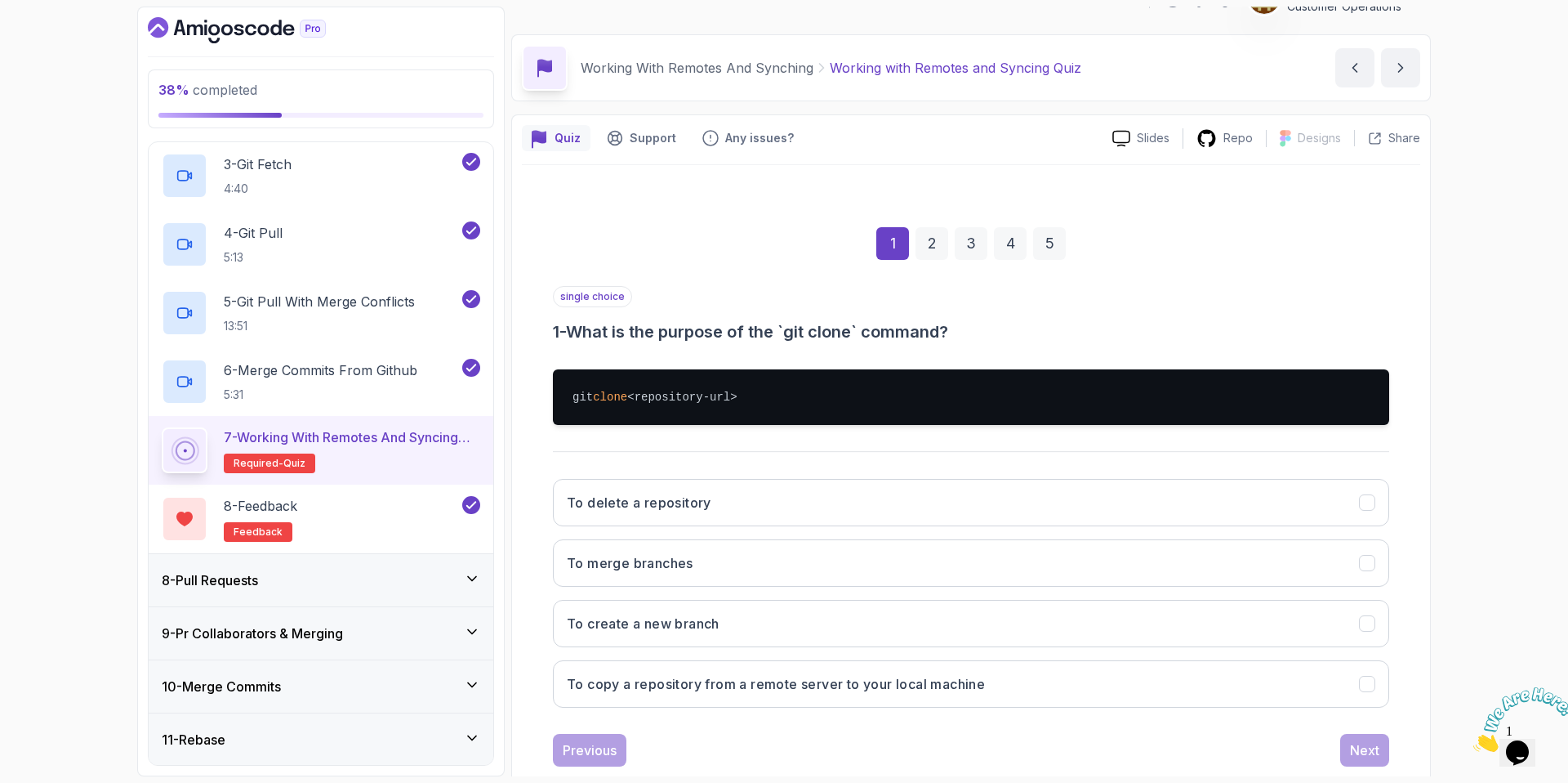
scroll to position [67, 0]
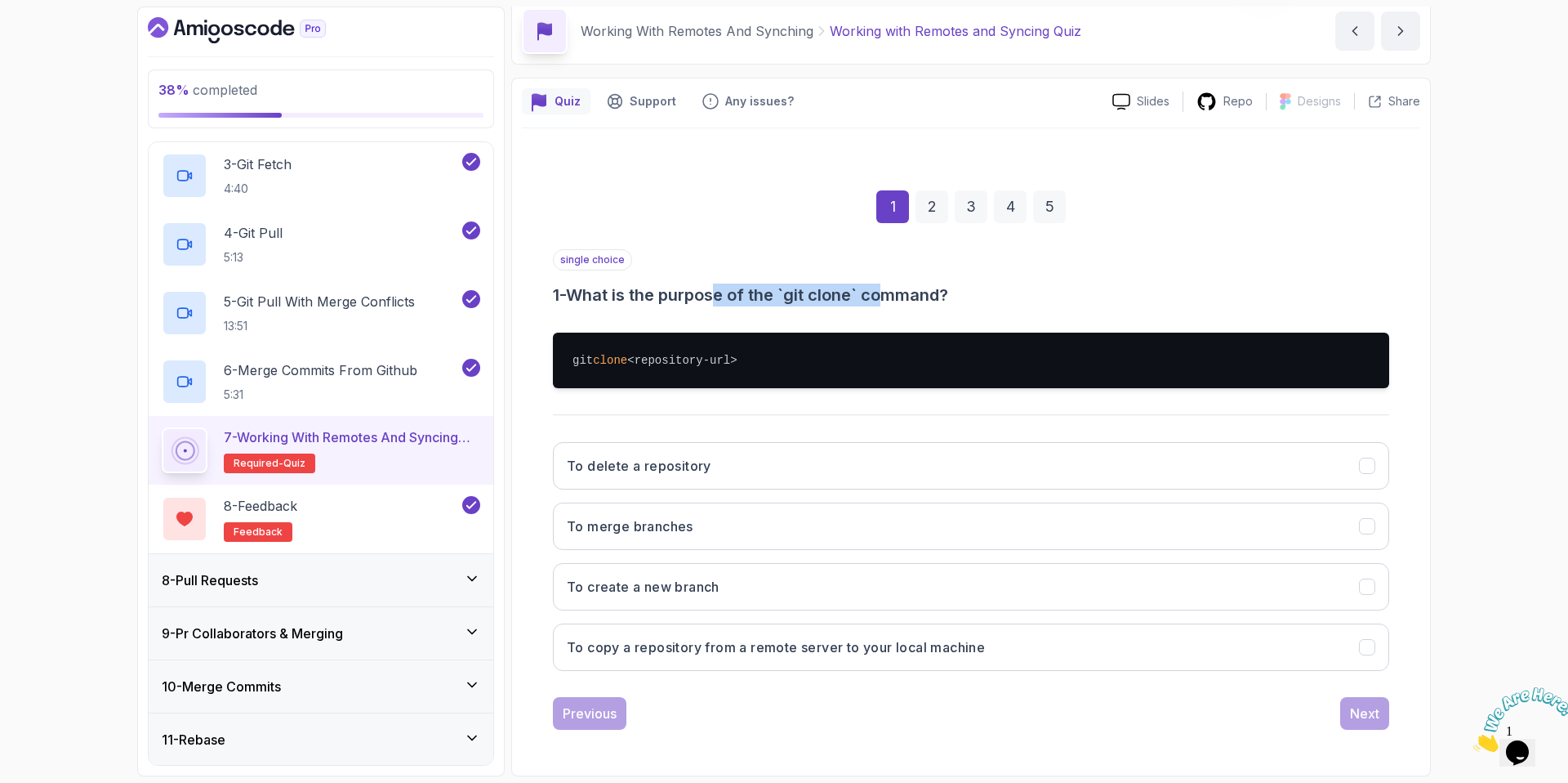
drag, startPoint x: 721, startPoint y: 290, endPoint x: 886, endPoint y: 305, distance: 165.7
click at [886, 305] on h3 "1 - What is the purpose of the `git clone` command?" at bounding box center [970, 295] width 836 height 23
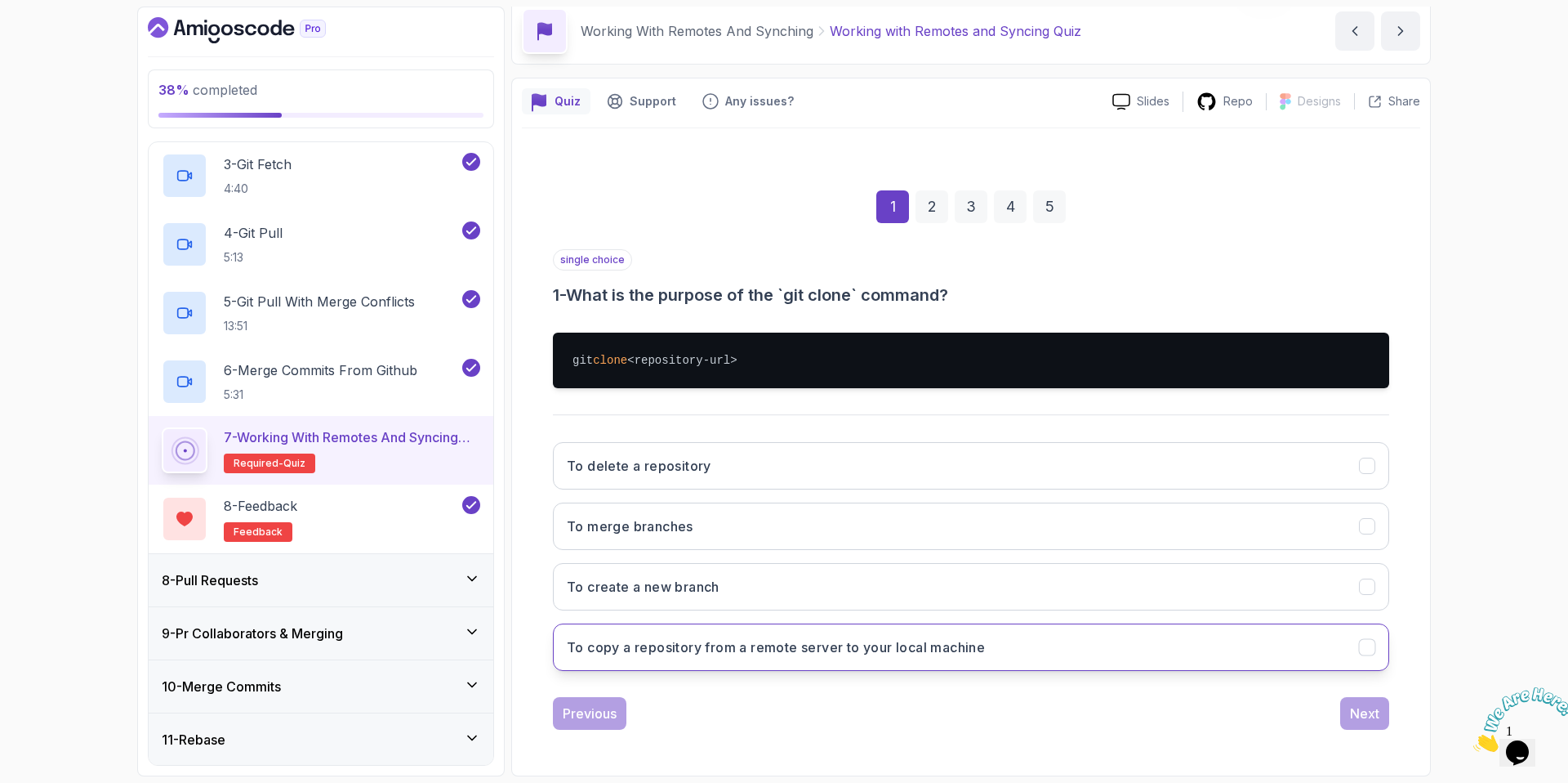
click at [767, 641] on h3 "To copy a repository from a remote server to your local machine" at bounding box center [776, 647] width 418 height 19
click at [1366, 722] on div "Next" at bounding box center [1364, 713] width 30 height 19
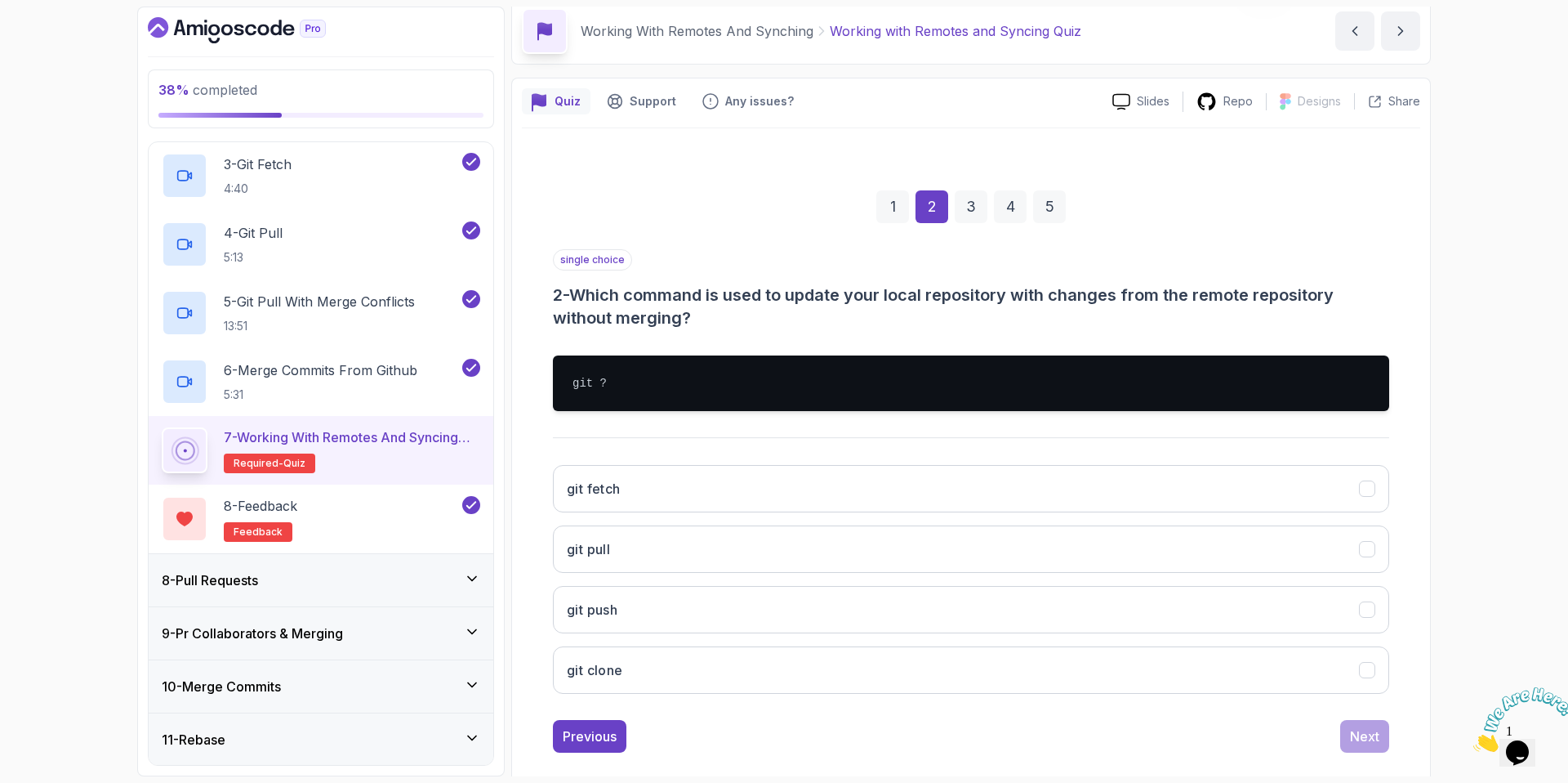
scroll to position [91, 0]
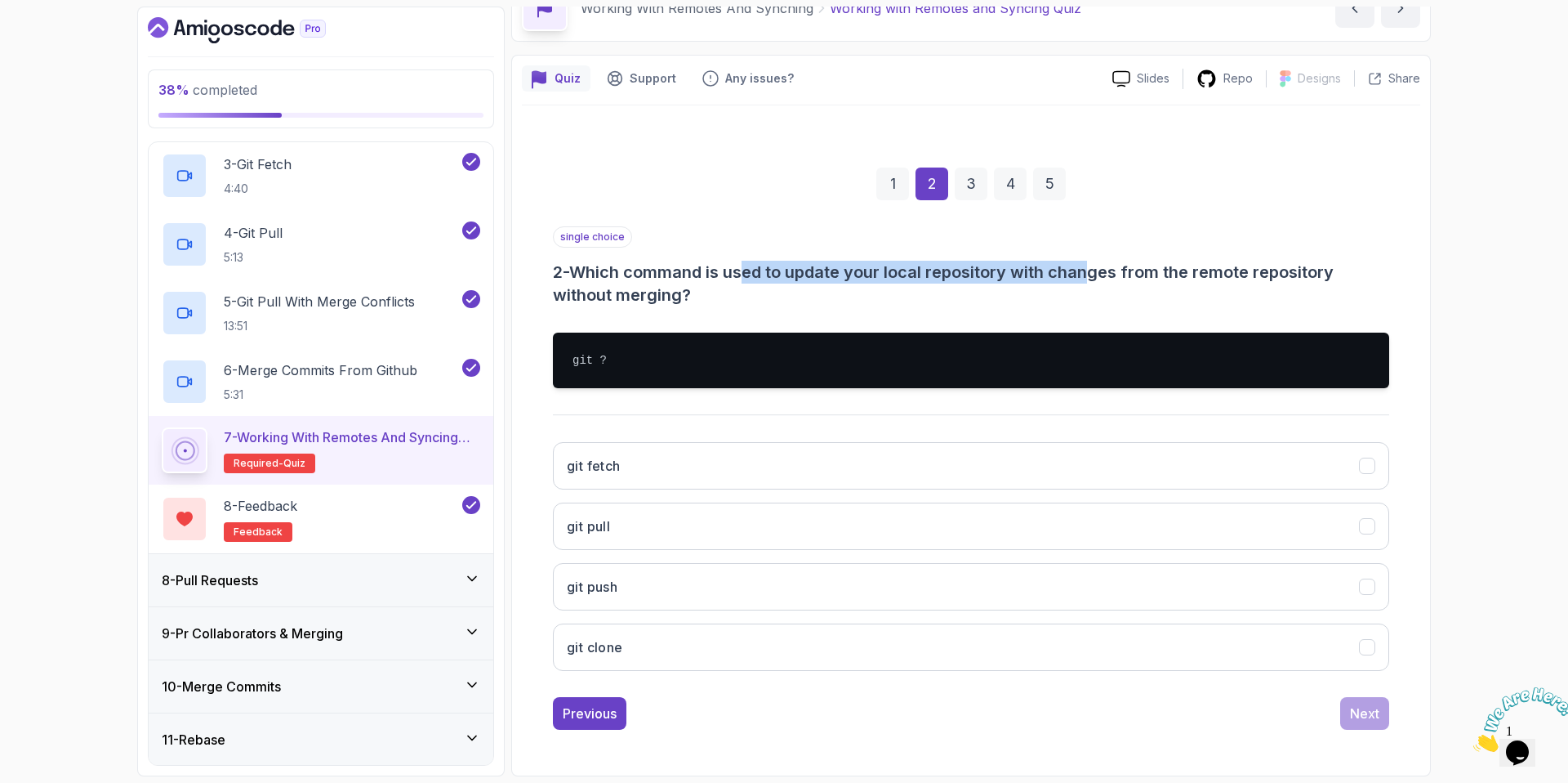
drag, startPoint x: 752, startPoint y: 274, endPoint x: 1104, endPoint y: 276, distance: 352.0
click at [1104, 276] on h3 "2 - Which command is used to update your local repository with changes from the…" at bounding box center [970, 284] width 836 height 46
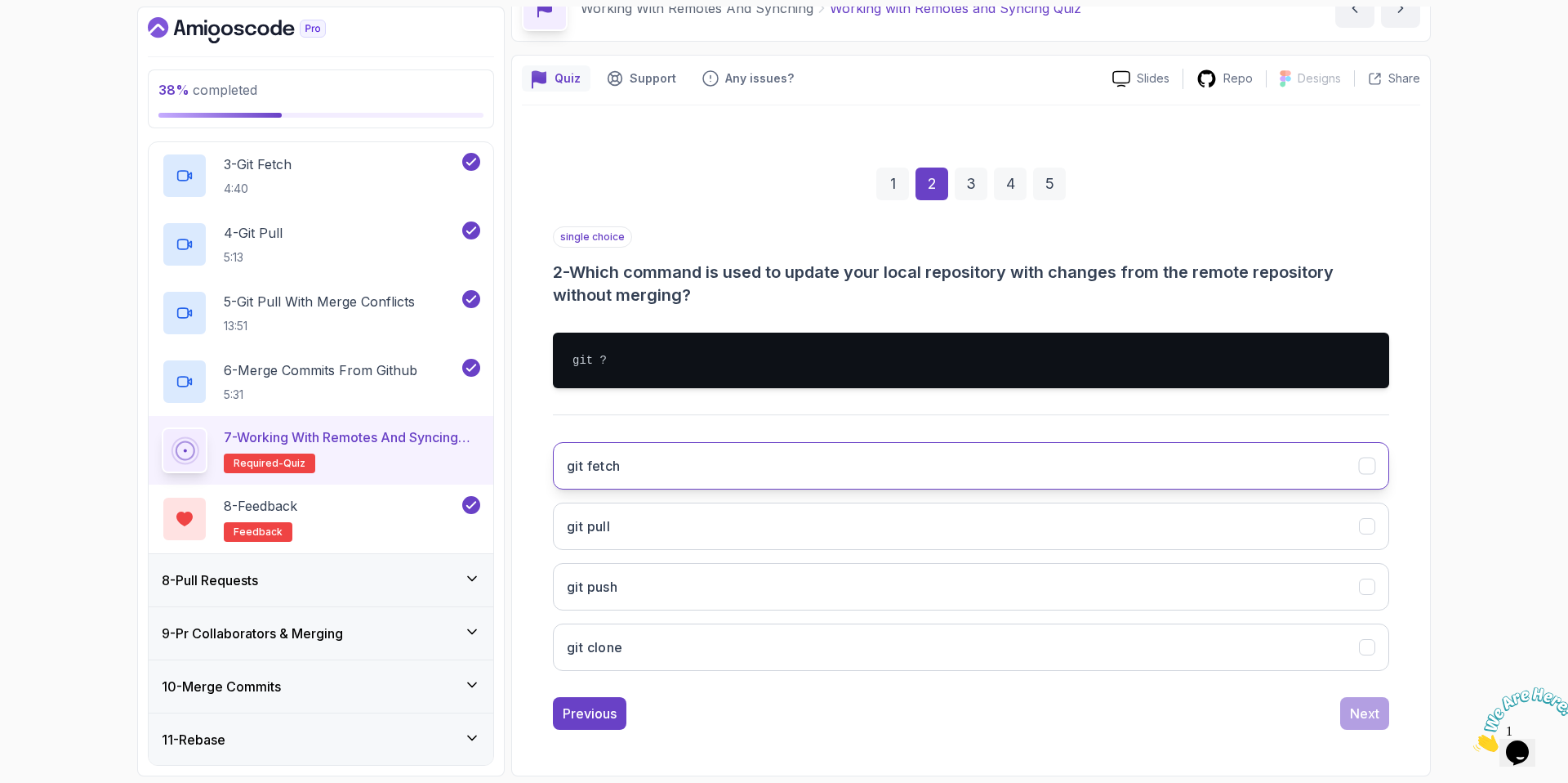
click at [901, 455] on button "git fetch" at bounding box center [970, 465] width 836 height 47
click at [1372, 715] on div "Next" at bounding box center [1364, 713] width 30 height 19
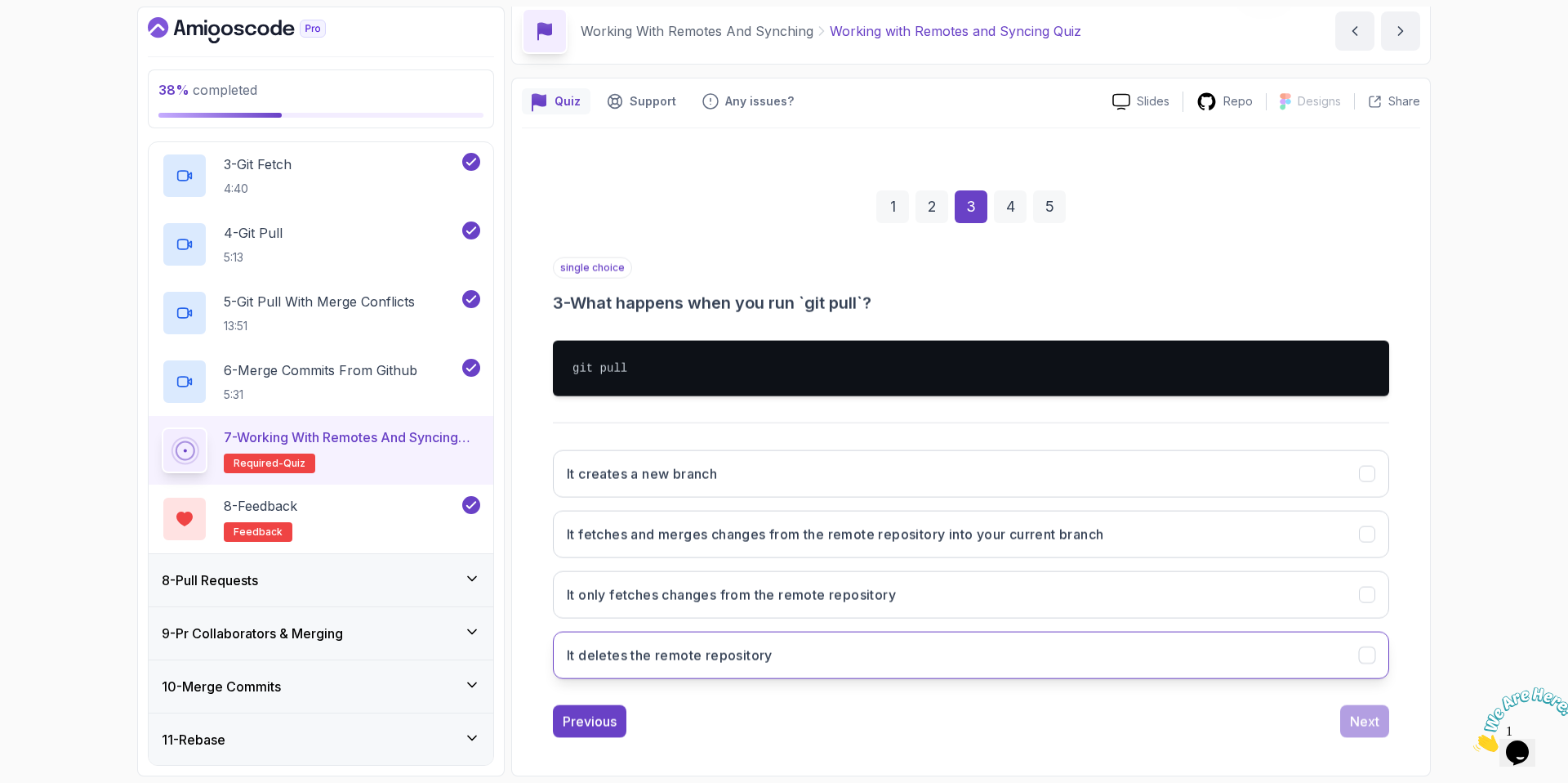
scroll to position [67, 0]
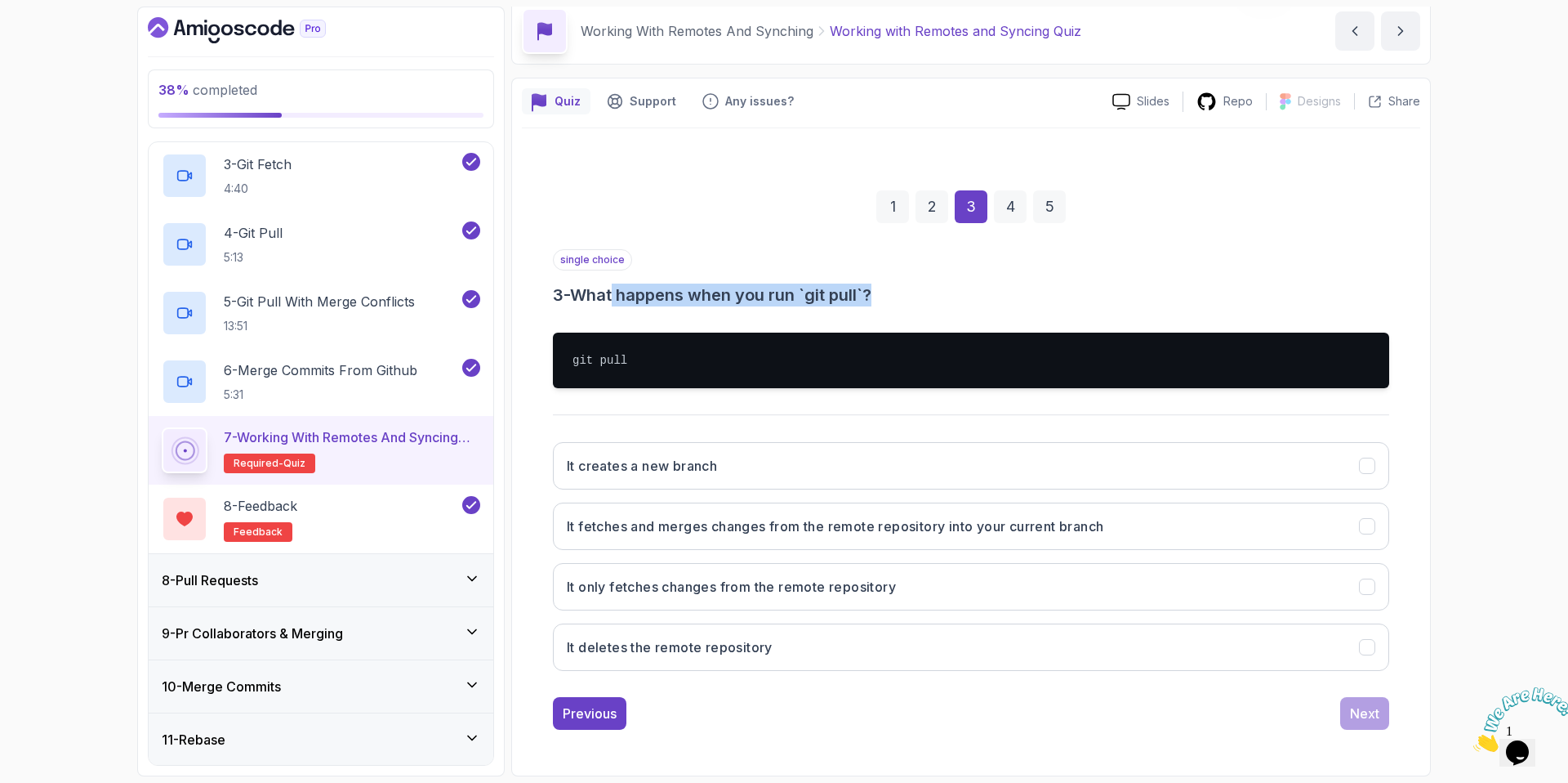
drag, startPoint x: 629, startPoint y: 299, endPoint x: 908, endPoint y: 288, distance: 279.2
click at [908, 288] on h3 "3 - What happens when you run `git pull`?" at bounding box center [970, 295] width 836 height 23
click at [910, 289] on h3 "3 - What happens when you run `git pull`?" at bounding box center [970, 295] width 836 height 23
drag, startPoint x: 738, startPoint y: 289, endPoint x: 622, endPoint y: 283, distance: 116.2
click at [622, 283] on h3 "3 - What happens when you run `git pull`?" at bounding box center [970, 295] width 836 height 23
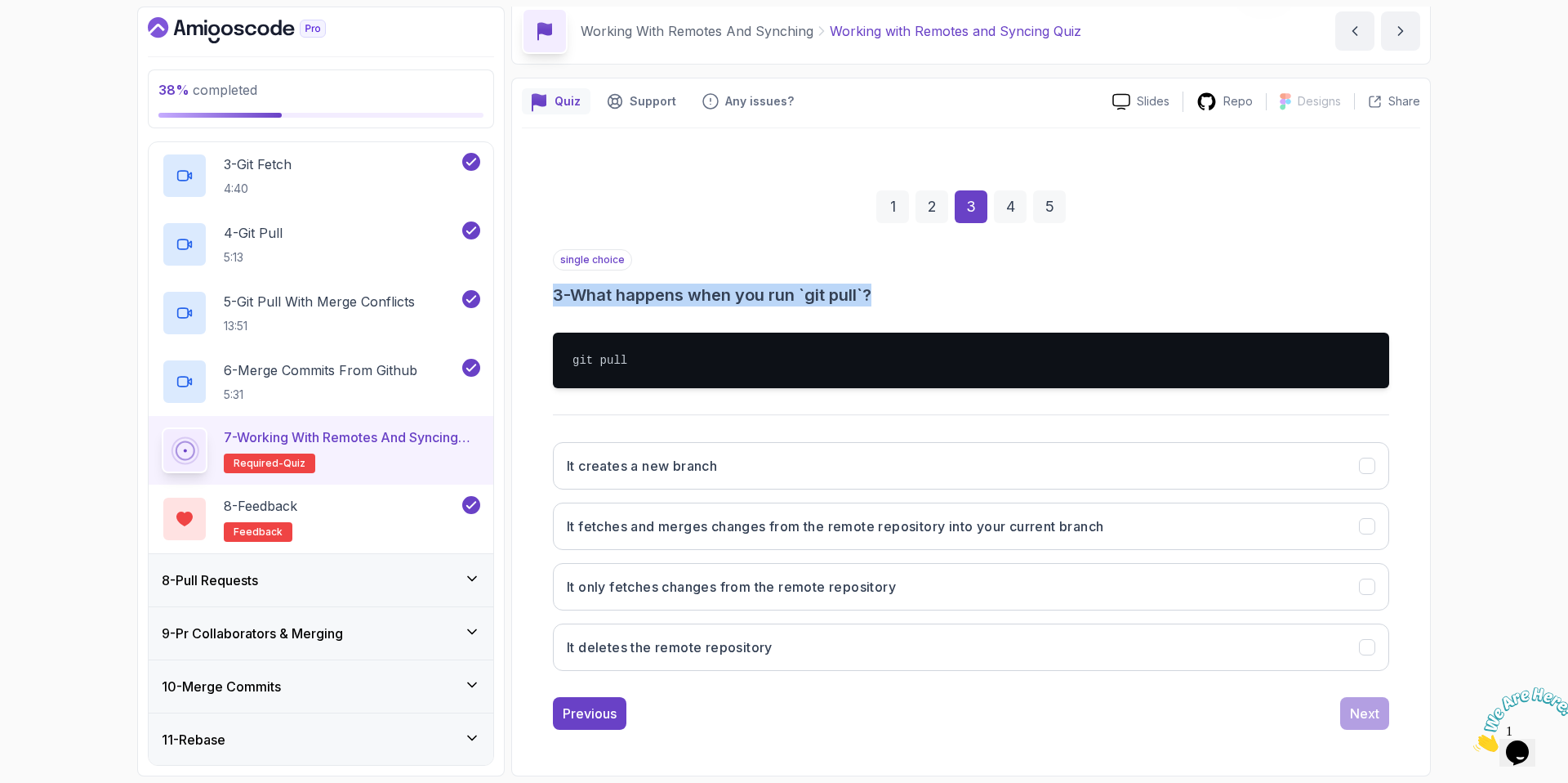
click at [622, 283] on h3 "3 - What happens when you run `git pull`?" at bounding box center [970, 295] width 836 height 23
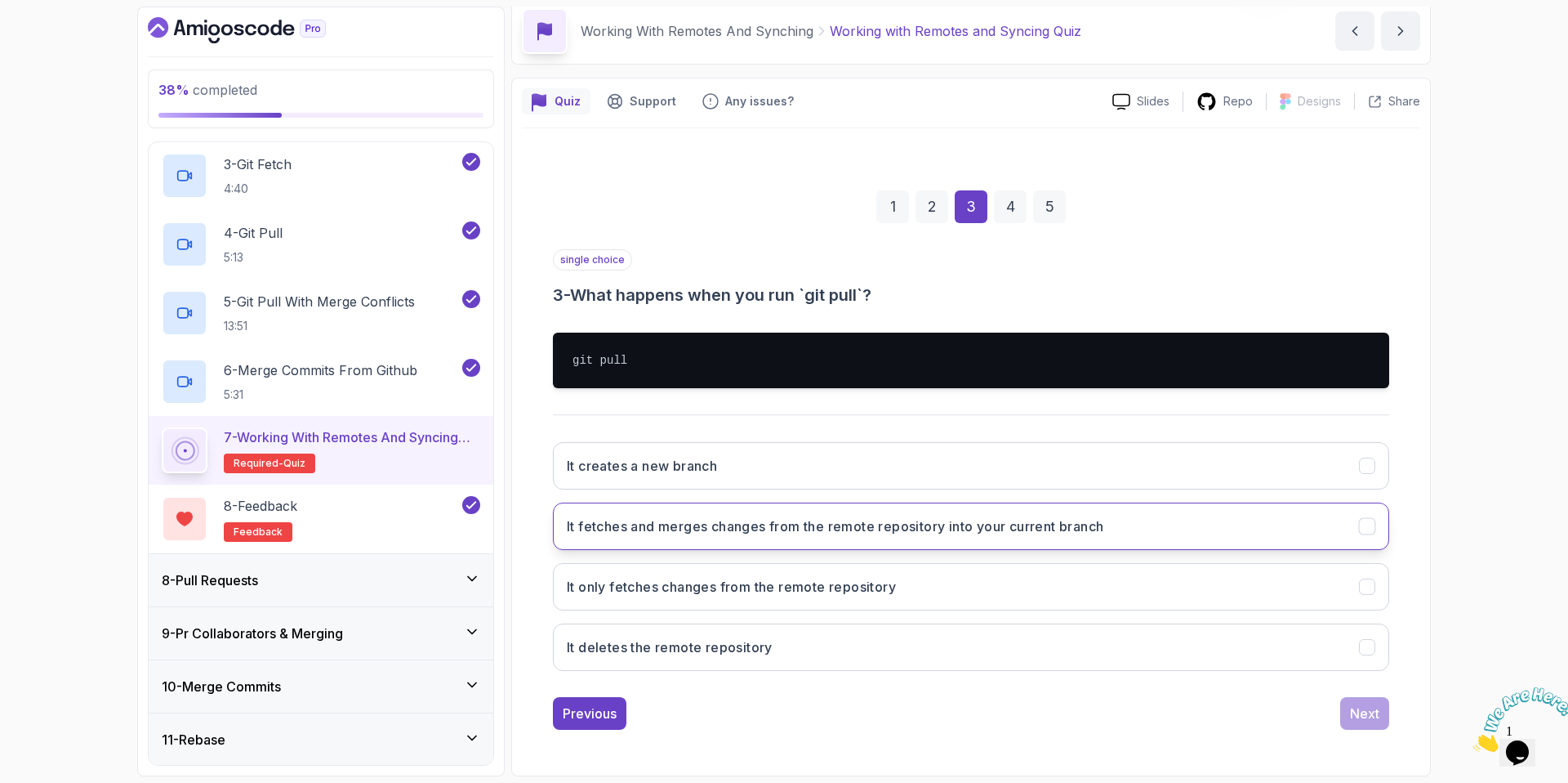
click at [771, 538] on button "It fetches and merges changes from the remote repository into your current bran…" at bounding box center [970, 526] width 836 height 47
click at [1367, 720] on div "Next" at bounding box center [1364, 713] width 30 height 19
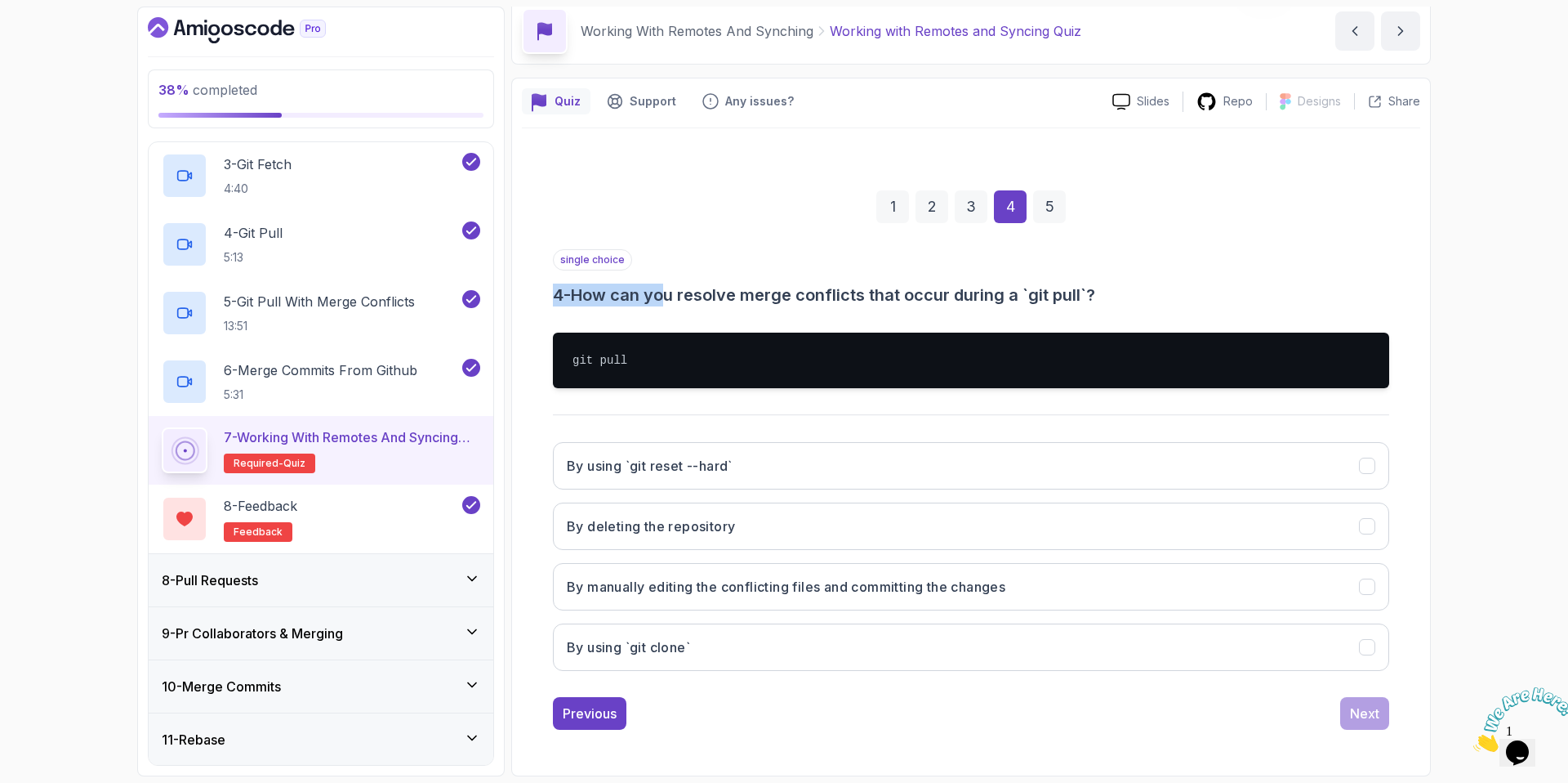
drag, startPoint x: 676, startPoint y: 300, endPoint x: 1080, endPoint y: 273, distance: 404.9
click at [1080, 273] on div "single choice 4 - How can you resolve merge conflicts that occur during a `git …" at bounding box center [970, 277] width 836 height 57
click at [1039, 290] on h3 "4 - How can you resolve merge conflicts that occur during a `git pull`?" at bounding box center [970, 295] width 836 height 23
drag, startPoint x: 1054, startPoint y: 296, endPoint x: 679, endPoint y: 295, distance: 375.0
click at [679, 295] on h3 "4 - How can you resolve merge conflicts that occur during a `git pull`?" at bounding box center [970, 295] width 836 height 23
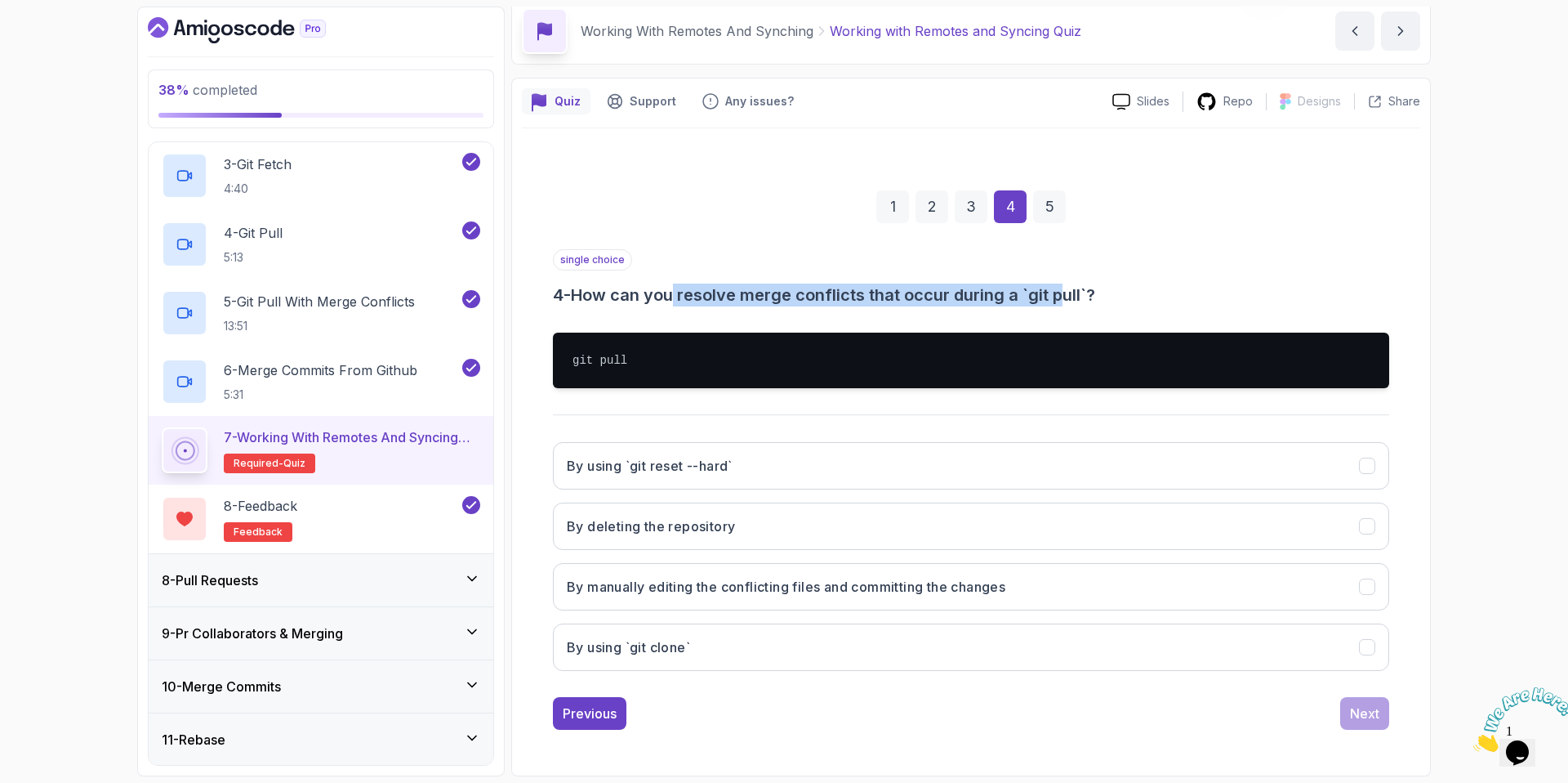
click at [679, 295] on h3 "4 - How can you resolve merge conflicts that occur during a `git pull`?" at bounding box center [970, 295] width 836 height 23
drag, startPoint x: 654, startPoint y: 301, endPoint x: 983, endPoint y: 300, distance: 329.0
click at [983, 300] on h3 "4 - How can you resolve merge conflicts that occur during a `git pull`?" at bounding box center [970, 295] width 836 height 23
drag, startPoint x: 983, startPoint y: 300, endPoint x: 1057, endPoint y: 302, distance: 74.0
click at [984, 300] on h3 "4 - How can you resolve merge conflicts that occur during a `git pull`?" at bounding box center [970, 295] width 836 height 23
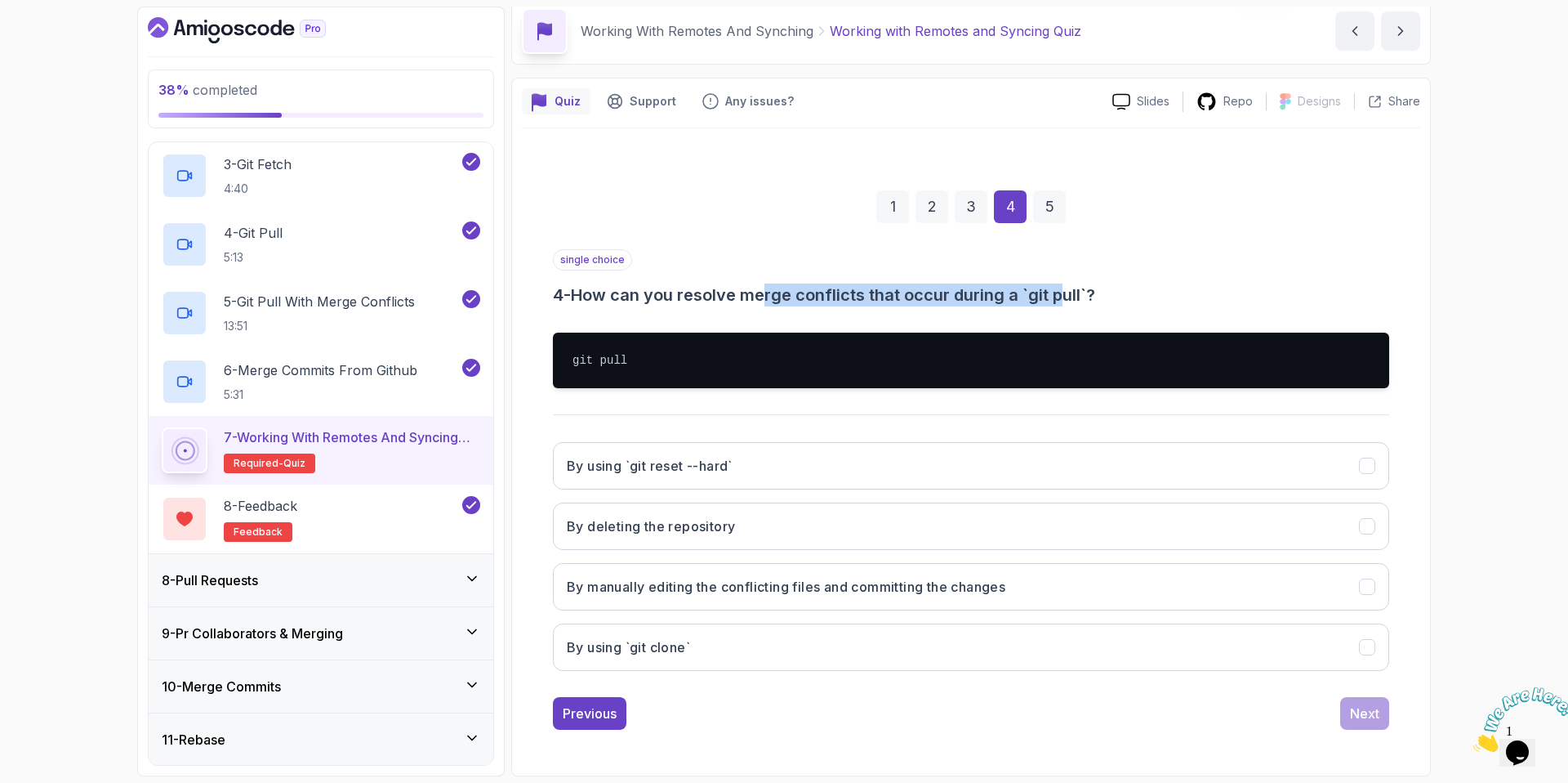
drag, startPoint x: 1067, startPoint y: 302, endPoint x: 733, endPoint y: 293, distance: 334.1
click at [740, 294] on h3 "4 - How can you resolve merge conflicts that occur during a `git pull`?" at bounding box center [970, 295] width 836 height 23
click at [733, 293] on h3 "4 - How can you resolve merge conflicts that occur during a `git pull`?" at bounding box center [970, 295] width 836 height 23
drag, startPoint x: 733, startPoint y: 293, endPoint x: 1026, endPoint y: 297, distance: 293.0
click at [1026, 297] on h3 "4 - How can you resolve merge conflicts that occur during a `git pull`?" at bounding box center [970, 295] width 836 height 23
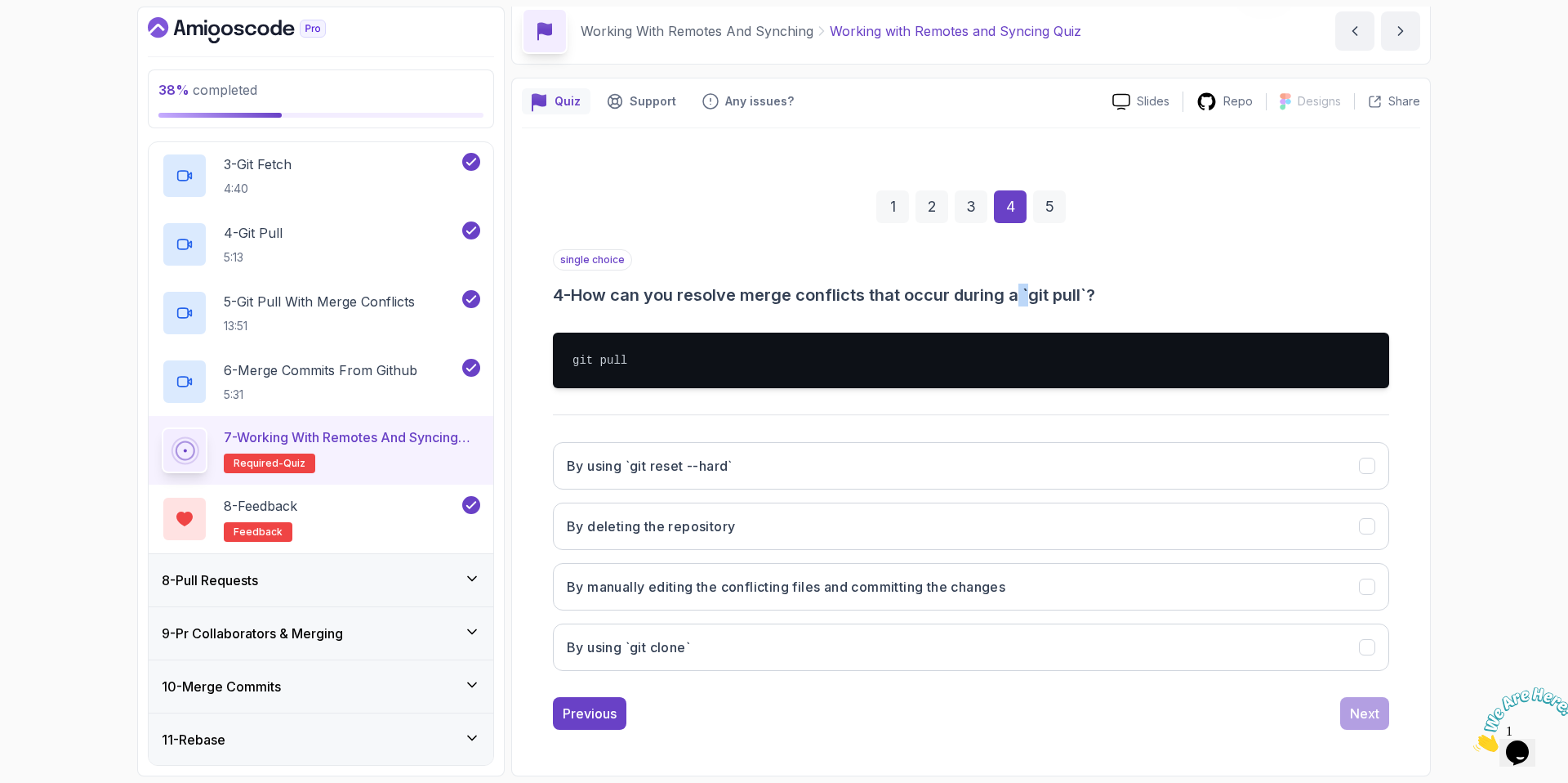
drag, startPoint x: 1026, startPoint y: 297, endPoint x: 1081, endPoint y: 295, distance: 55.0
click at [1029, 297] on h3 "4 - How can you resolve merge conflicts that occur during a `git pull`?" at bounding box center [970, 295] width 836 height 23
drag, startPoint x: 1088, startPoint y: 294, endPoint x: 887, endPoint y: 292, distance: 201.0
click at [898, 294] on h3 "4 - How can you resolve merge conflicts that occur during a `git pull`?" at bounding box center [970, 295] width 836 height 23
click at [887, 292] on h3 "4 - How can you resolve merge conflicts that occur during a `git pull`?" at bounding box center [970, 295] width 836 height 23
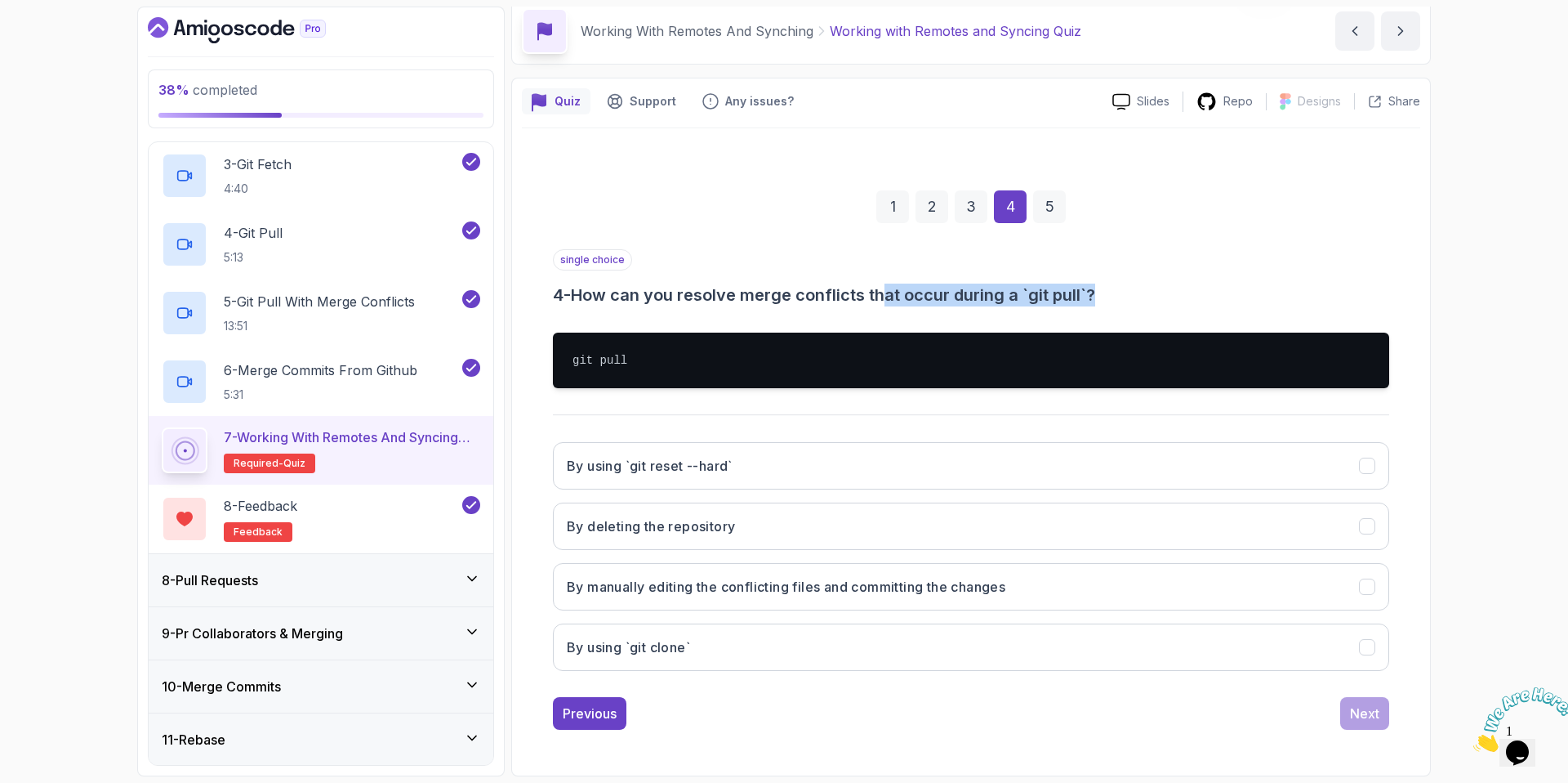
drag, startPoint x: 886, startPoint y: 292, endPoint x: 1141, endPoint y: 299, distance: 255.1
click at [1141, 299] on h3 "4 - How can you resolve merge conflicts that occur during a `git pull`?" at bounding box center [970, 295] width 836 height 23
click at [1142, 299] on h3 "4 - How can you resolve merge conflicts that occur during a `git pull`?" at bounding box center [970, 295] width 836 height 23
drag, startPoint x: 1144, startPoint y: 298, endPoint x: 680, endPoint y: 296, distance: 464.0
click at [680, 296] on h3 "4 - How can you resolve merge conflicts that occur during a `git pull`?" at bounding box center [970, 295] width 836 height 23
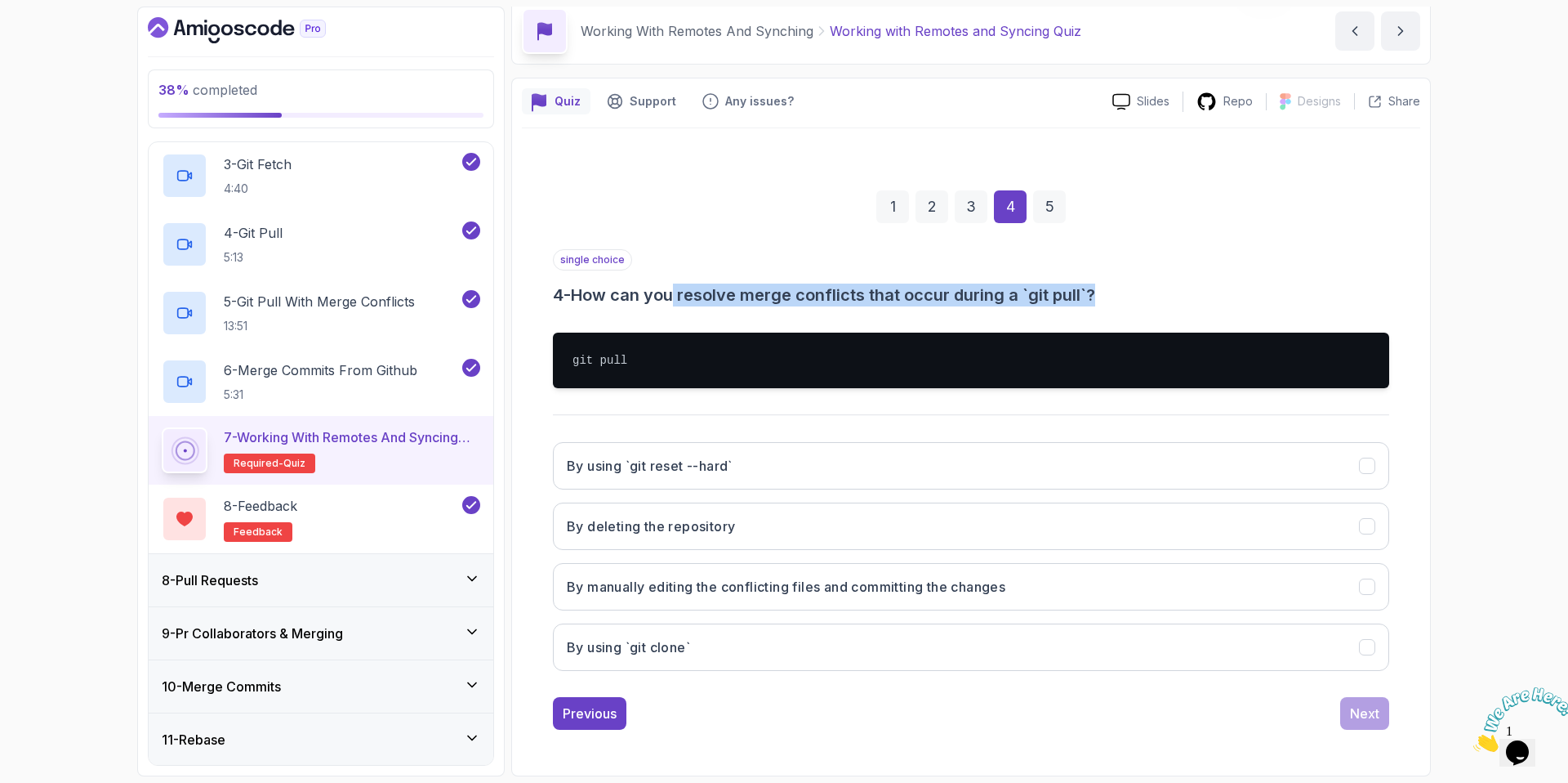
click at [680, 296] on h3 "4 - How can you resolve merge conflicts that occur during a `git pull`?" at bounding box center [970, 295] width 836 height 23
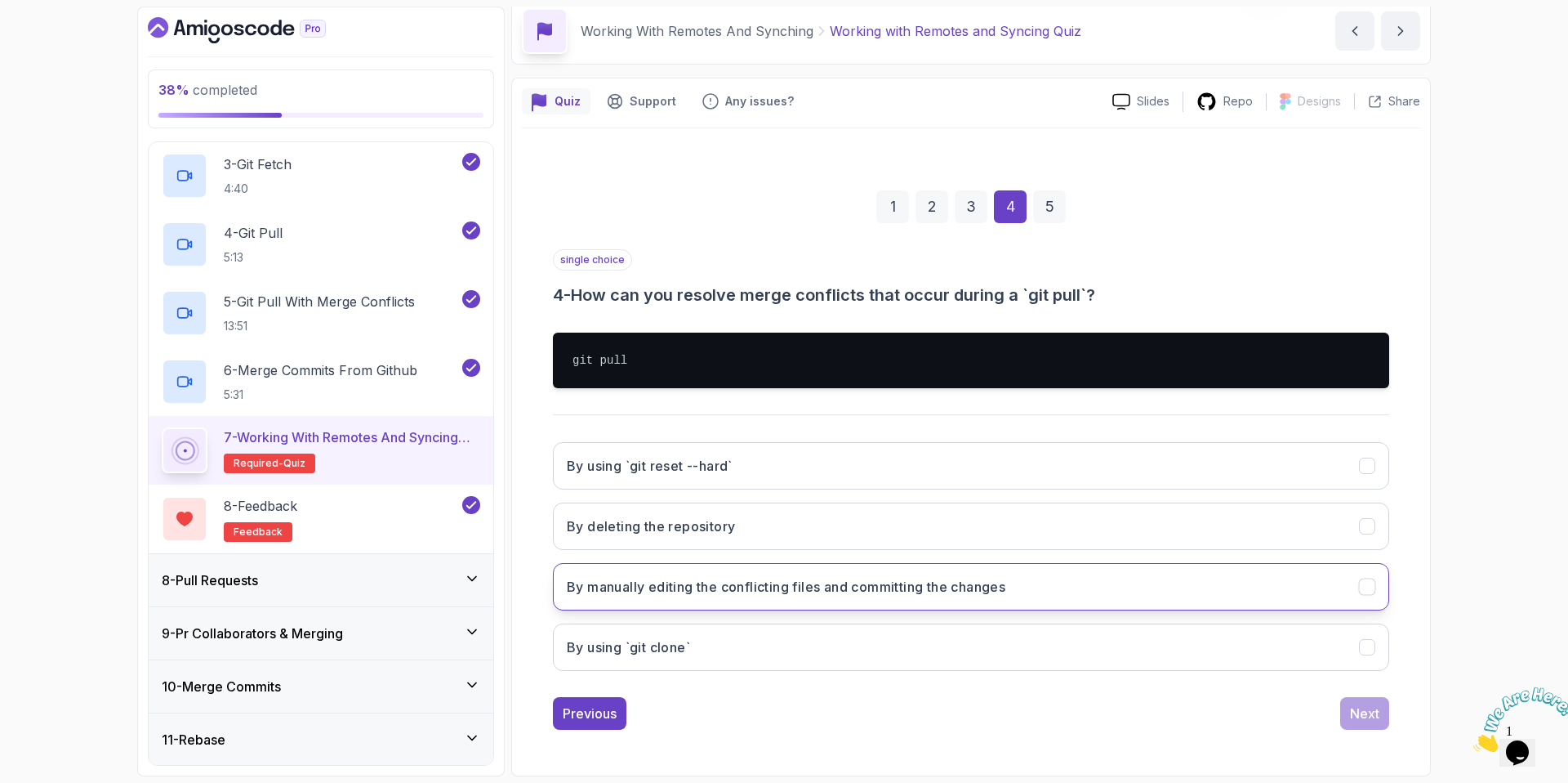
click at [789, 601] on button "By manually editing the conflicting files and committing the changes" at bounding box center [970, 587] width 836 height 47
click at [1366, 718] on div "Next" at bounding box center [1364, 713] width 30 height 19
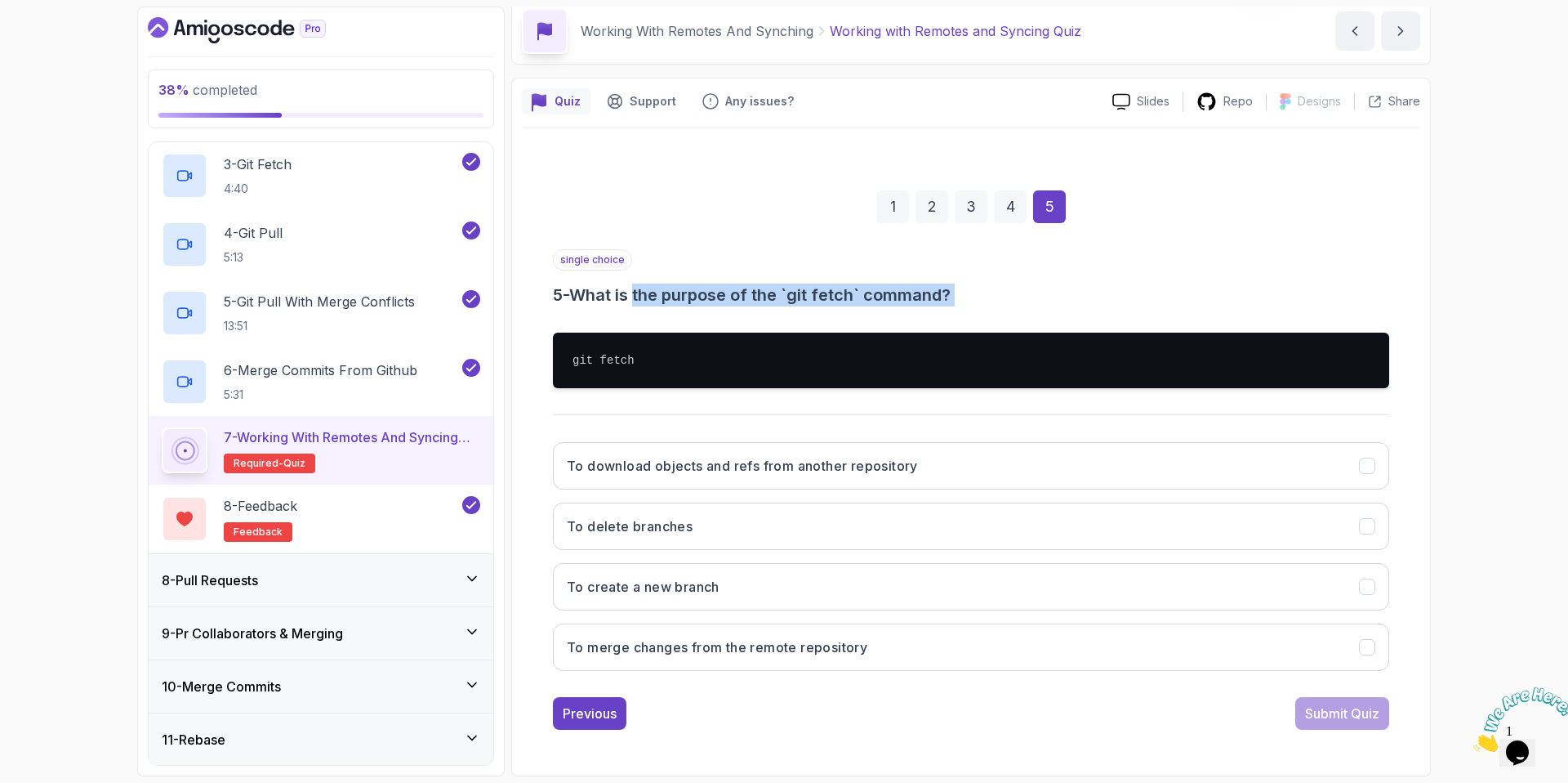
drag, startPoint x: 650, startPoint y: 299, endPoint x: 968, endPoint y: 311, distance: 318.2
click at [966, 312] on div "single choice 5 - What is the purpose of the `git fetch` command? git fetch To …" at bounding box center [970, 466] width 836 height 434
click at [983, 299] on h3 "5 - What is the purpose of the `git fetch` command?" at bounding box center [970, 295] width 836 height 23
drag, startPoint x: 977, startPoint y: 299, endPoint x: 711, endPoint y: 288, distance: 266.2
click at [711, 288] on h3 "5 - What is the purpose of the `git fetch` command?" at bounding box center [970, 295] width 836 height 23
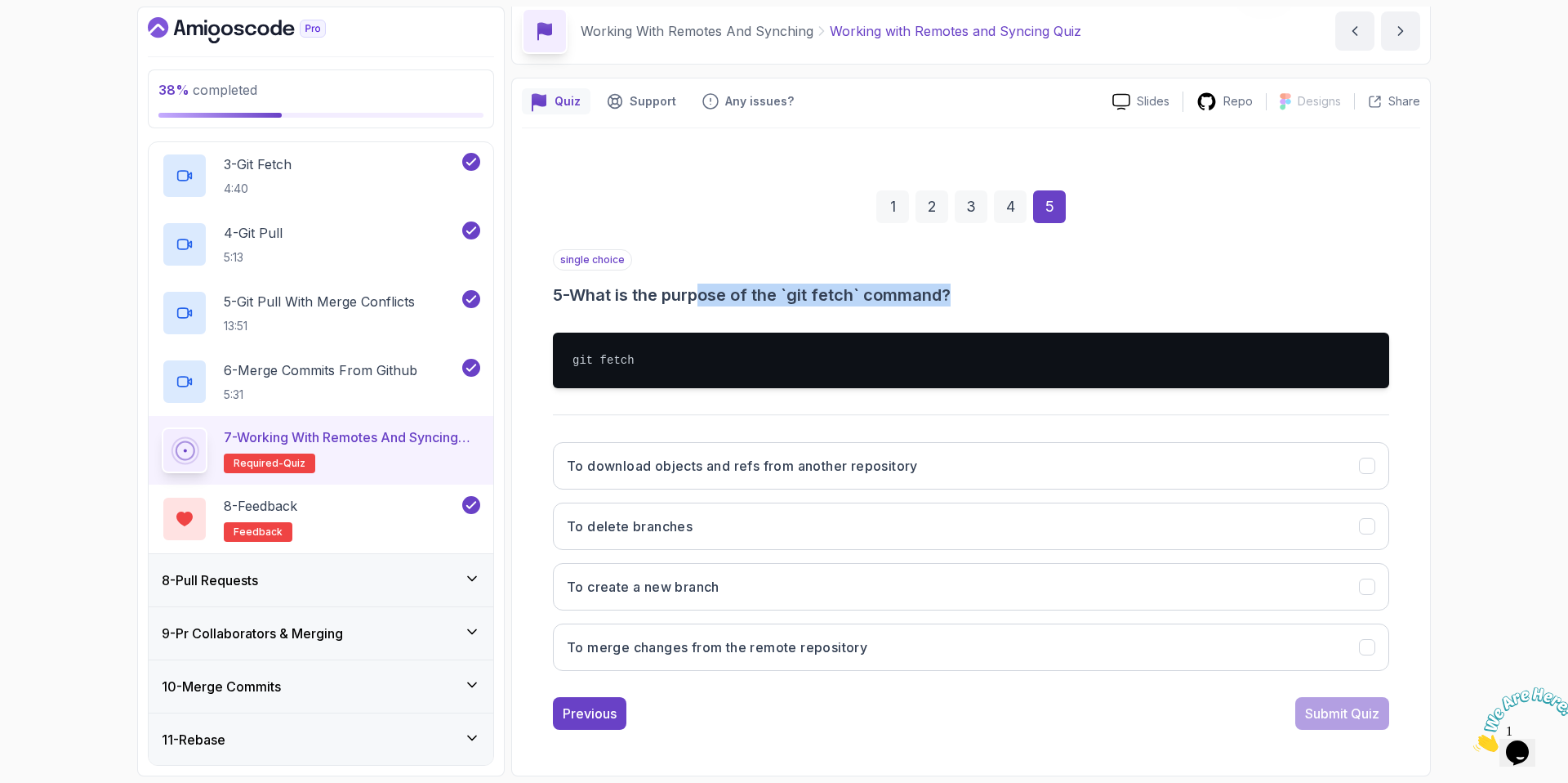
click at [710, 288] on h3 "5 - What is the purpose of the `git fetch` command?" at bounding box center [970, 295] width 836 height 23
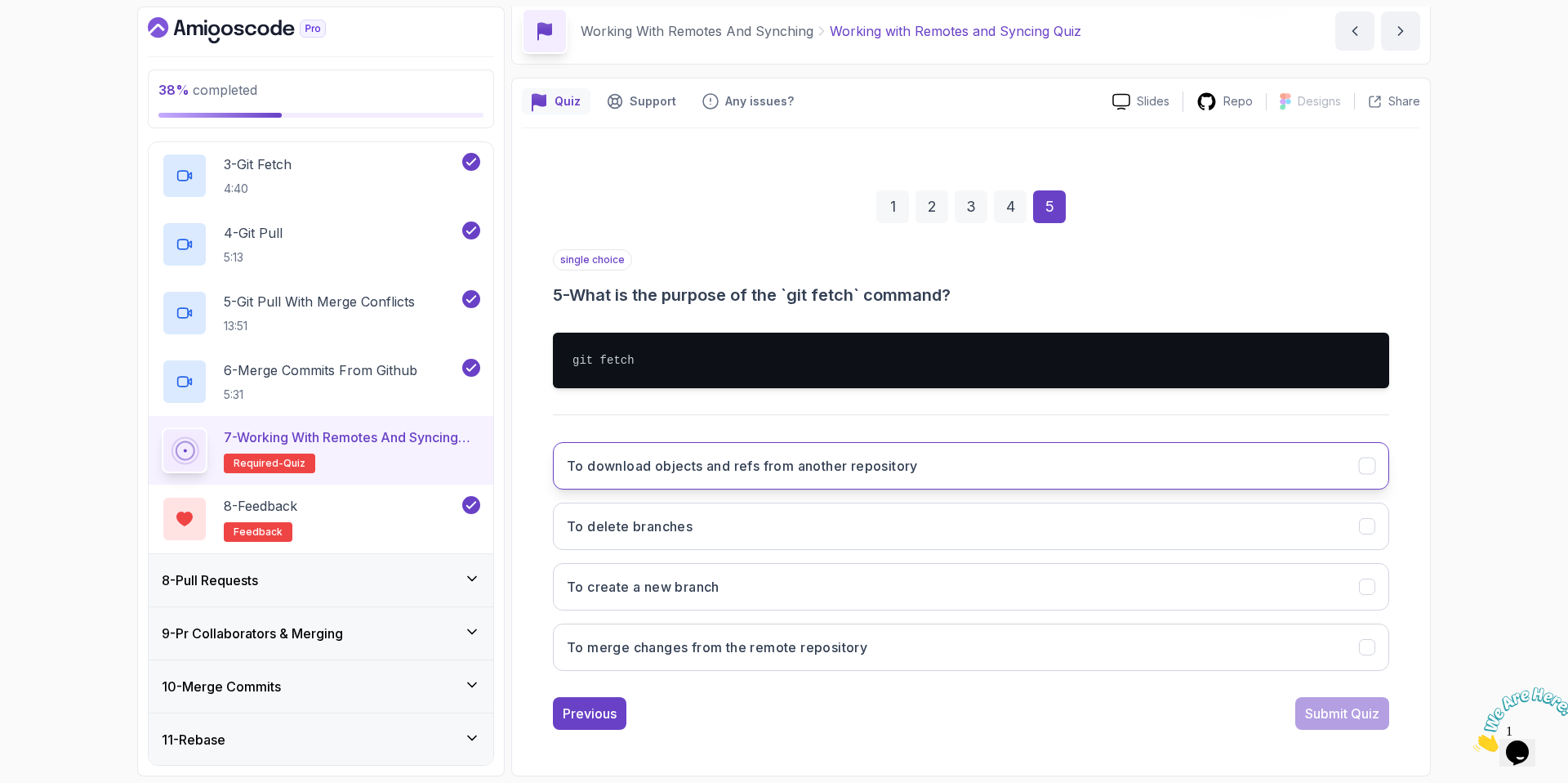
click at [766, 477] on button "To download objects and refs from another repository" at bounding box center [970, 465] width 836 height 47
click at [1347, 719] on div "Submit Quiz" at bounding box center [1342, 713] width 74 height 19
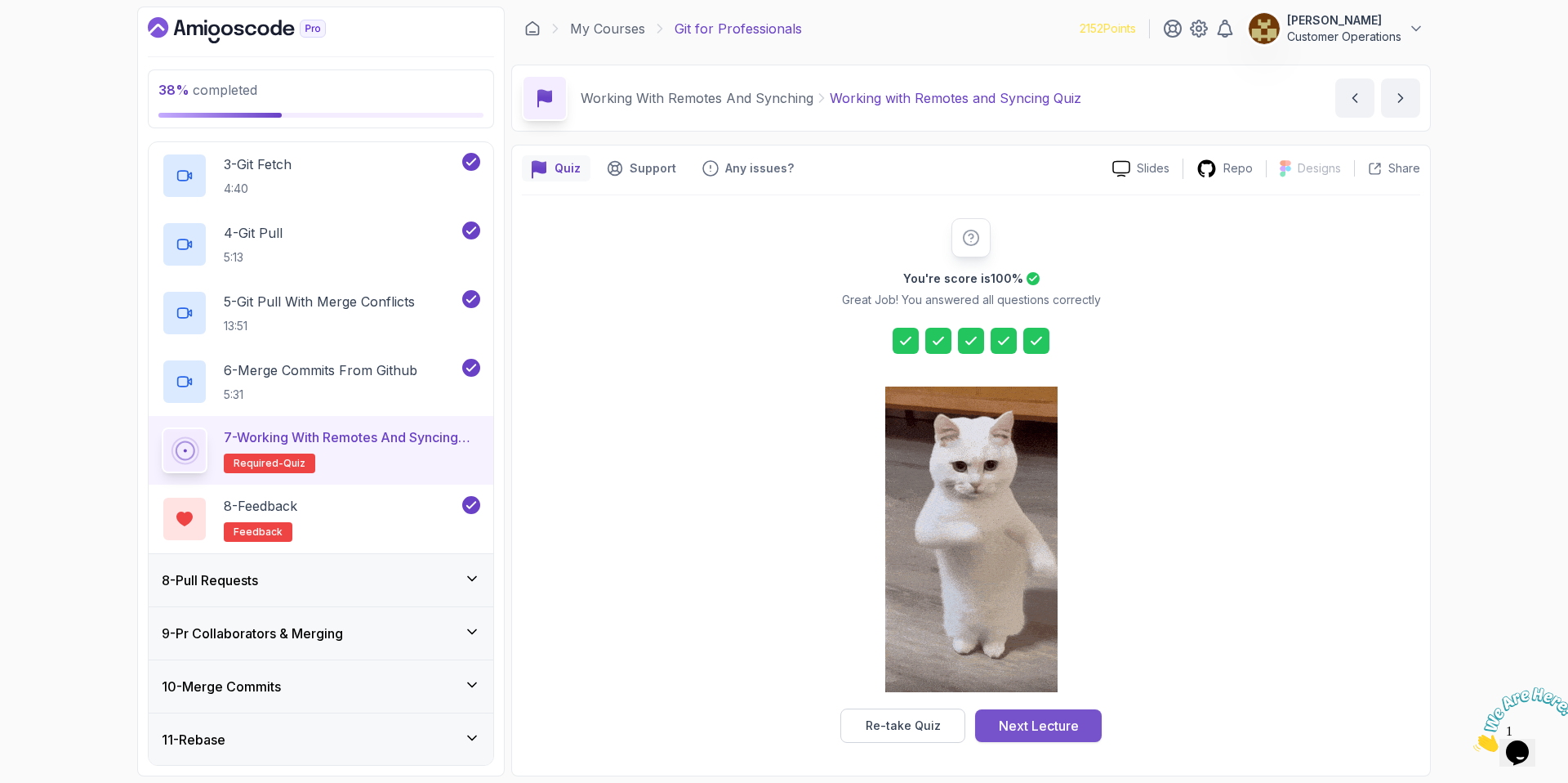
click at [1019, 729] on div "Next Lecture" at bounding box center [1039, 725] width 80 height 19
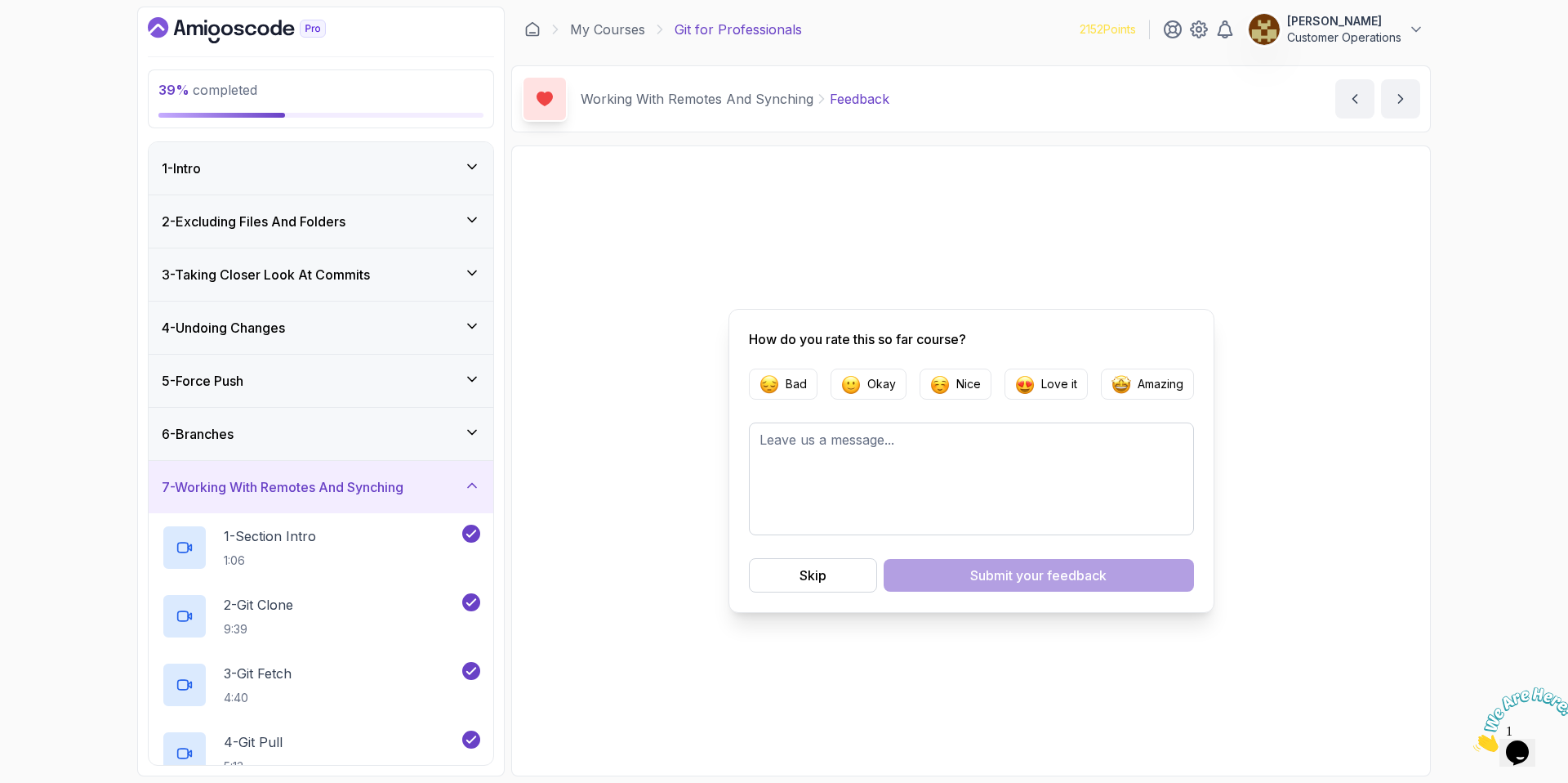
click at [327, 473] on div "7 - Working With Remotes And Synching" at bounding box center [321, 486] width 345 height 52
